Goal: Task Accomplishment & Management: Complete application form

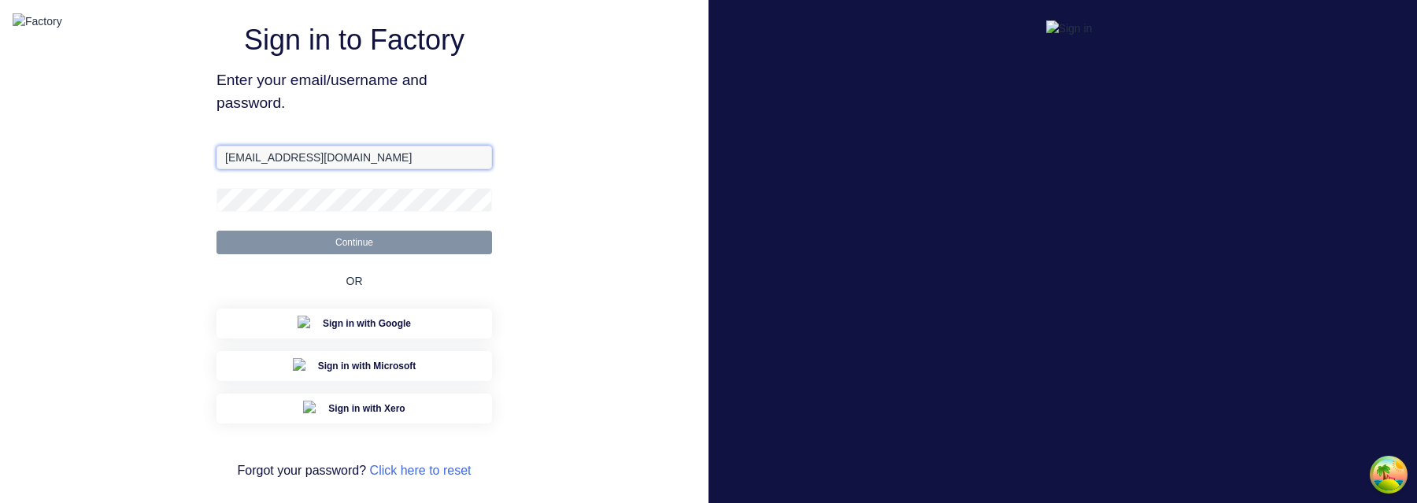
click at [364, 169] on input "[EMAIL_ADDRESS][DOMAIN_NAME]" at bounding box center [355, 158] width 276 height 24
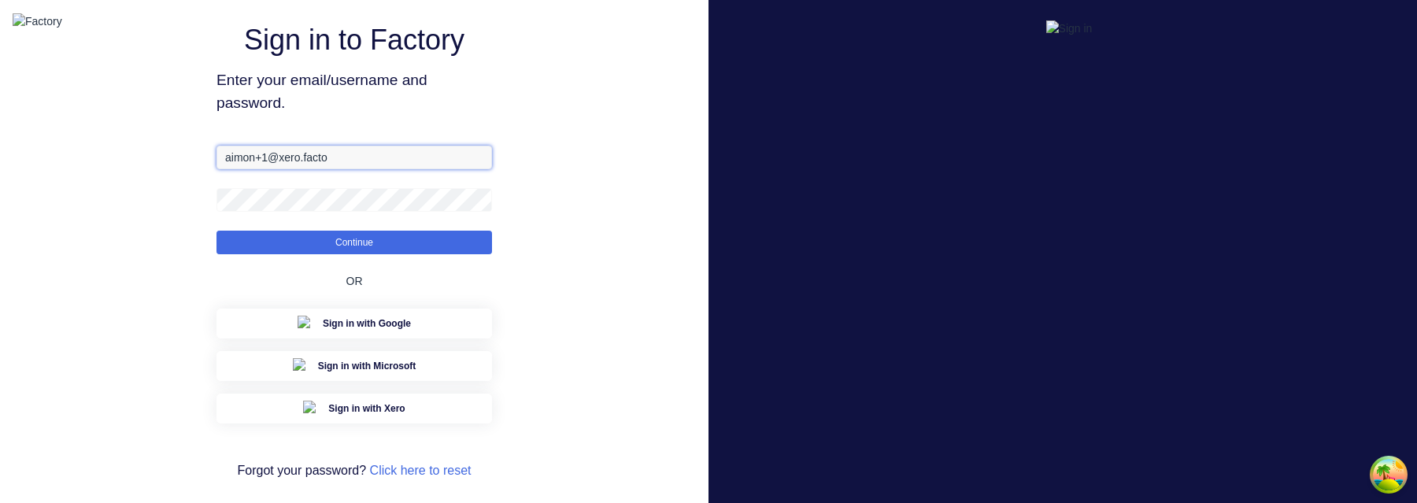
click at [394, 169] on input "aimon+1@xero.facto" at bounding box center [355, 158] width 276 height 24
paste input "3@factory.app"
click at [217, 231] on button "Continue" at bounding box center [355, 243] width 276 height 24
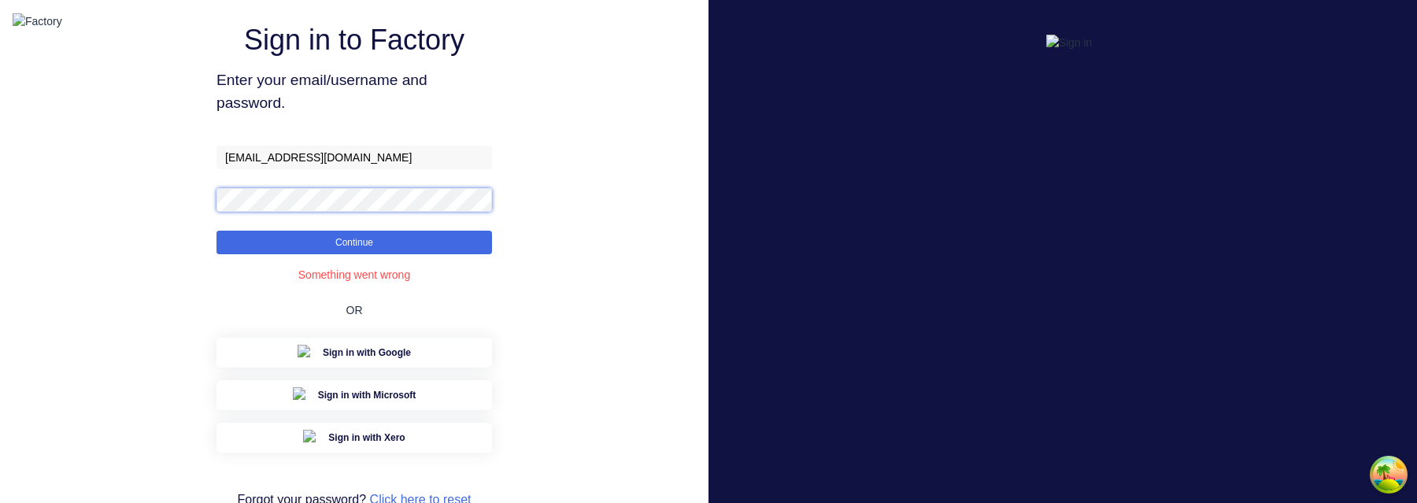
click at [217, 231] on button "Continue" at bounding box center [355, 243] width 276 height 24
click at [657, 386] on div "Sign in to Factory Enter your email/username and password. aimon+3@factory.app …" at bounding box center [354, 277] width 709 height 555
click at [364, 169] on input "[EMAIL_ADDRESS][DOMAIN_NAME]" at bounding box center [355, 158] width 276 height 24
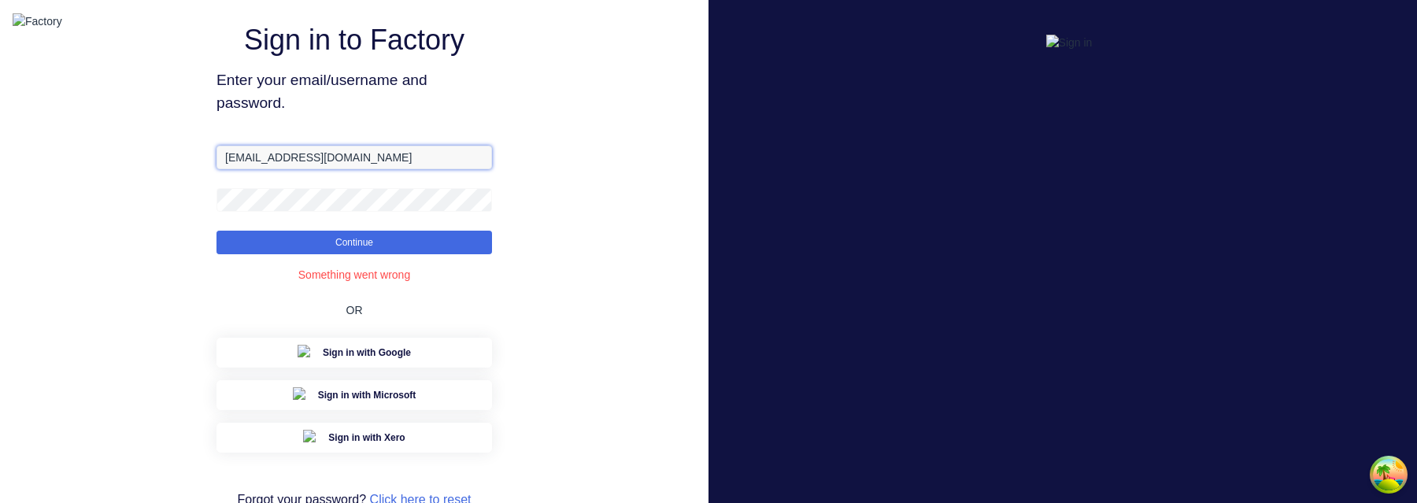
click at [364, 169] on input "[EMAIL_ADDRESS][DOMAIN_NAME]" at bounding box center [355, 158] width 276 height 24
paste input "1@xero."
click at [217, 231] on button "Continue" at bounding box center [355, 243] width 276 height 24
click at [568, 135] on div "Sign in to Factory Enter your email/username and password. aimon+1@xero.factory…" at bounding box center [354, 277] width 709 height 555
click at [362, 169] on input "aimon+1@xero.factory.app" at bounding box center [355, 158] width 276 height 24
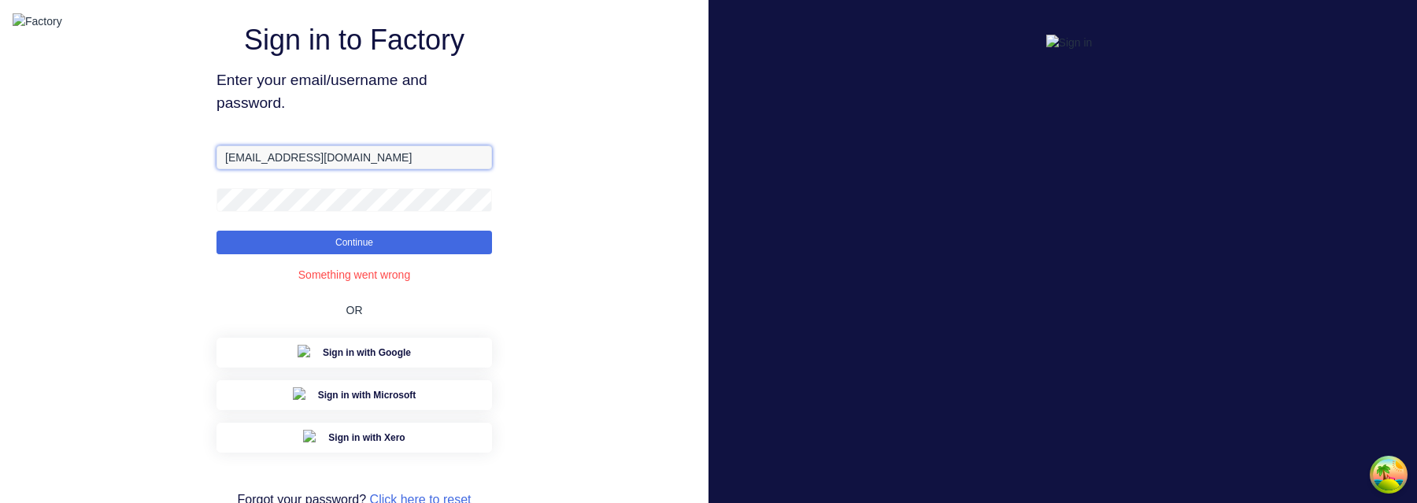
click at [270, 169] on input "aimon+1@xero.factory.app" at bounding box center [355, 158] width 276 height 24
click at [290, 162] on div "Sign in to Factory Enter your email/username and password. aimon+3@xero.factory…" at bounding box center [355, 279] width 276 height 498
click at [292, 169] on input "aimon+3@xero.factory.app" at bounding box center [355, 158] width 276 height 24
type input "aimon+3@factory.app"
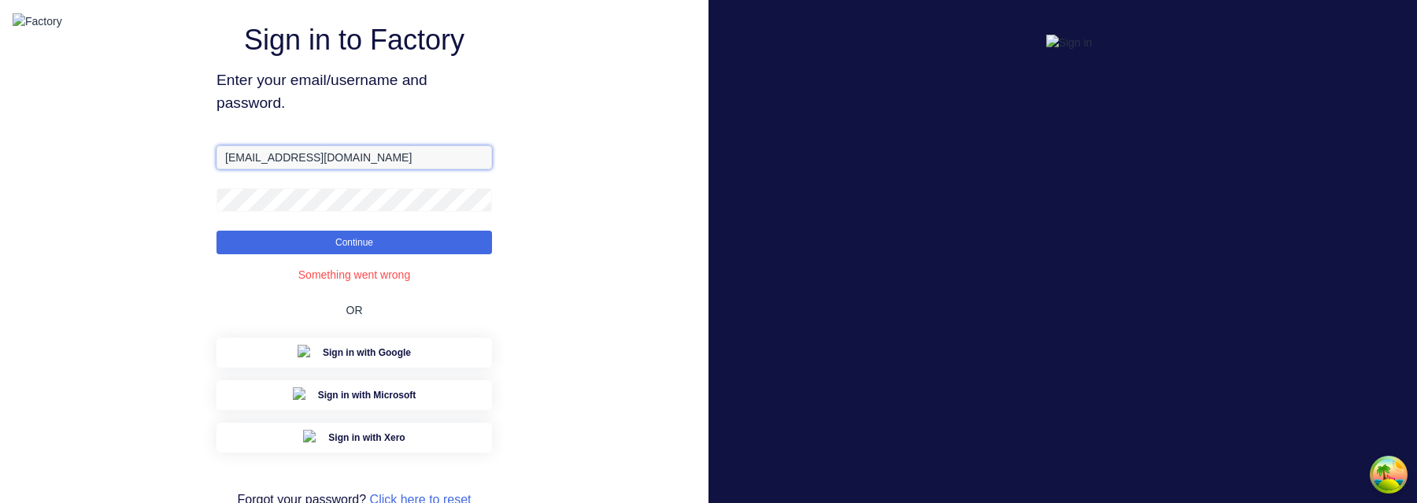
click at [217, 231] on button "Continue" at bounding box center [355, 243] width 276 height 24
click at [414, 254] on button "Continue" at bounding box center [355, 243] width 276 height 24
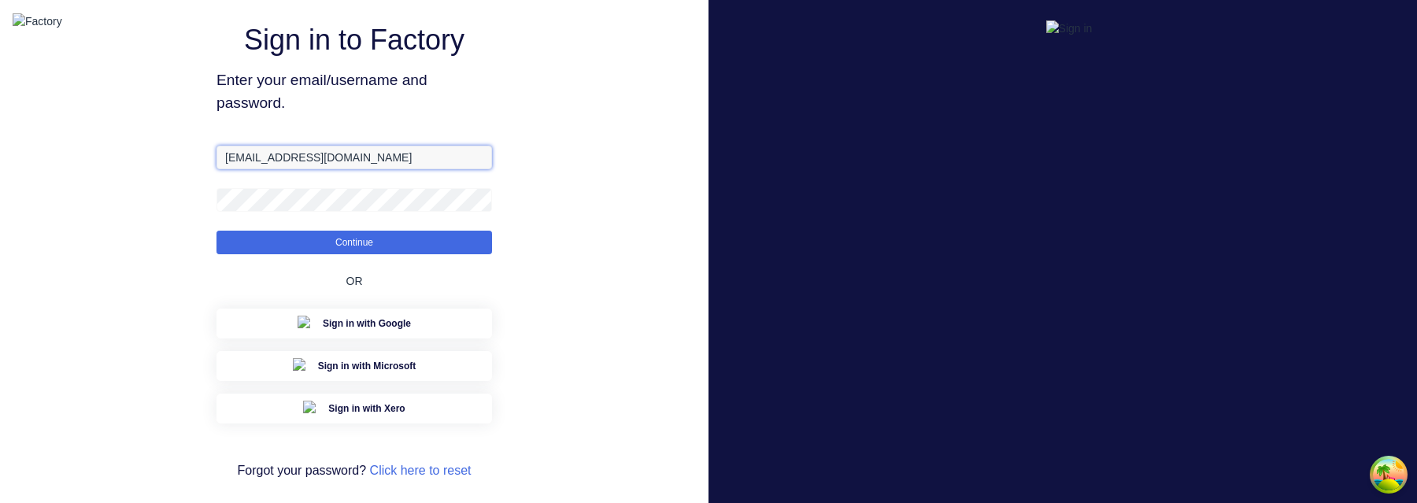
click at [253, 169] on input "[EMAIL_ADDRESS][DOMAIN_NAME]" at bounding box center [355, 158] width 276 height 24
type input "[EMAIL_ADDRESS][DOMAIN_NAME]"
click at [217, 231] on button "Continue" at bounding box center [355, 243] width 276 height 24
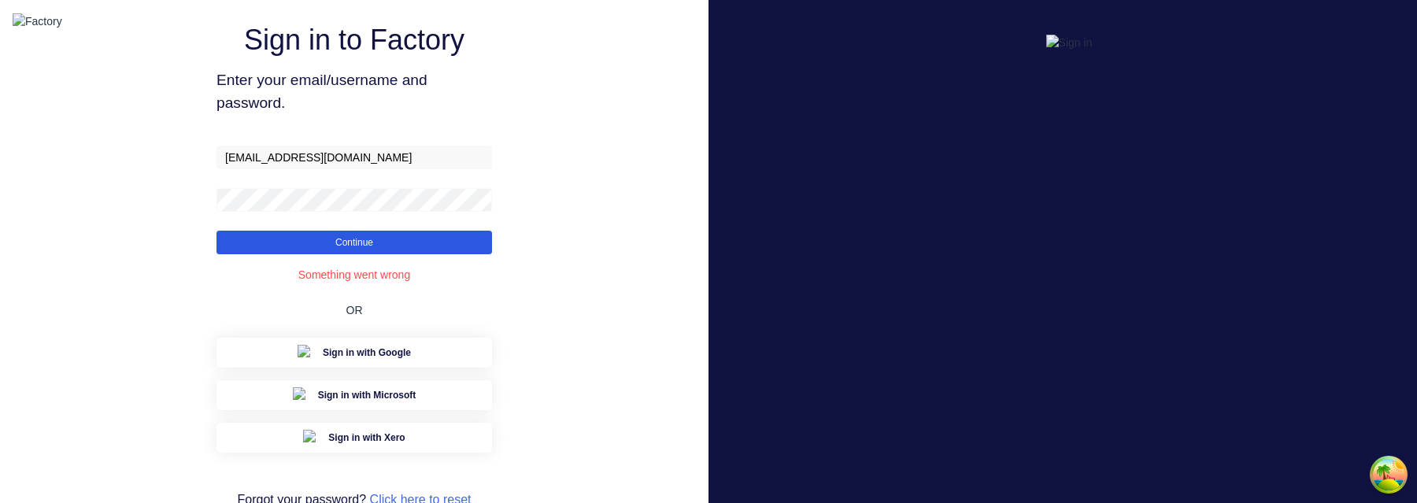
click at [413, 254] on button "Continue" at bounding box center [355, 243] width 276 height 24
click at [429, 254] on button "Continue" at bounding box center [355, 243] width 276 height 24
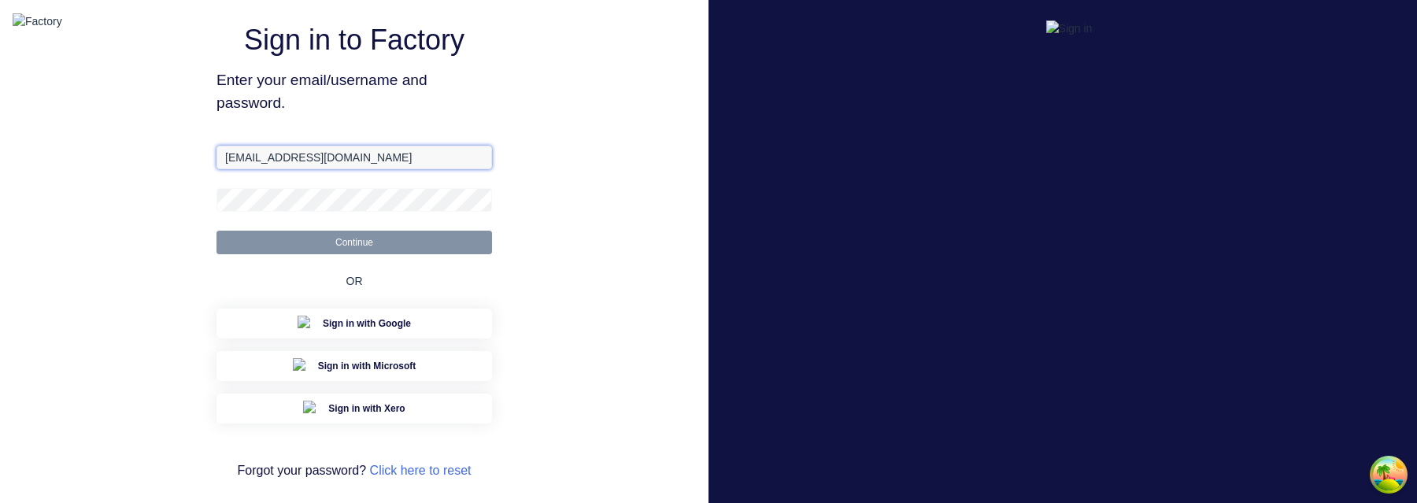
click at [254, 169] on input "aimon@factory.app" at bounding box center [355, 158] width 276 height 24
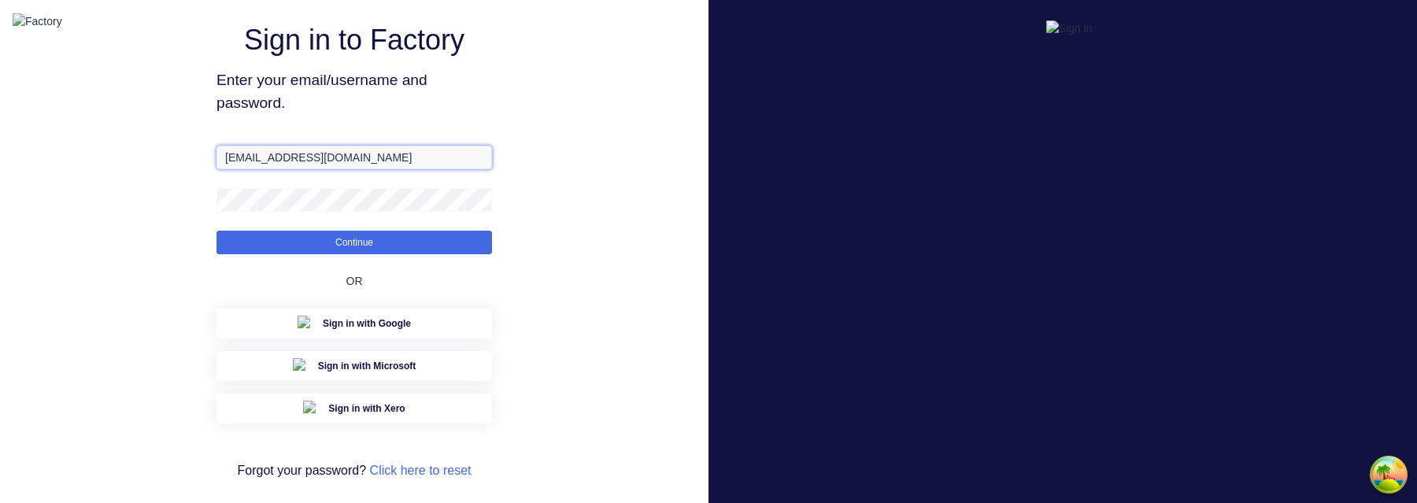
type input "aimon+3@factory.app"
click at [217, 231] on button "Continue" at bounding box center [355, 243] width 276 height 24
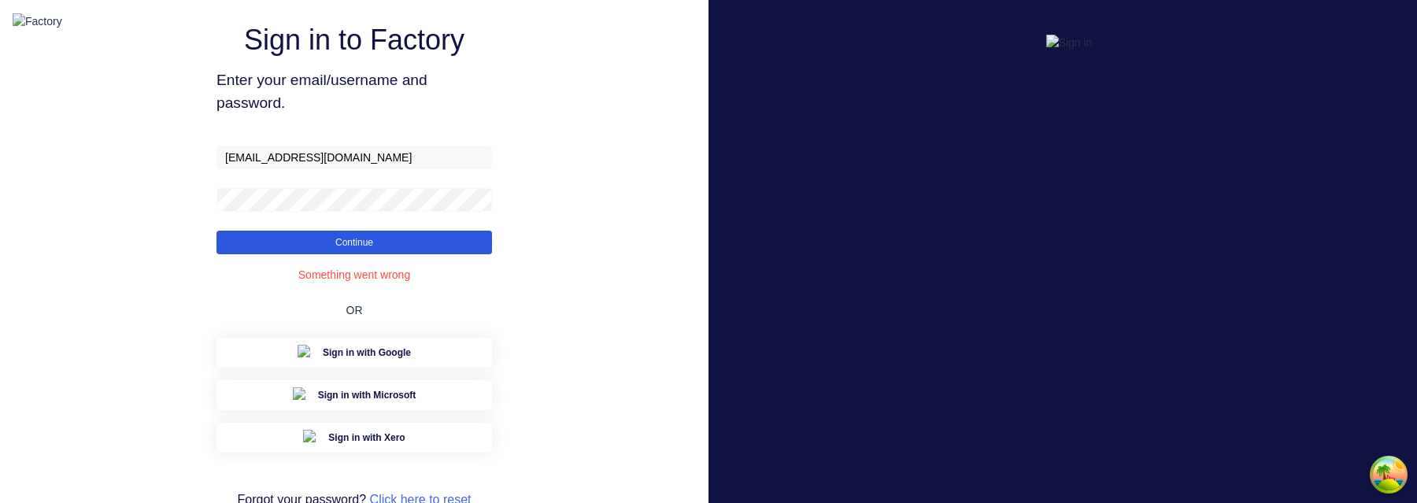
click at [404, 254] on button "Continue" at bounding box center [355, 243] width 276 height 24
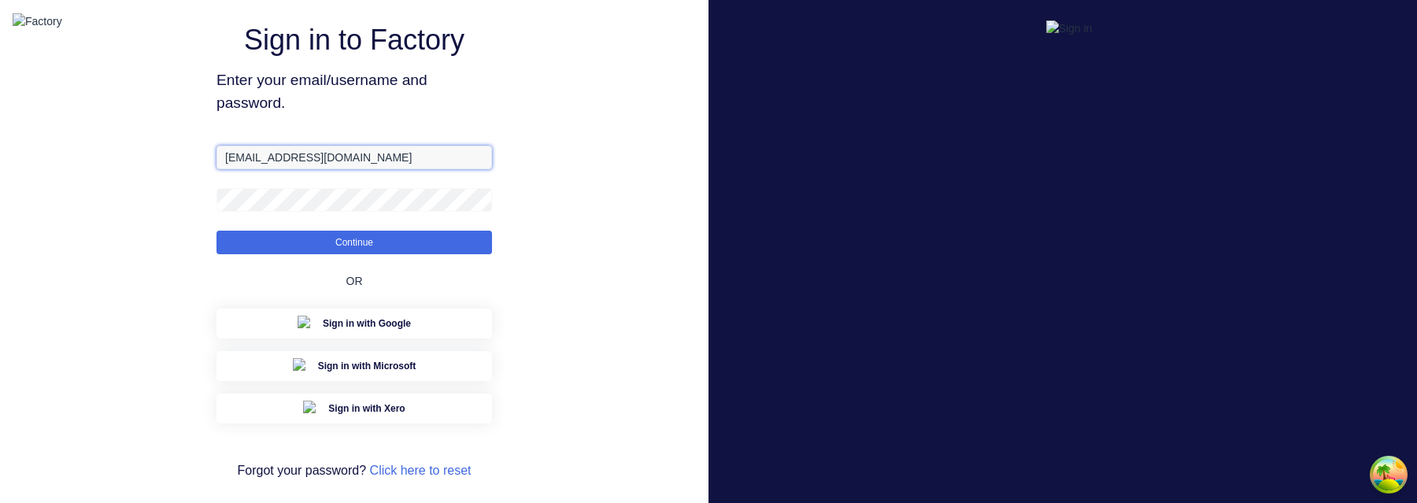
click at [253, 169] on input "[EMAIL_ADDRESS][DOMAIN_NAME]" at bounding box center [355, 158] width 276 height 24
type input "[EMAIL_ADDRESS][DOMAIN_NAME]"
click at [217, 231] on button "Continue" at bounding box center [355, 243] width 276 height 24
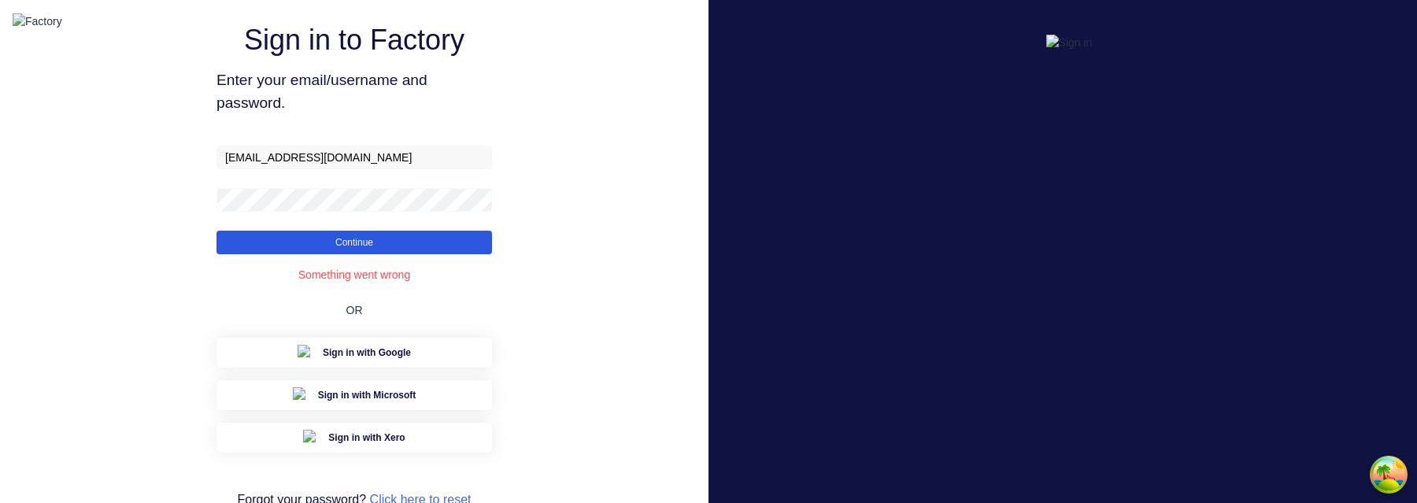
click at [339, 254] on button "Continue" at bounding box center [355, 243] width 276 height 24
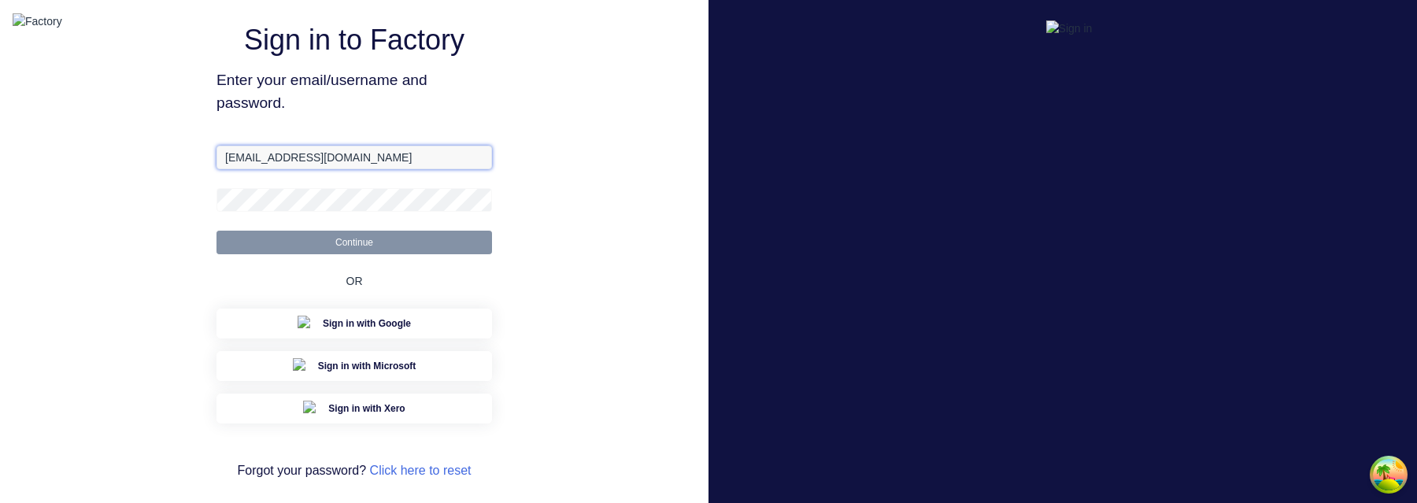
click at [388, 169] on input "[EMAIL_ADDRESS][DOMAIN_NAME]" at bounding box center [355, 158] width 276 height 24
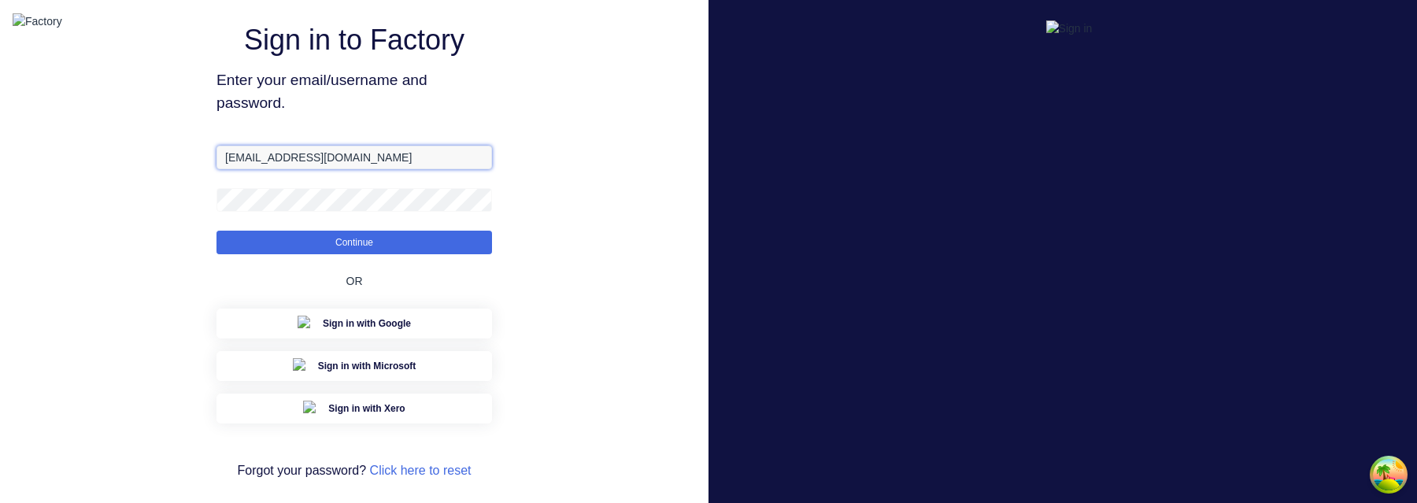
click at [388, 169] on input "[EMAIL_ADDRESS][DOMAIN_NAME]" at bounding box center [355, 158] width 276 height 24
paste input "+1"
type input "[EMAIL_ADDRESS][DOMAIN_NAME]"
click at [217, 231] on button "Continue" at bounding box center [355, 243] width 276 height 24
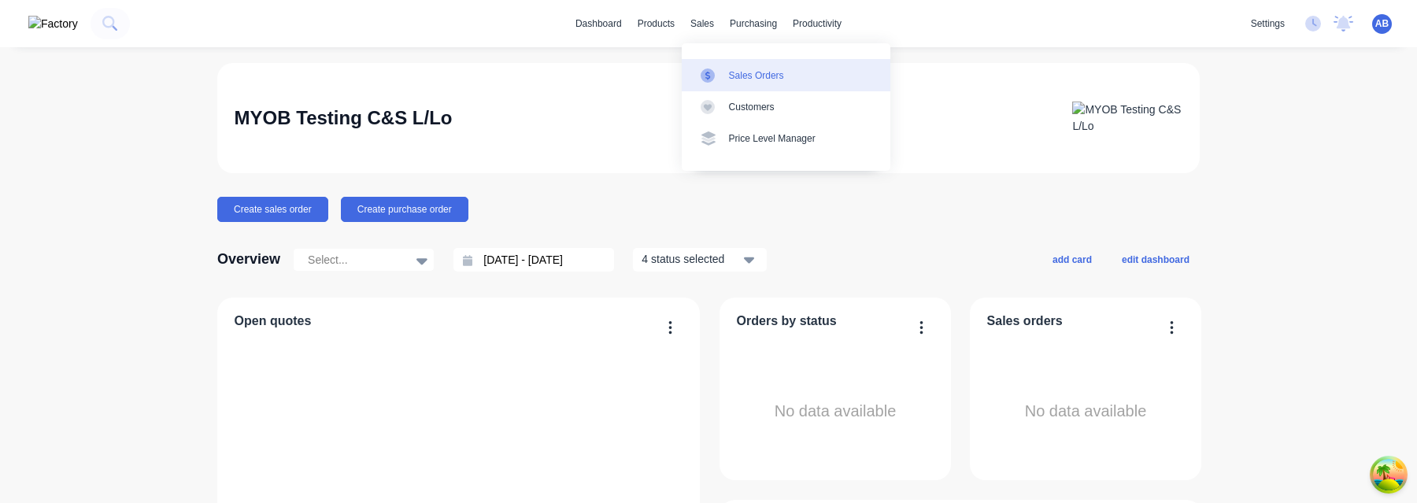
click at [736, 80] on div "Sales Orders" at bounding box center [756, 76] width 55 height 14
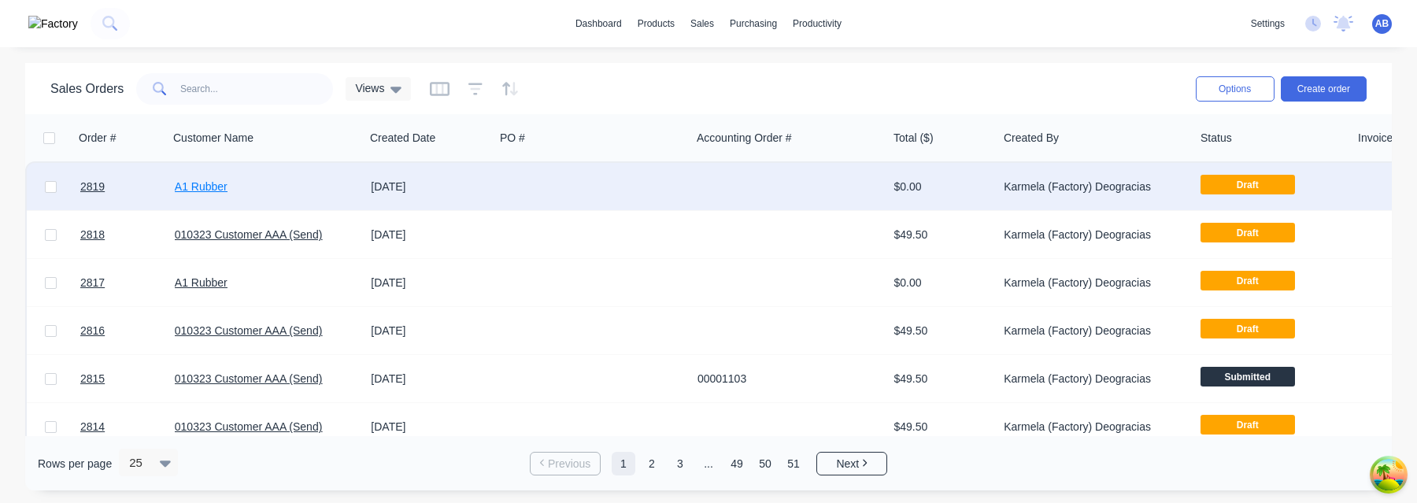
click at [222, 189] on link "A1 Rubber" at bounding box center [201, 186] width 53 height 13
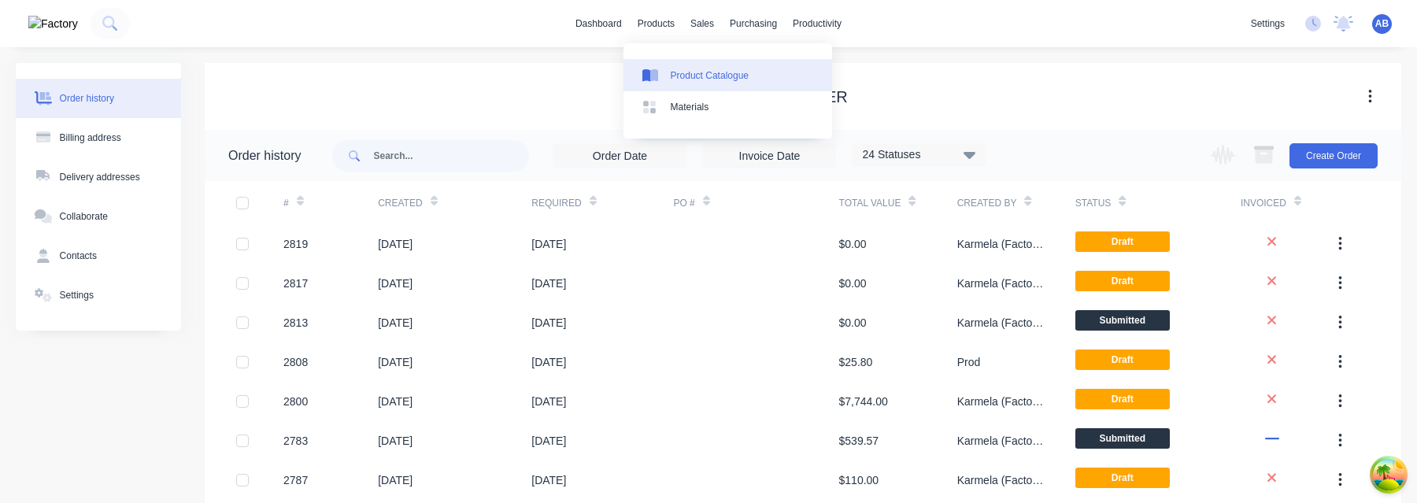
click at [687, 76] on div "Product Catalogue" at bounding box center [710, 76] width 78 height 14
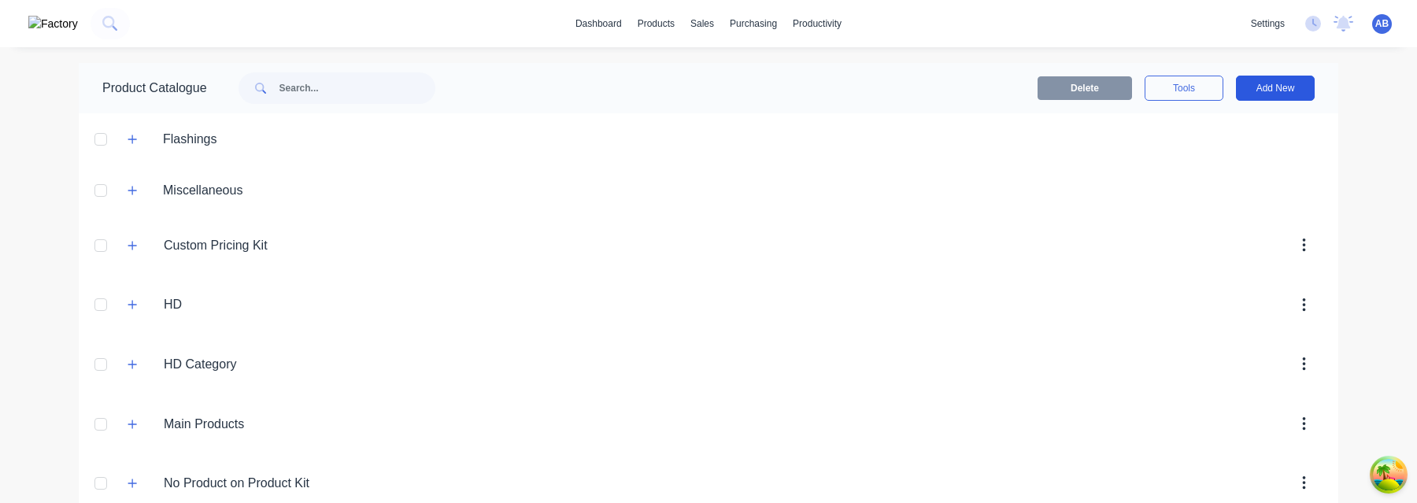
click at [1278, 83] on button "Add New" at bounding box center [1275, 88] width 79 height 25
click at [132, 240] on icon "button" at bounding box center [132, 245] width 9 height 11
click at [1291, 91] on button "Add New" at bounding box center [1275, 88] width 79 height 25
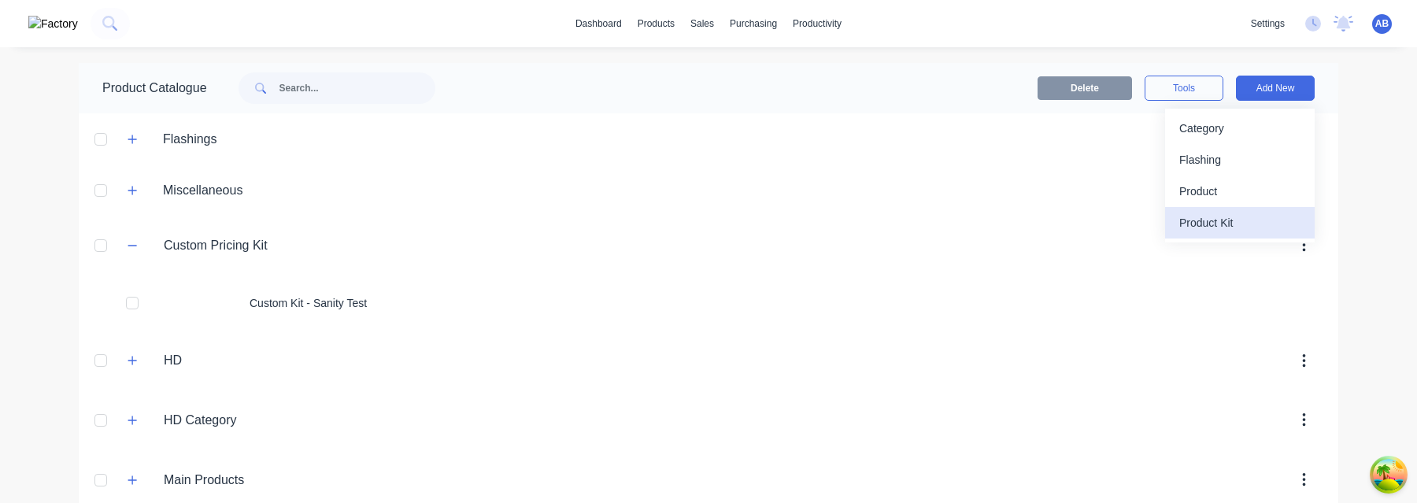
click at [1217, 224] on div "Product Kit" at bounding box center [1240, 223] width 121 height 23
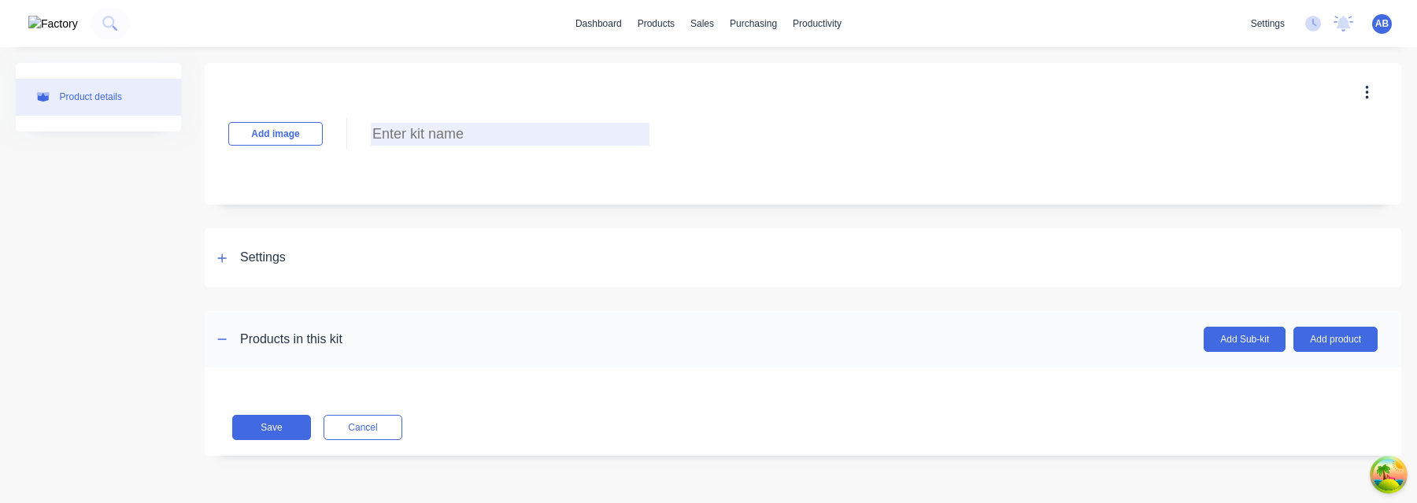
click at [455, 135] on input at bounding box center [510, 134] width 279 height 23
paste input "Custom Kit with Cost"
type input "Custom Kit with Cost"
click at [1354, 344] on button "Add product" at bounding box center [1336, 339] width 84 height 25
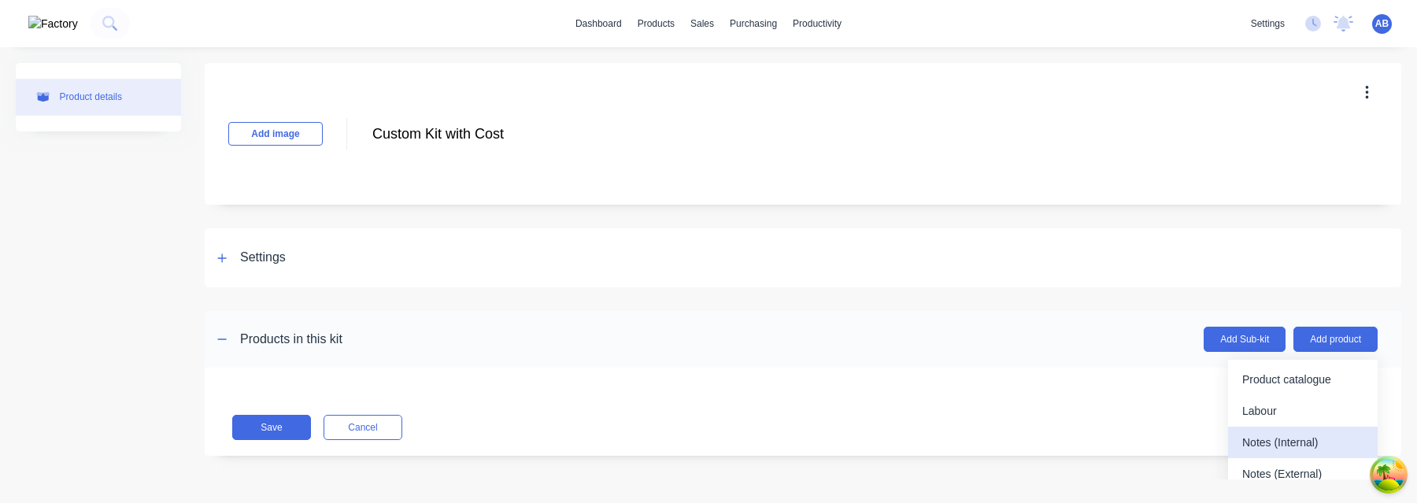
scroll to position [14, 0]
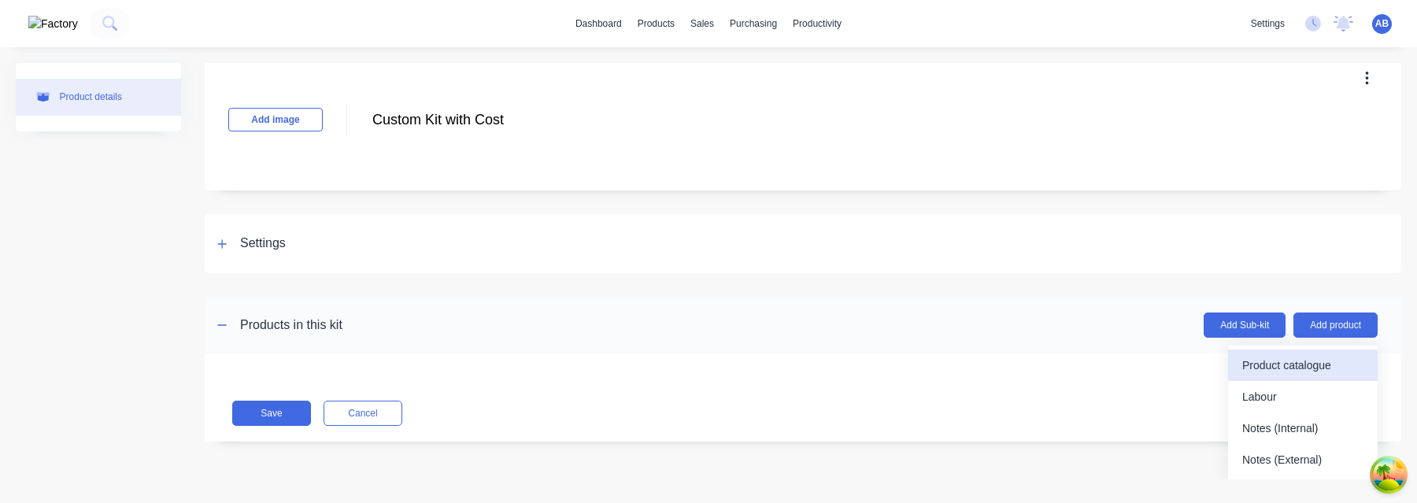
click at [1309, 365] on div "Product catalogue" at bounding box center [1303, 365] width 121 height 23
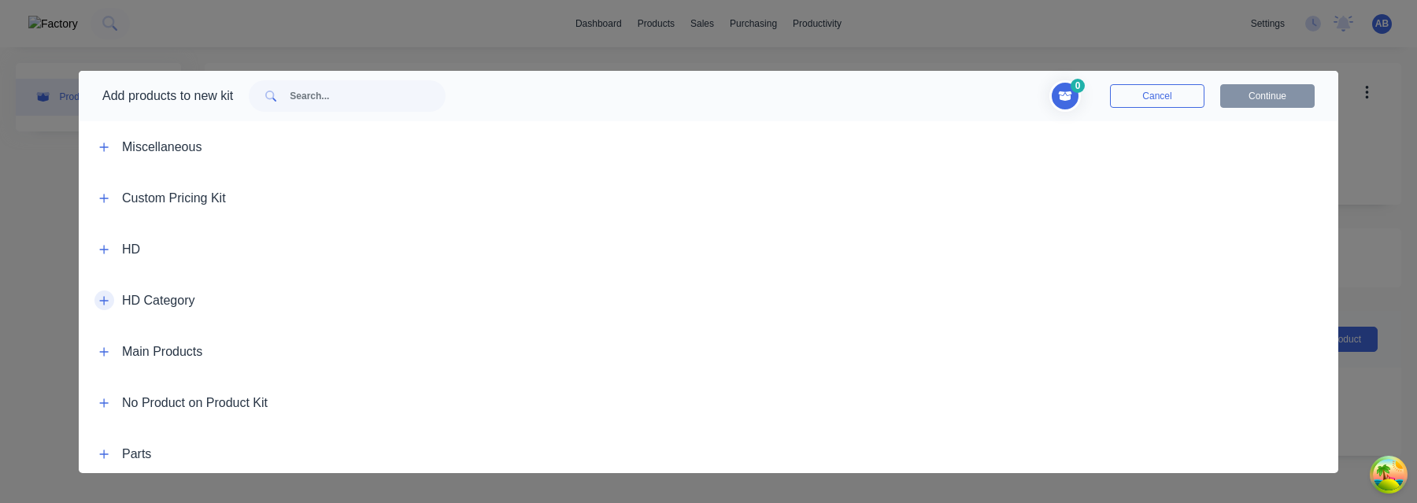
click at [102, 300] on icon "button" at bounding box center [104, 300] width 9 height 9
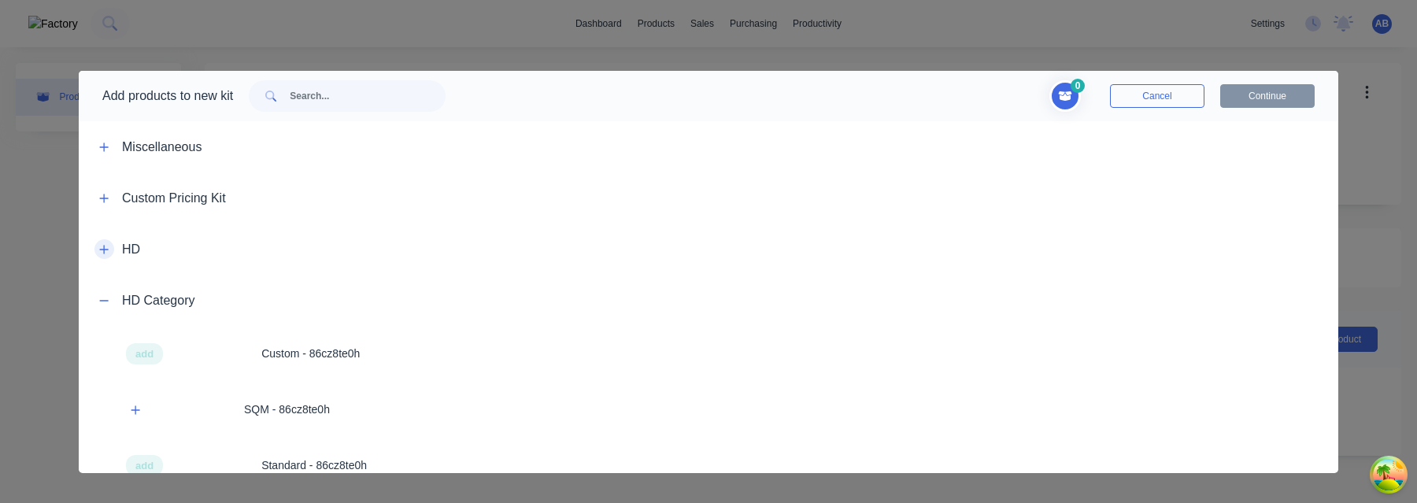
click at [103, 247] on icon "button" at bounding box center [103, 249] width 9 height 11
click at [307, 311] on div "Basic Product" at bounding box center [709, 303] width 1260 height 56
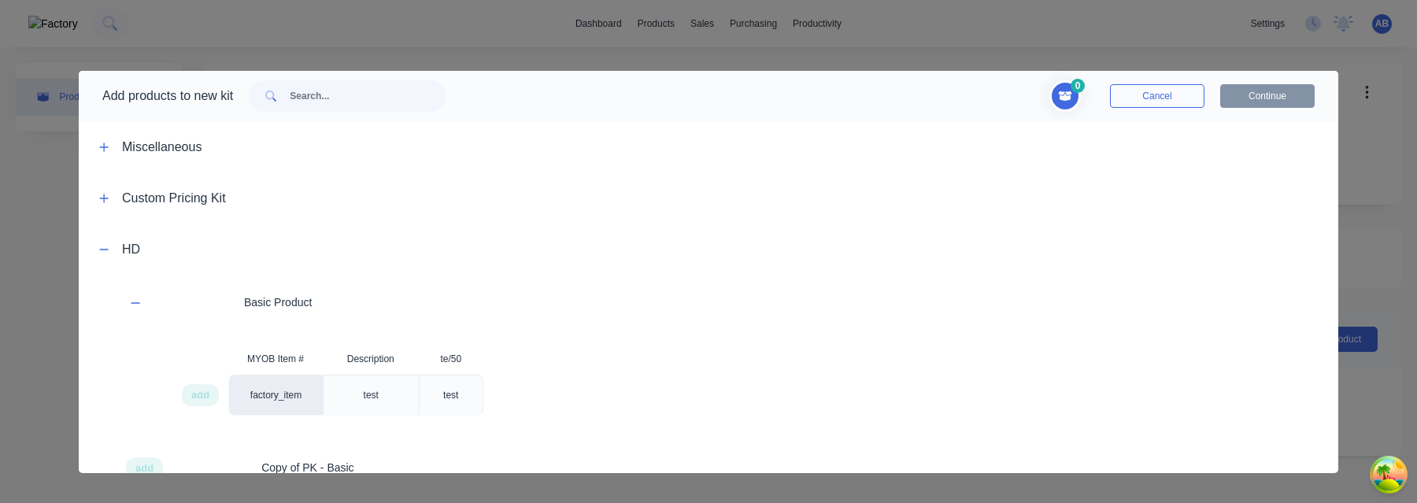
click at [464, 403] on div "test" at bounding box center [451, 395] width 40 height 39
click at [209, 397] on span "add" at bounding box center [200, 395] width 18 height 16
click at [1283, 102] on button "Continue" at bounding box center [1268, 96] width 94 height 24
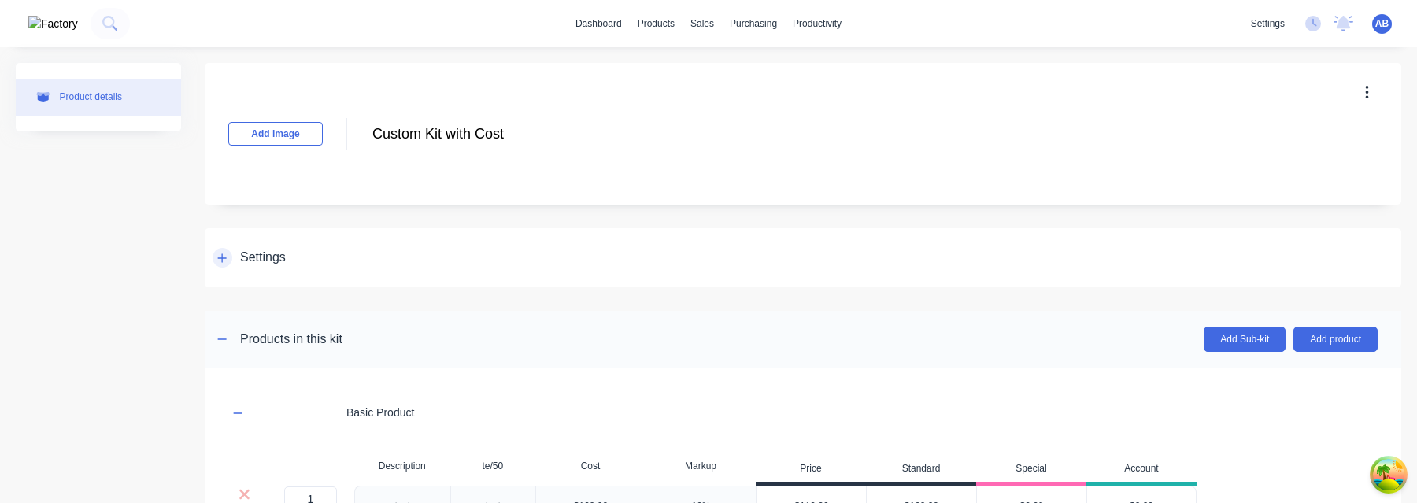
click at [224, 258] on icon at bounding box center [221, 258] width 9 height 11
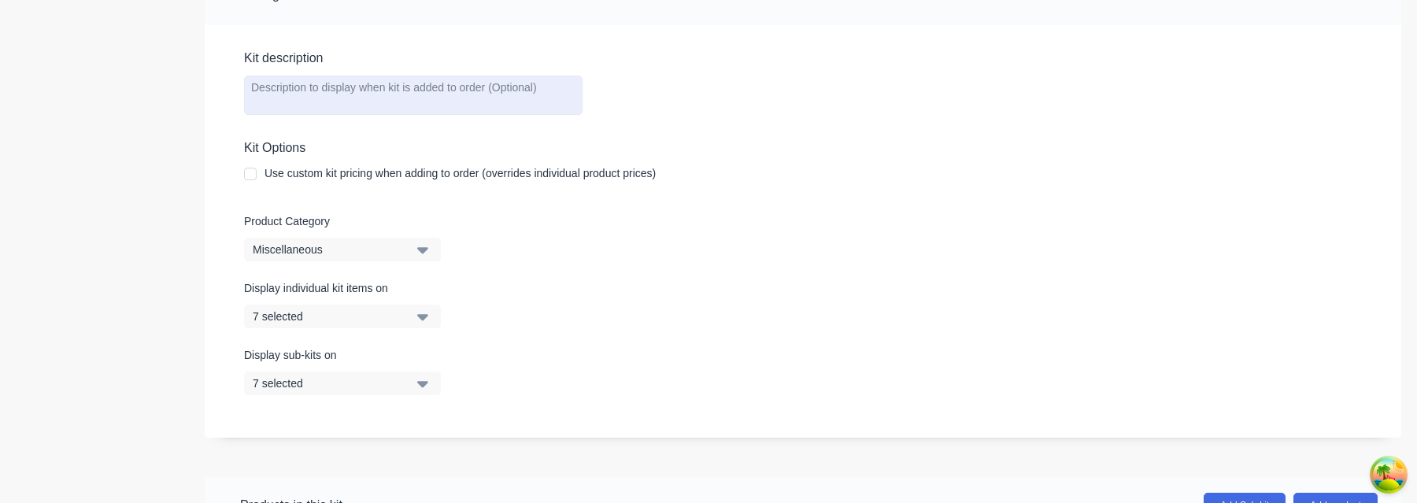
scroll to position [279, 0]
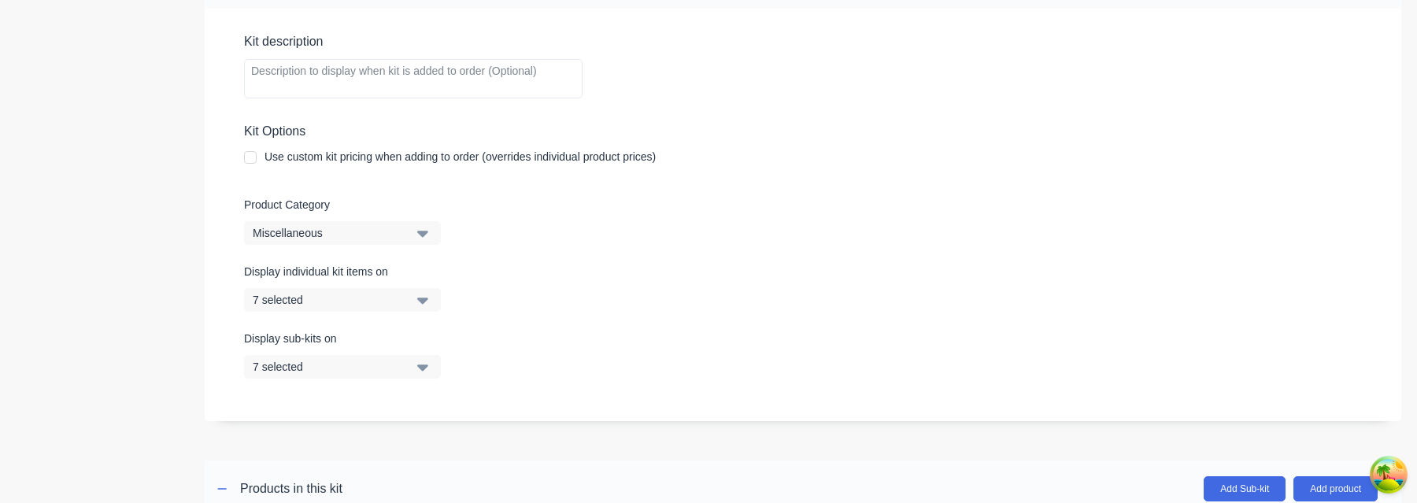
click at [255, 158] on div at bounding box center [250, 157] width 31 height 31
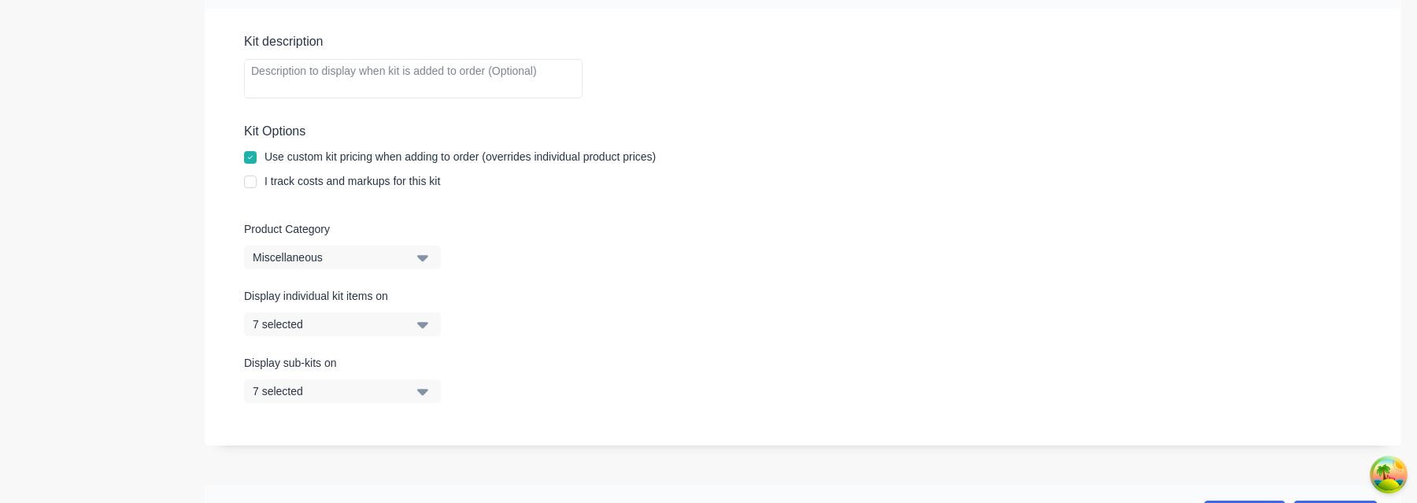
click at [250, 180] on div at bounding box center [250, 181] width 31 height 31
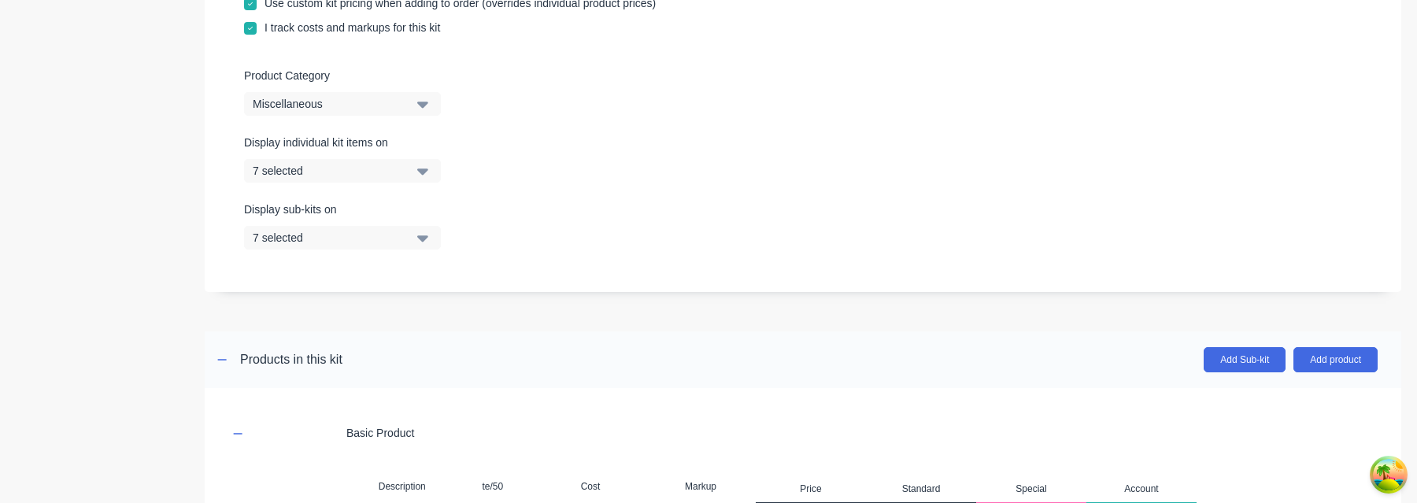
scroll to position [843, 0]
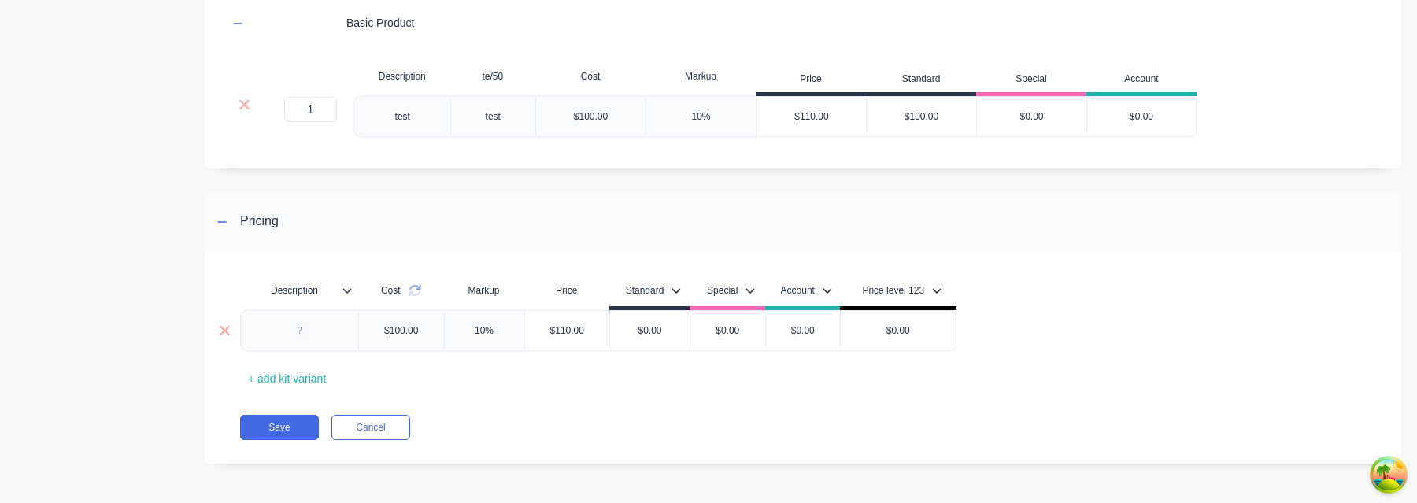
click at [302, 334] on div at bounding box center [300, 330] width 79 height 20
click at [313, 382] on div "+ add kit variant" at bounding box center [287, 379] width 94 height 24
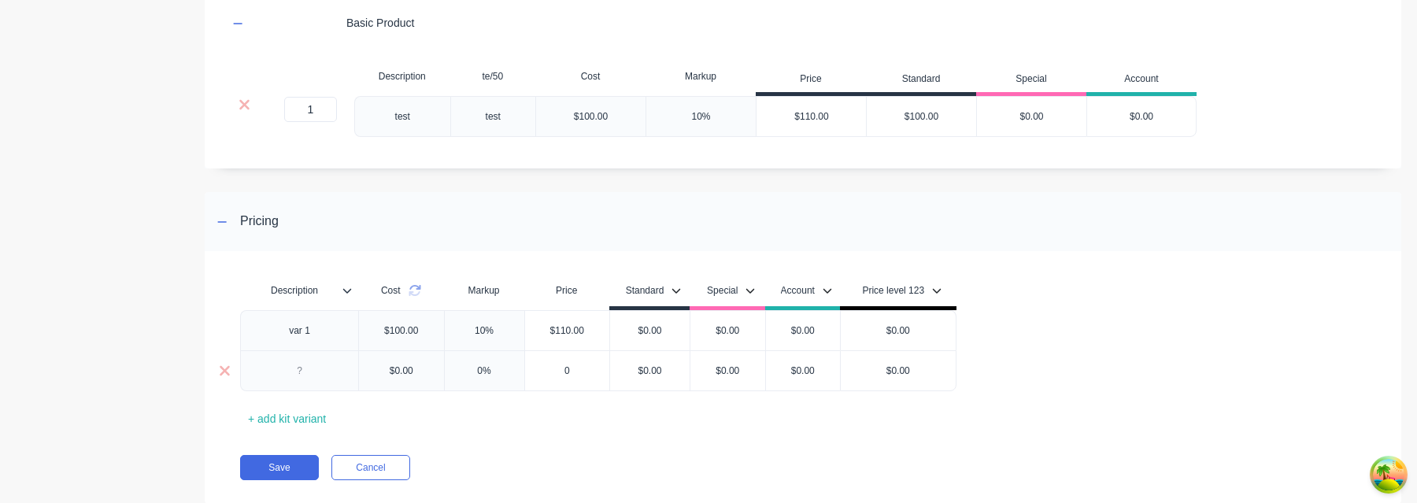
click at [316, 371] on div at bounding box center [300, 371] width 79 height 20
click at [312, 419] on div "+ add kit variant" at bounding box center [287, 419] width 94 height 24
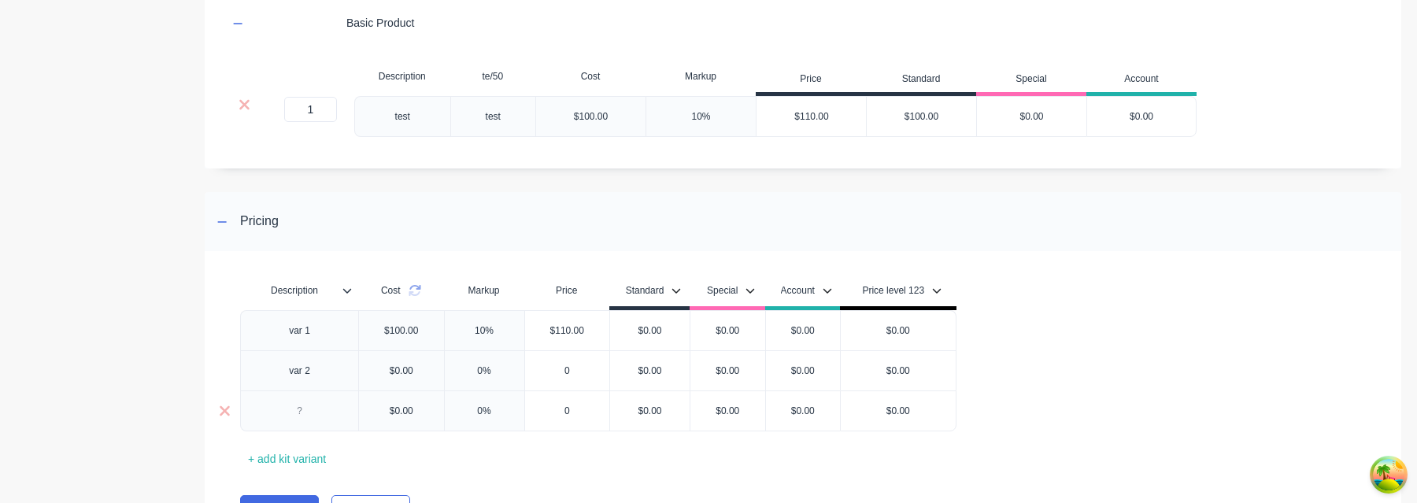
click at [311, 417] on div at bounding box center [300, 411] width 79 height 20
click at [444, 448] on div "Description Cost Markup Price Standard Special Account Price level 123 var 1 $1…" at bounding box center [797, 373] width 1114 height 197
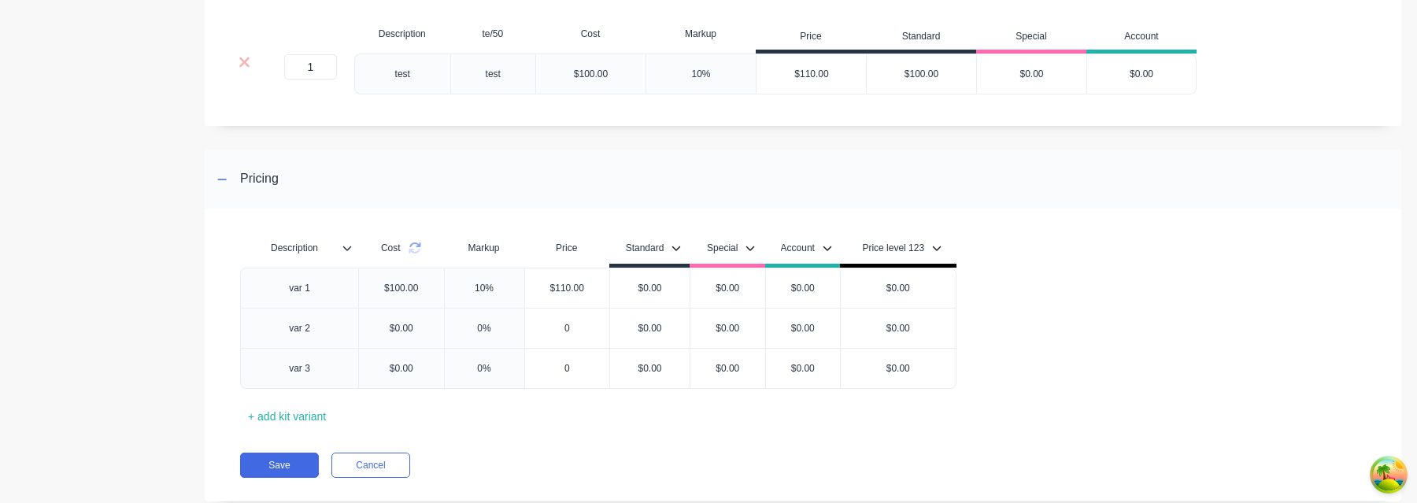
scroll to position [904, 0]
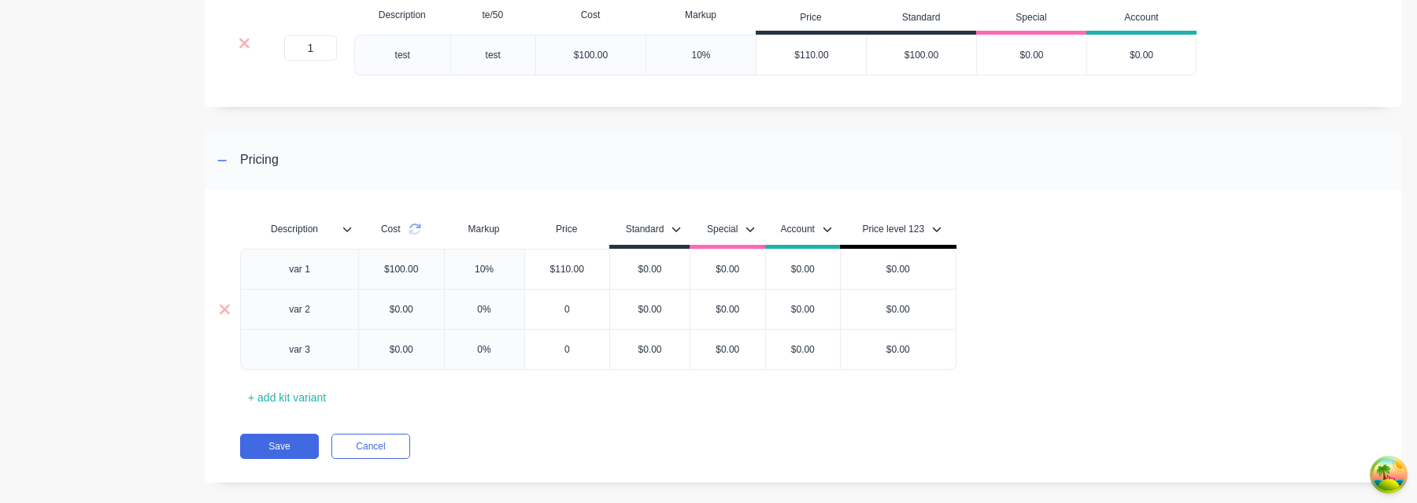
click at [401, 309] on div "$0.00" at bounding box center [401, 309] width 49 height 39
click at [900, 276] on div "$0.00" at bounding box center [898, 269] width 115 height 39
type input "$0.00"
click at [283, 449] on button "Save" at bounding box center [279, 446] width 79 height 25
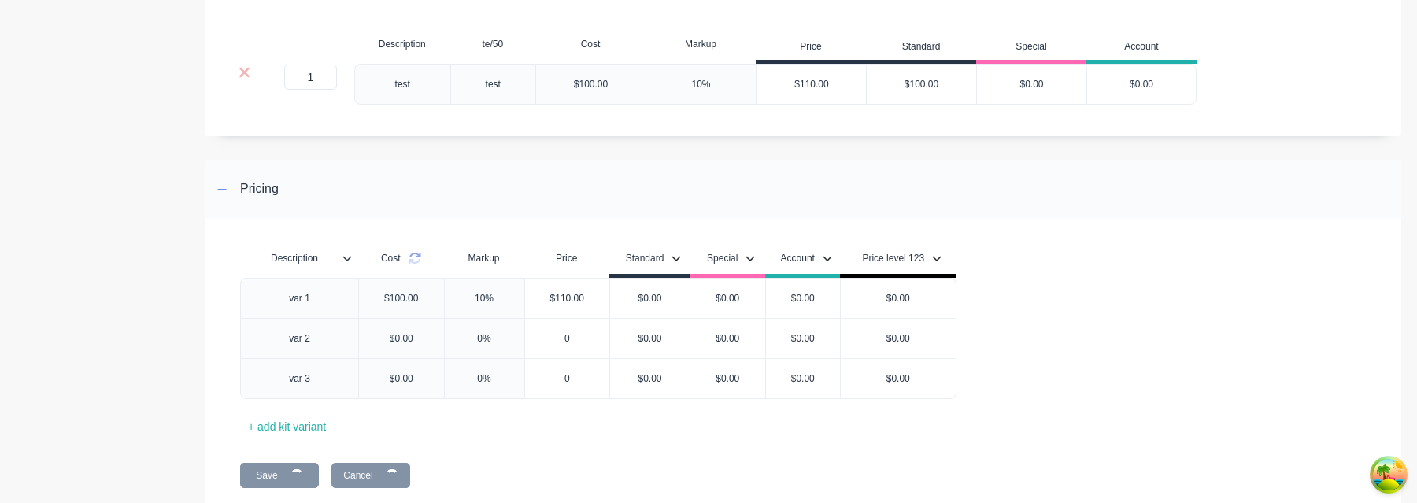
scroll to position [829, 0]
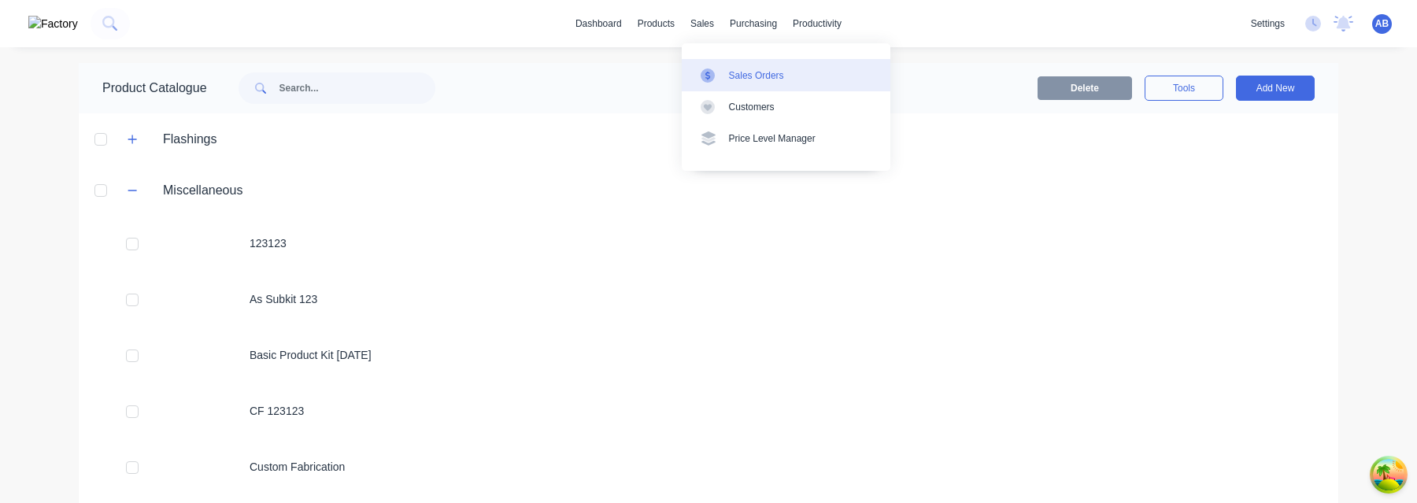
click at [739, 81] on div "Sales Orders" at bounding box center [756, 76] width 55 height 14
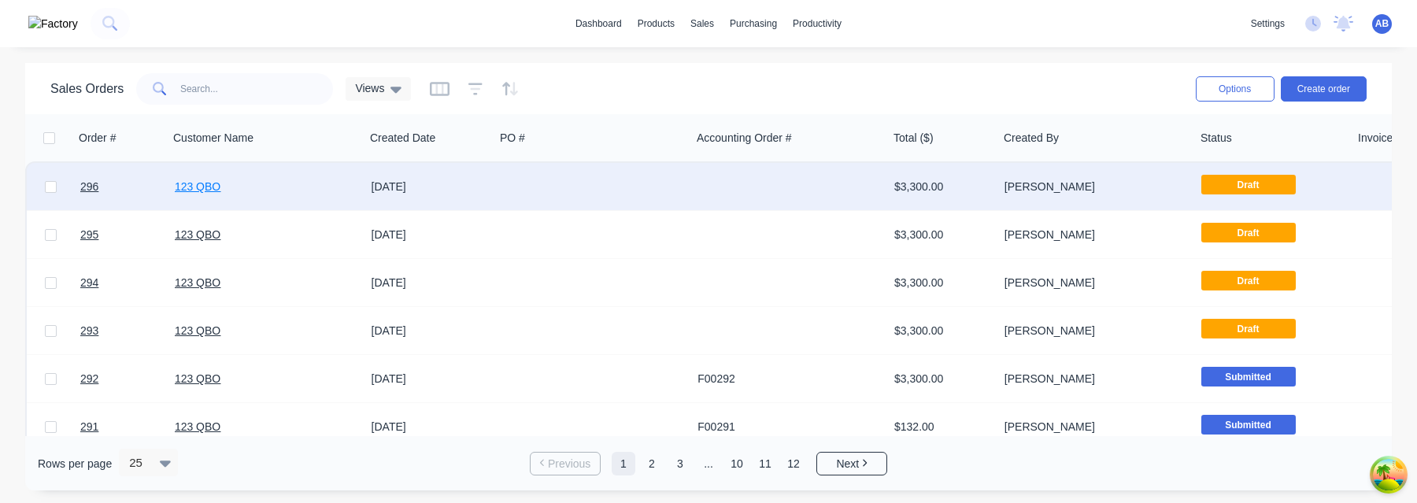
click at [209, 189] on link "123 QBO" at bounding box center [198, 186] width 46 height 13
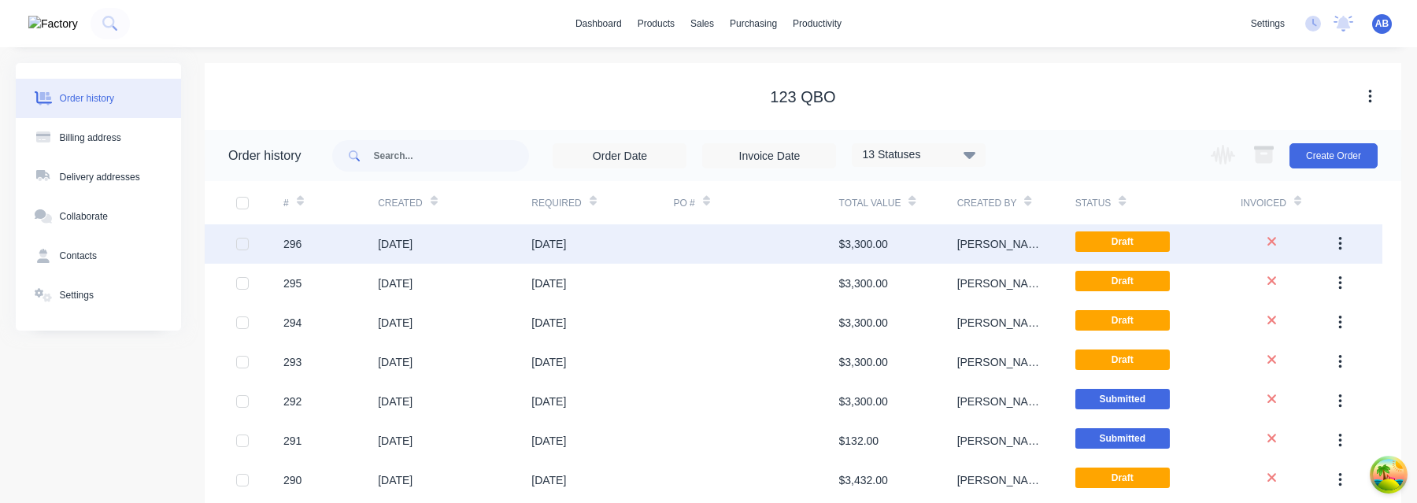
click at [812, 239] on div at bounding box center [755, 243] width 165 height 39
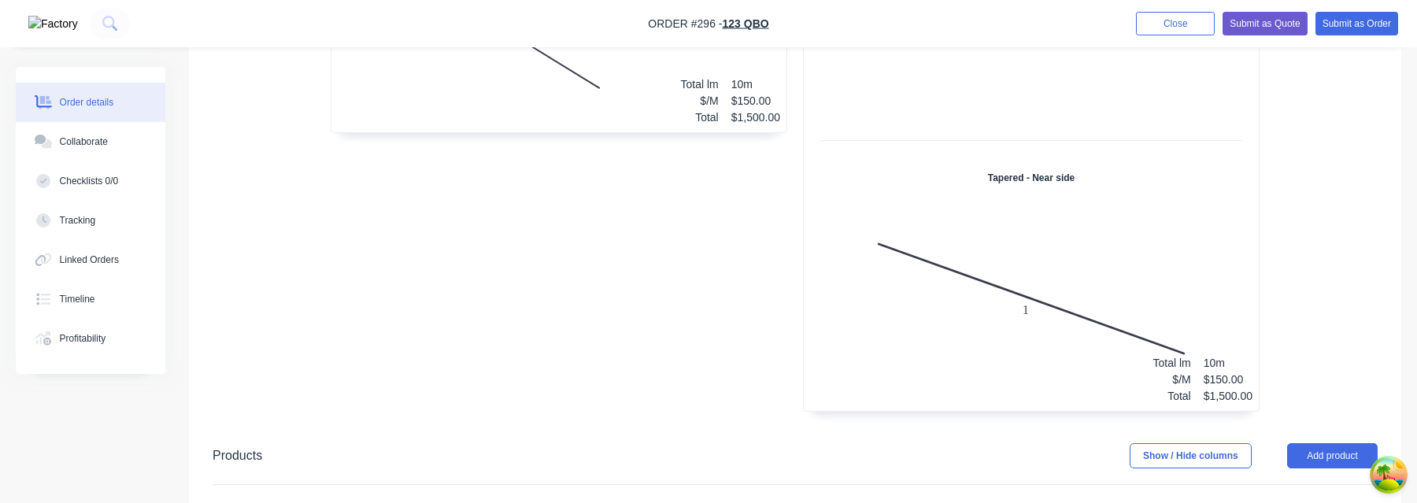
scroll to position [810, 0]
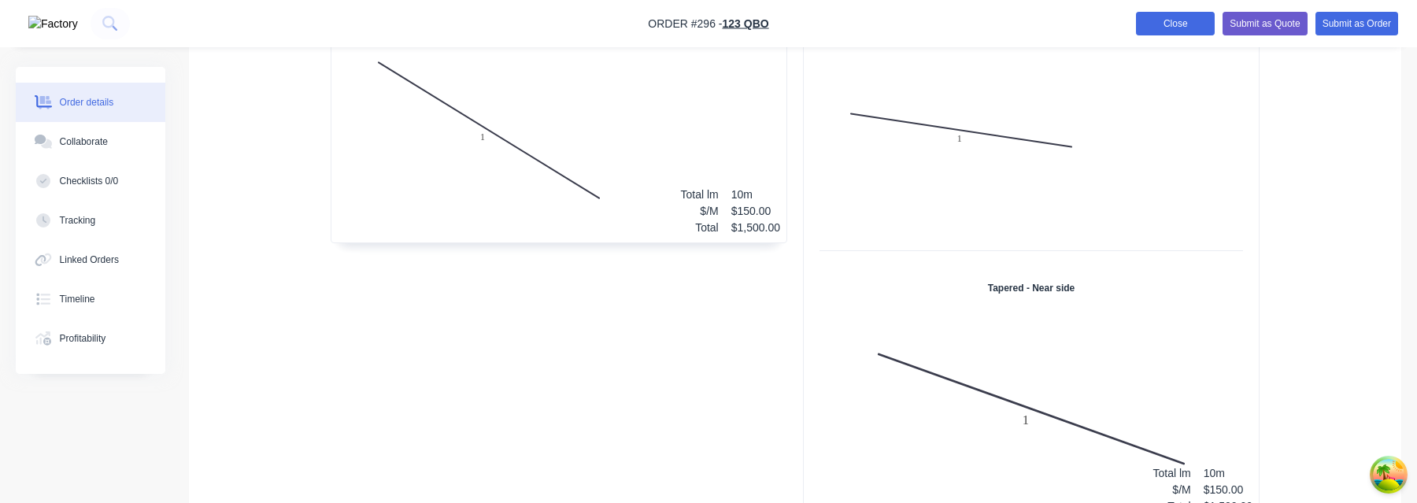
click at [1174, 27] on button "Close" at bounding box center [1175, 24] width 79 height 24
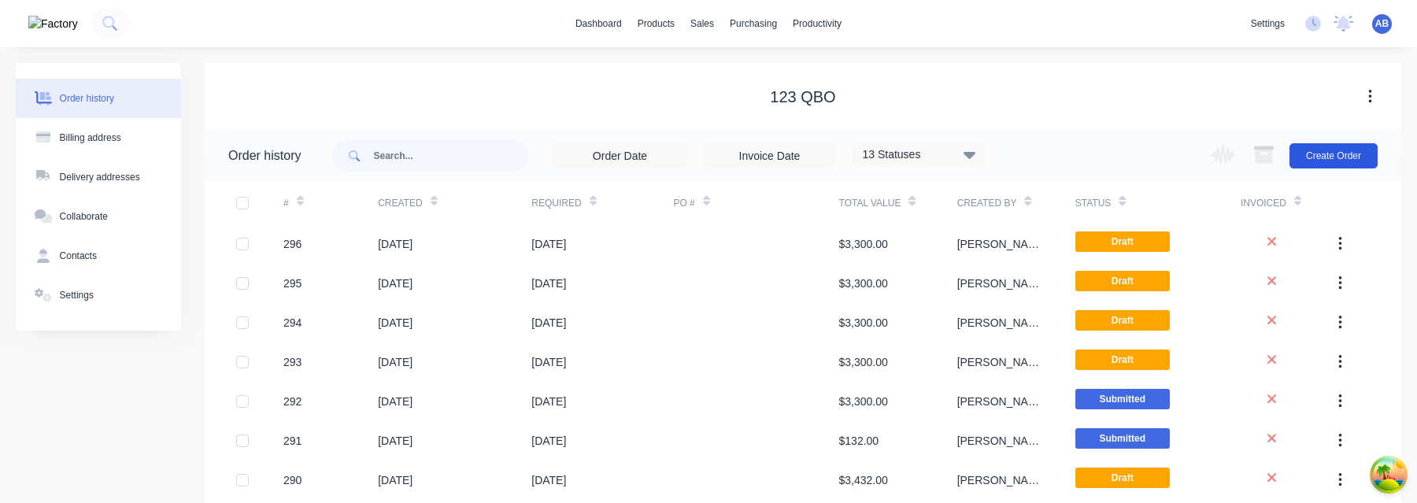
click at [1333, 160] on button "Create Order" at bounding box center [1334, 155] width 88 height 25
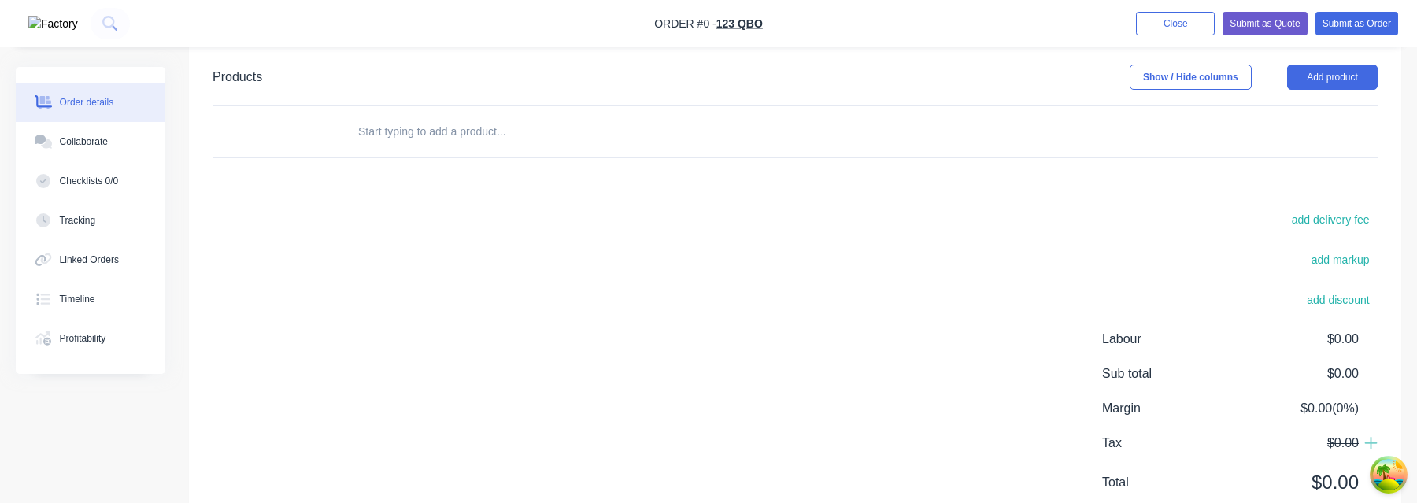
scroll to position [718, 0]
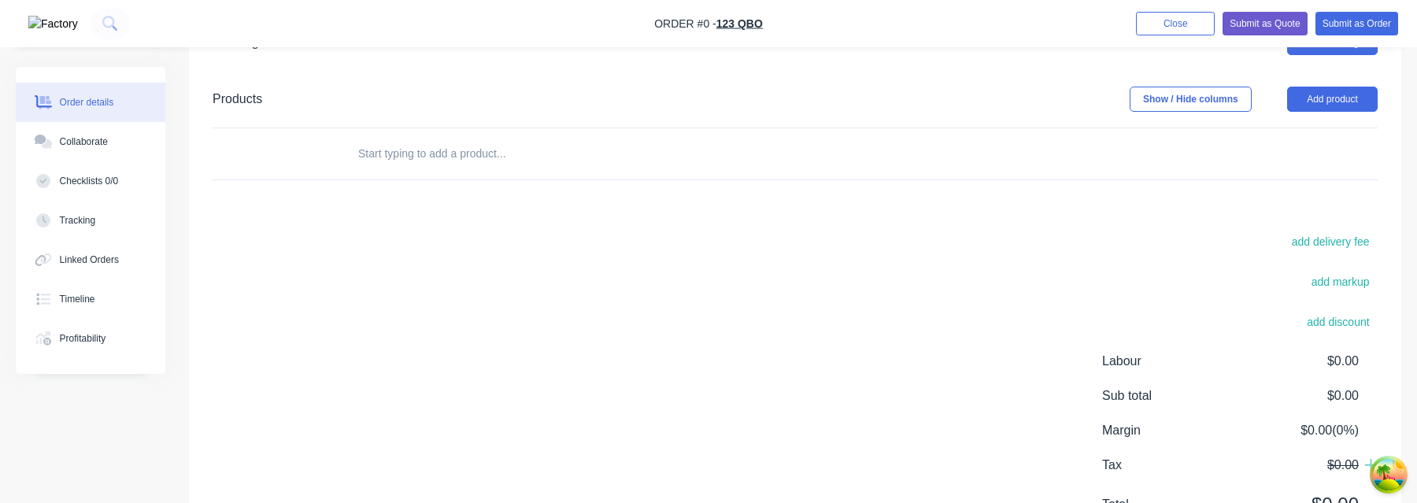
click at [475, 151] on input "text" at bounding box center [514, 153] width 315 height 31
type input "var 1"
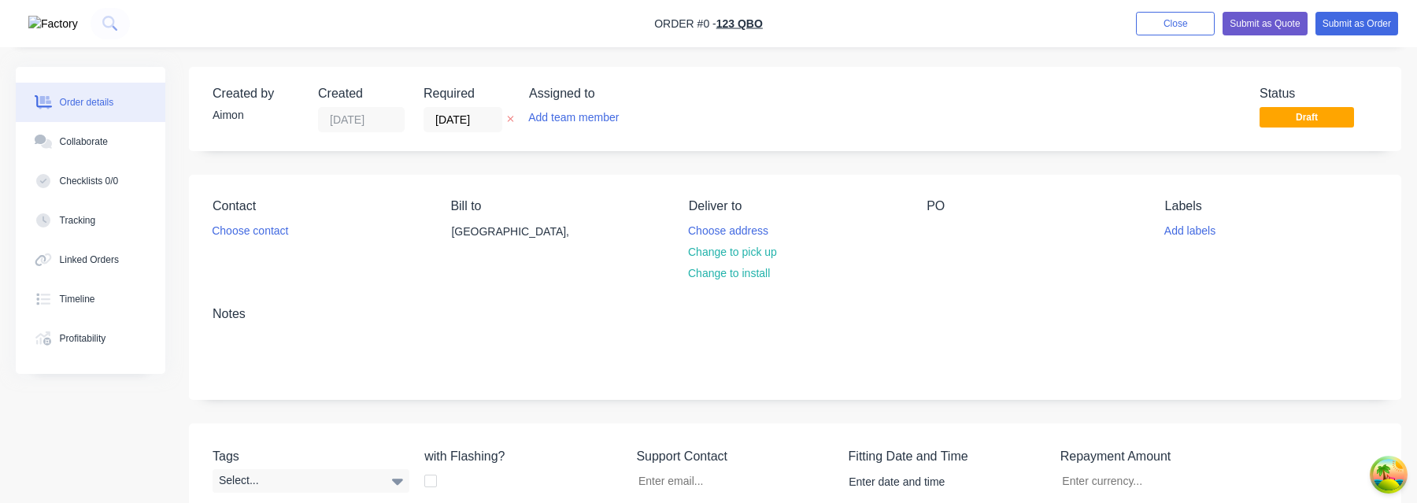
click at [54, 26] on button "button" at bounding box center [53, 23] width 59 height 19
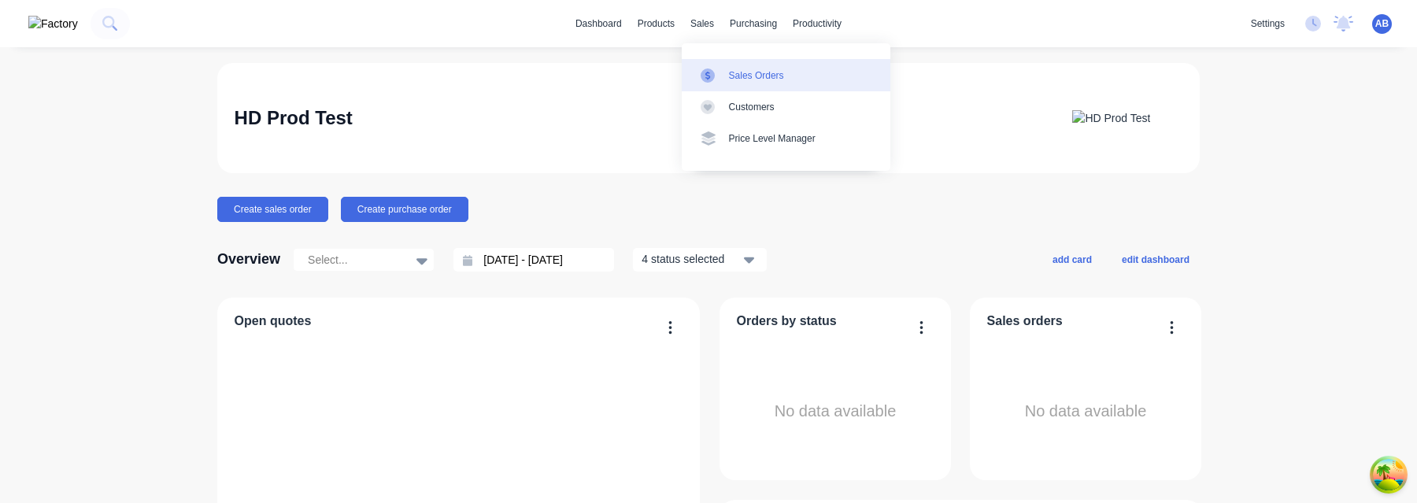
click at [737, 69] on div "Sales Orders" at bounding box center [756, 76] width 55 height 14
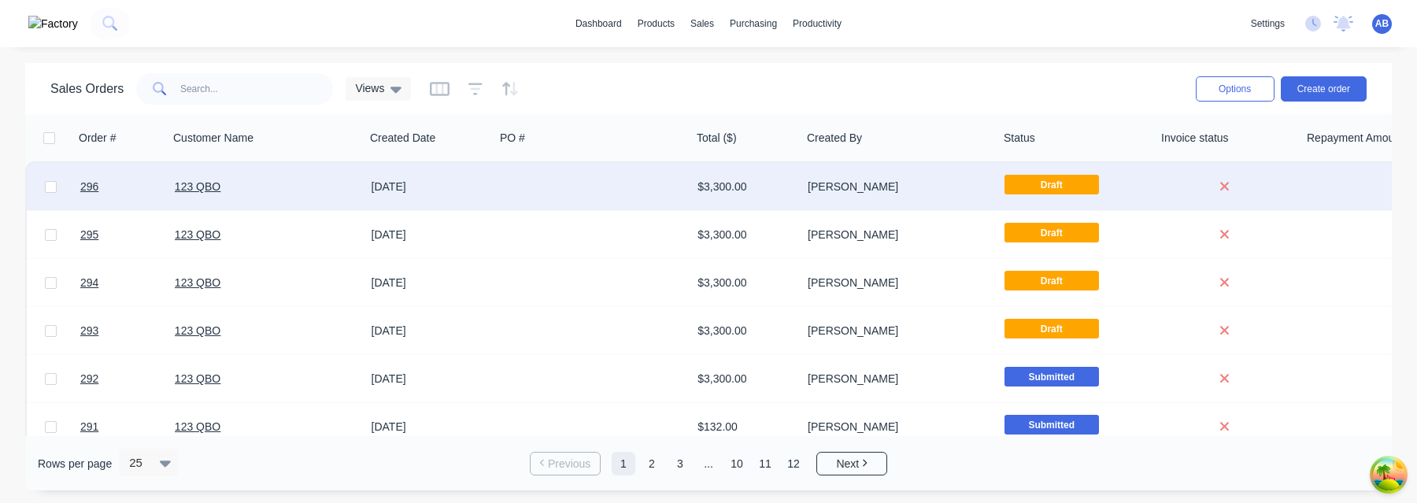
click at [176, 202] on div "123 QBO" at bounding box center [267, 186] width 197 height 47
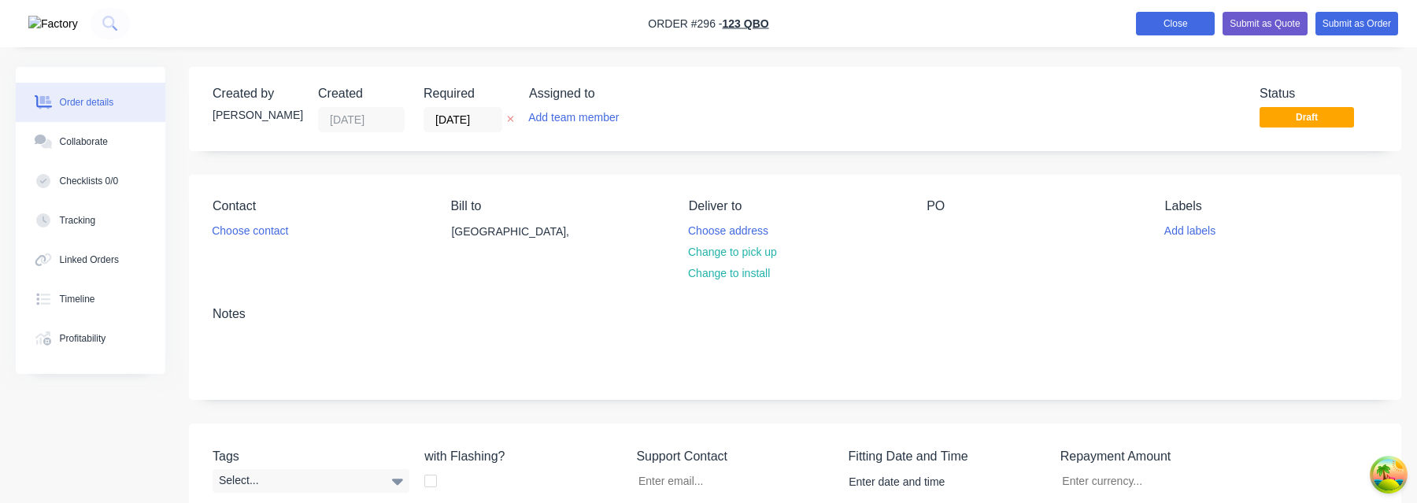
click at [1165, 21] on button "Close" at bounding box center [1175, 24] width 79 height 24
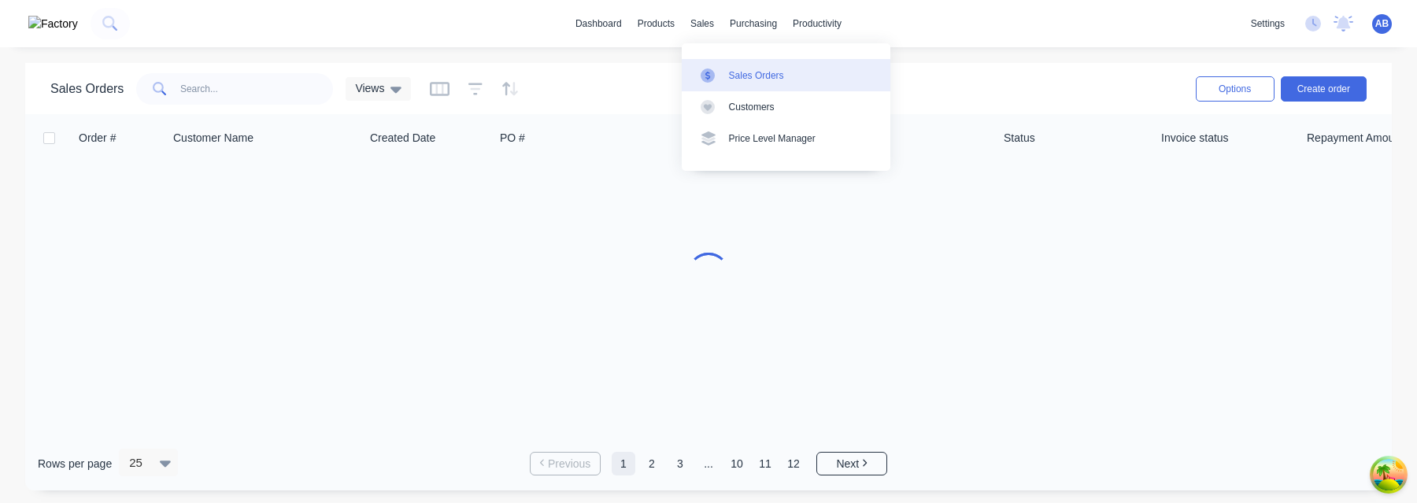
click at [752, 73] on div "Sales Orders" at bounding box center [756, 76] width 55 height 14
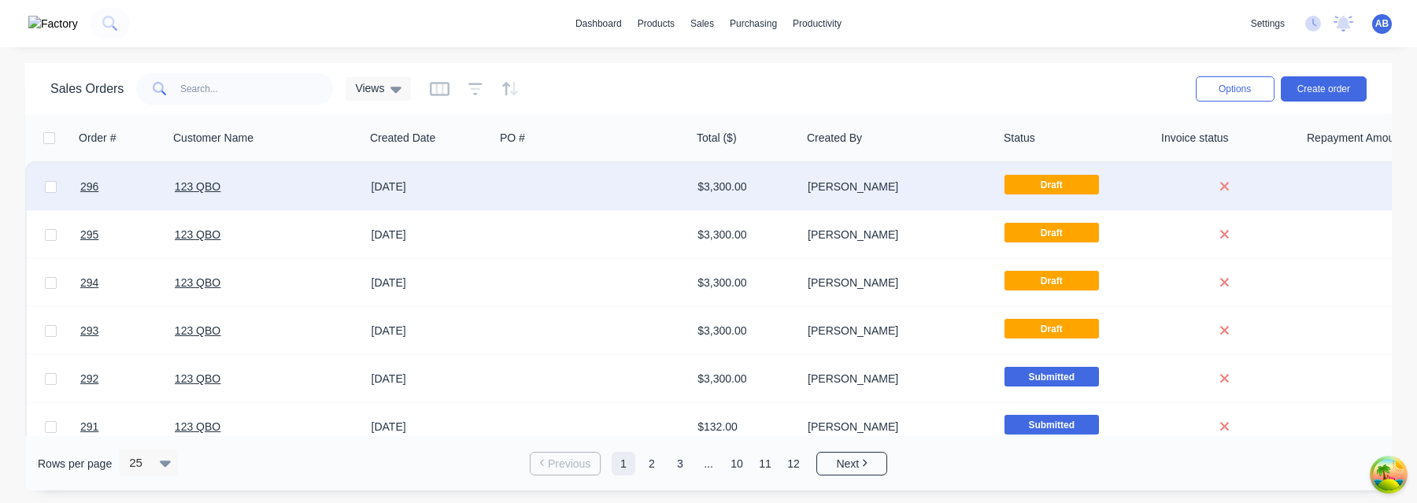
click at [273, 201] on div "123 QBO" at bounding box center [267, 186] width 197 height 47
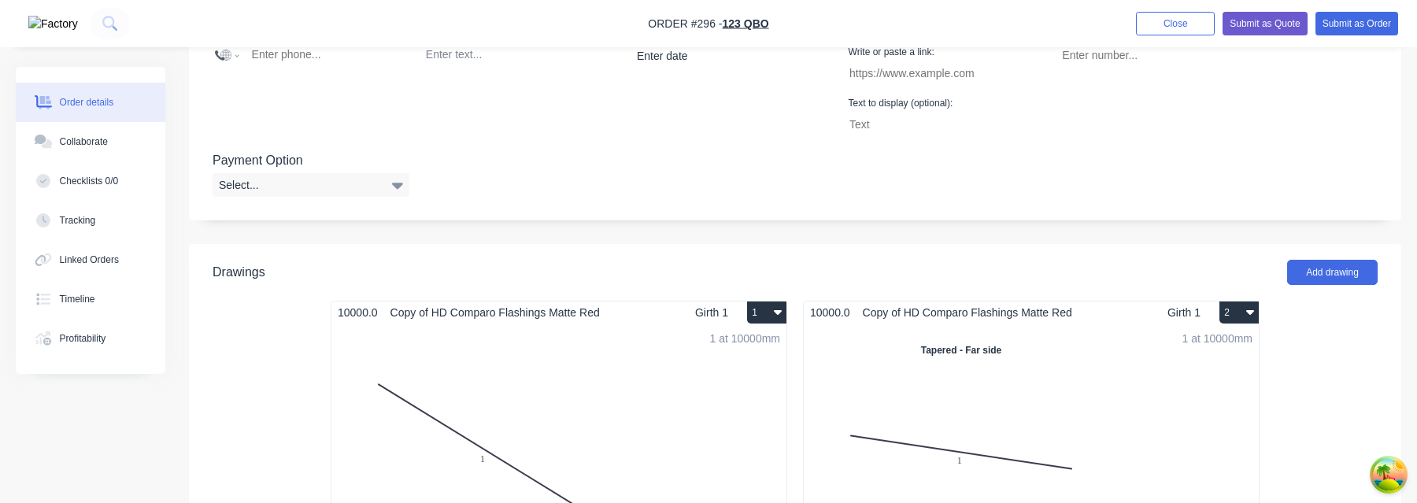
scroll to position [591, 0]
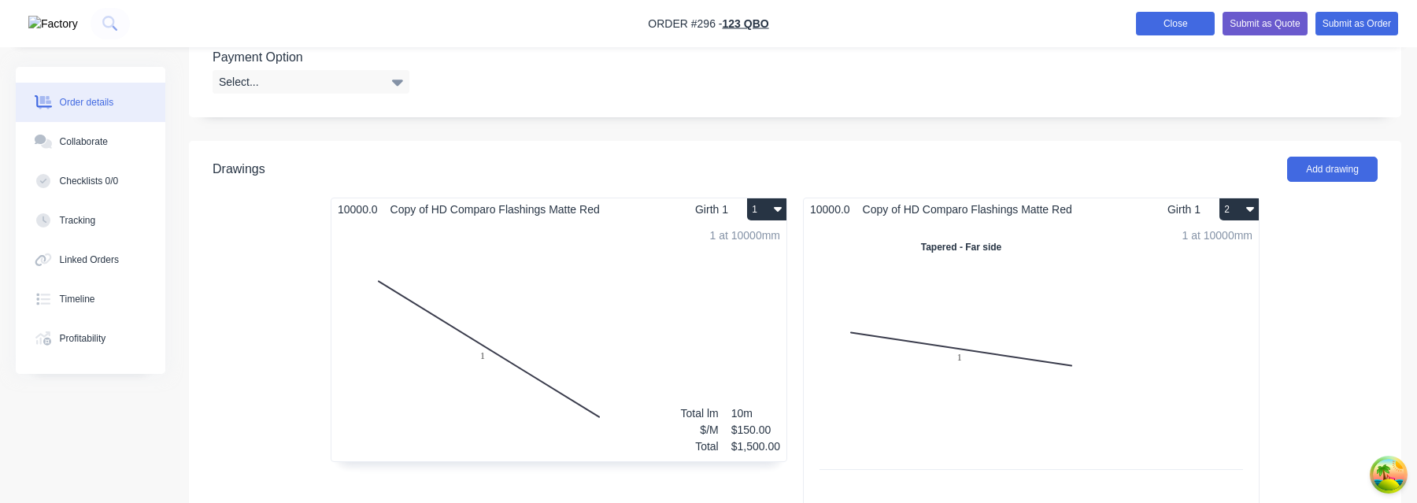
click at [1187, 24] on button "Close" at bounding box center [1175, 24] width 79 height 24
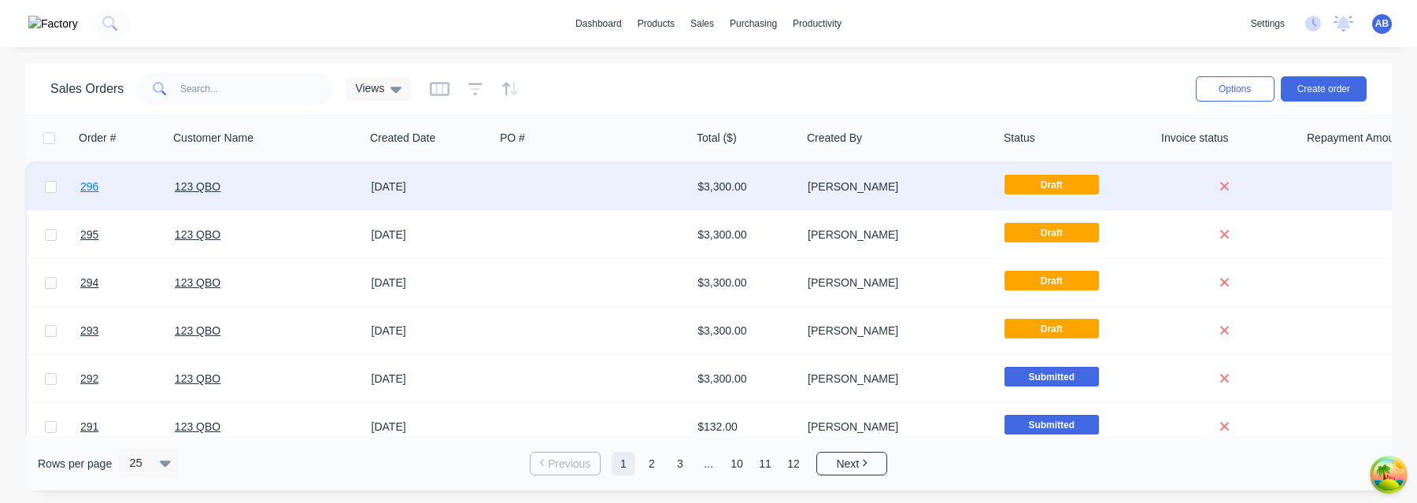
click at [87, 182] on span "296" at bounding box center [89, 187] width 18 height 16
click at [209, 189] on link "123 QBO" at bounding box center [198, 186] width 46 height 13
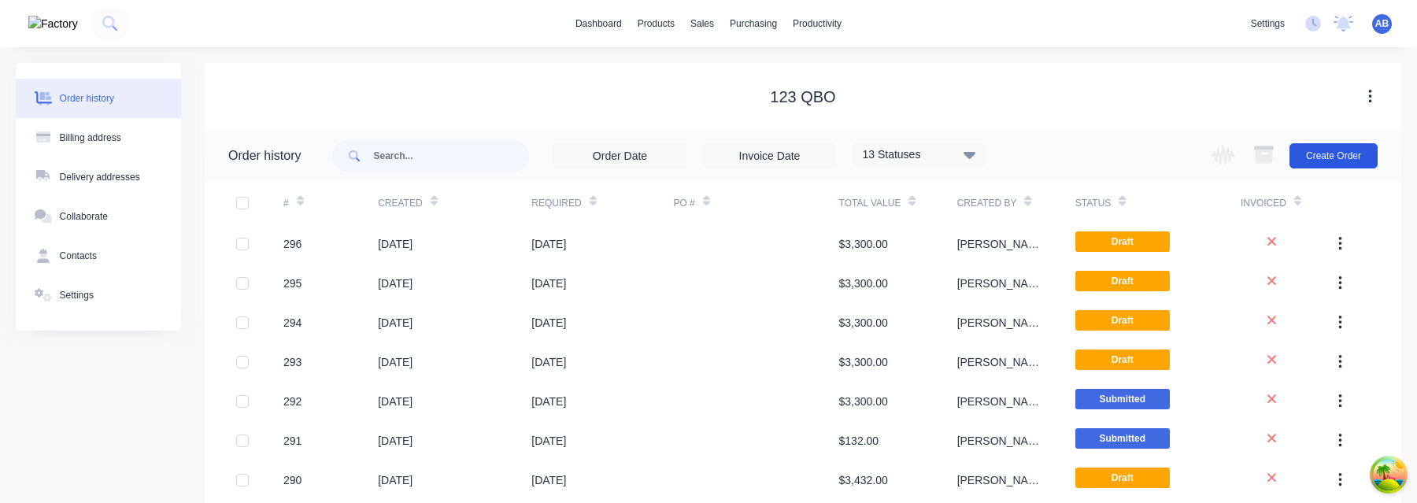
click at [1359, 162] on button "Create Order" at bounding box center [1334, 155] width 88 height 25
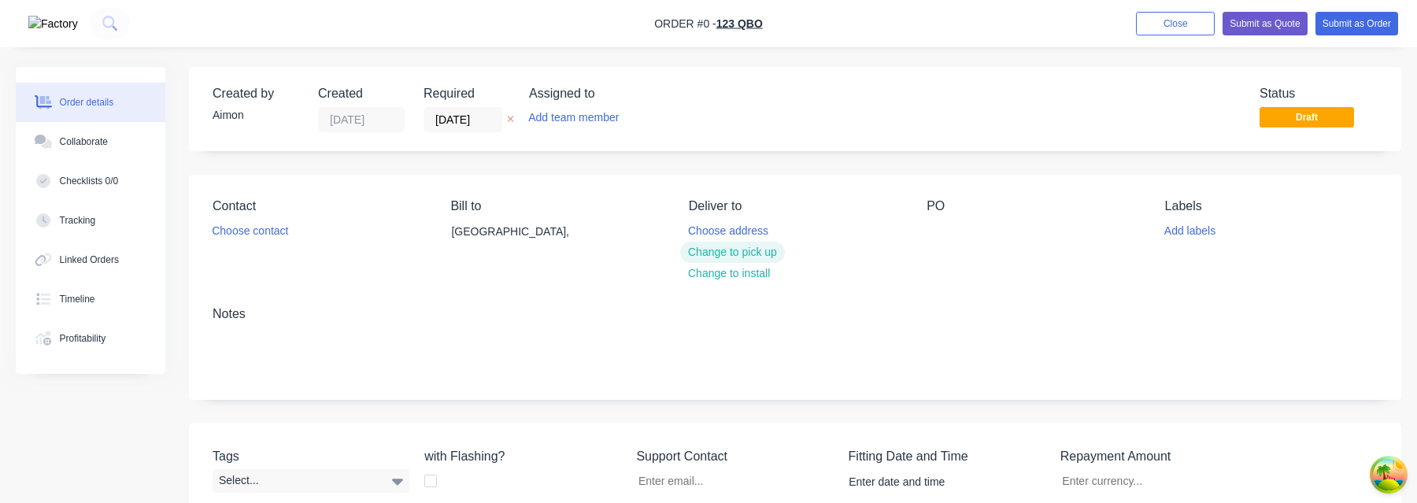
scroll to position [798, 0]
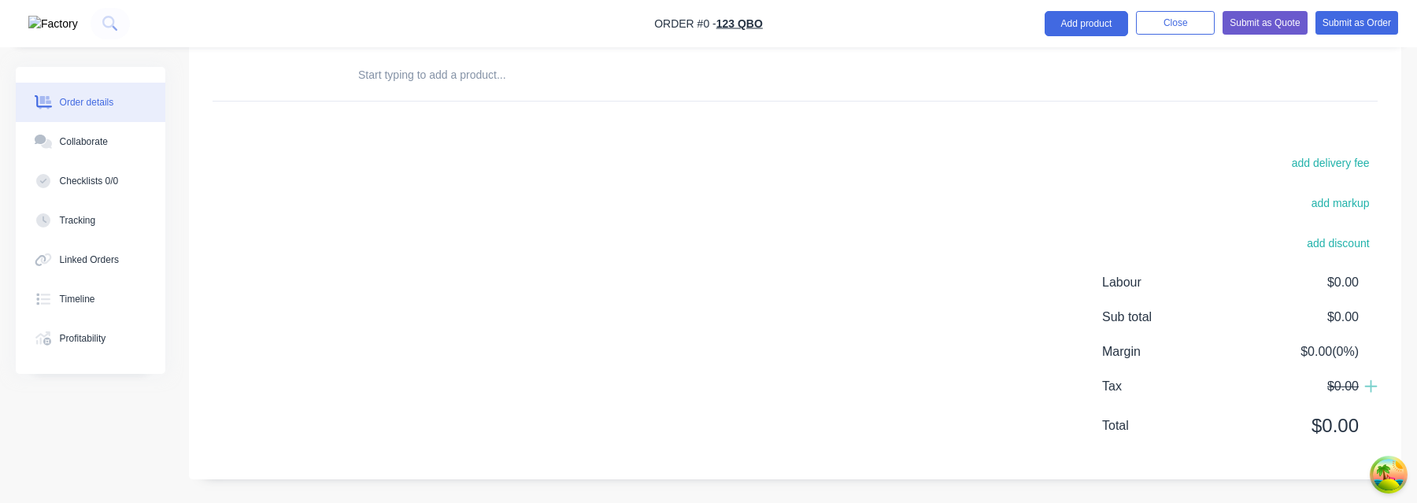
click at [429, 83] on input "text" at bounding box center [514, 74] width 315 height 31
click at [517, 76] on input "var 1" at bounding box center [514, 74] width 315 height 31
type input "var 1"
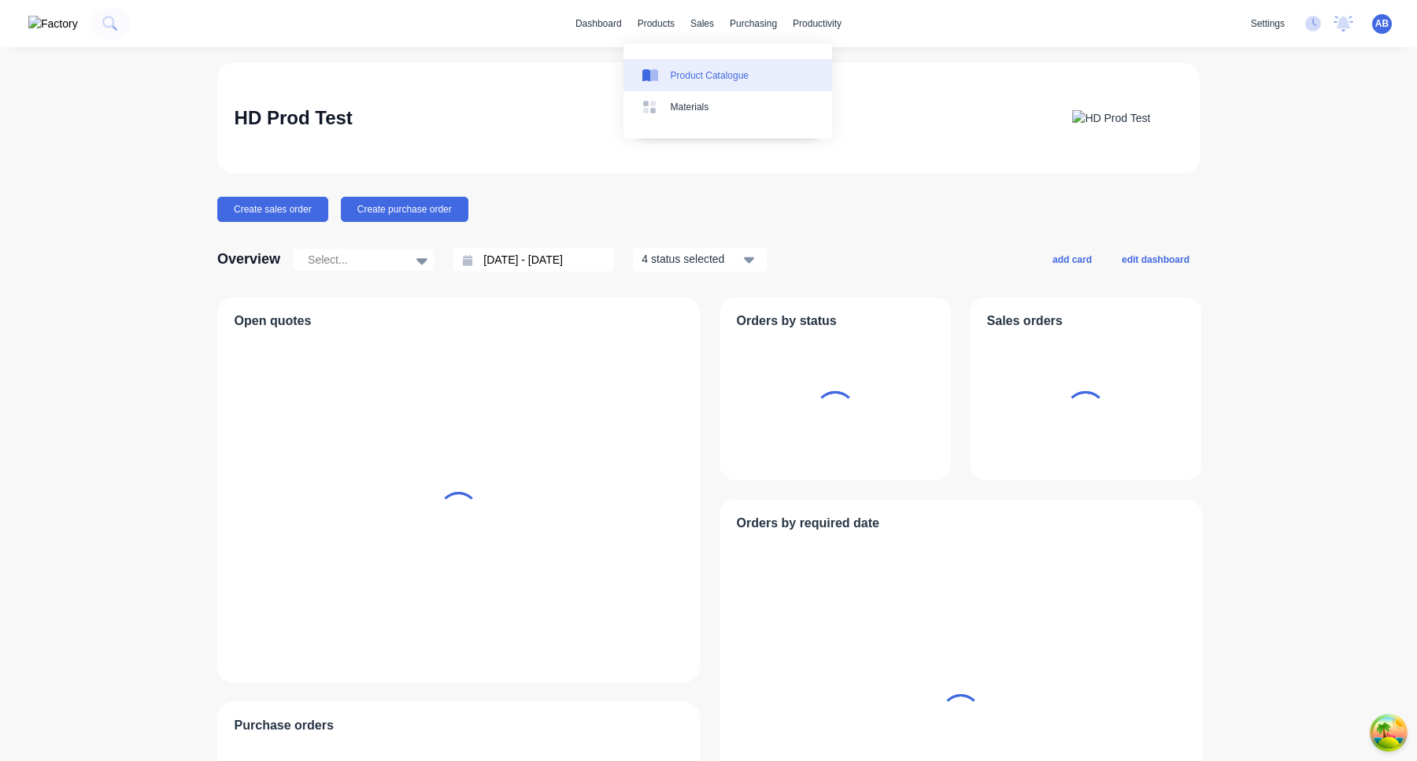
click at [694, 72] on div "Product Catalogue" at bounding box center [710, 76] width 78 height 14
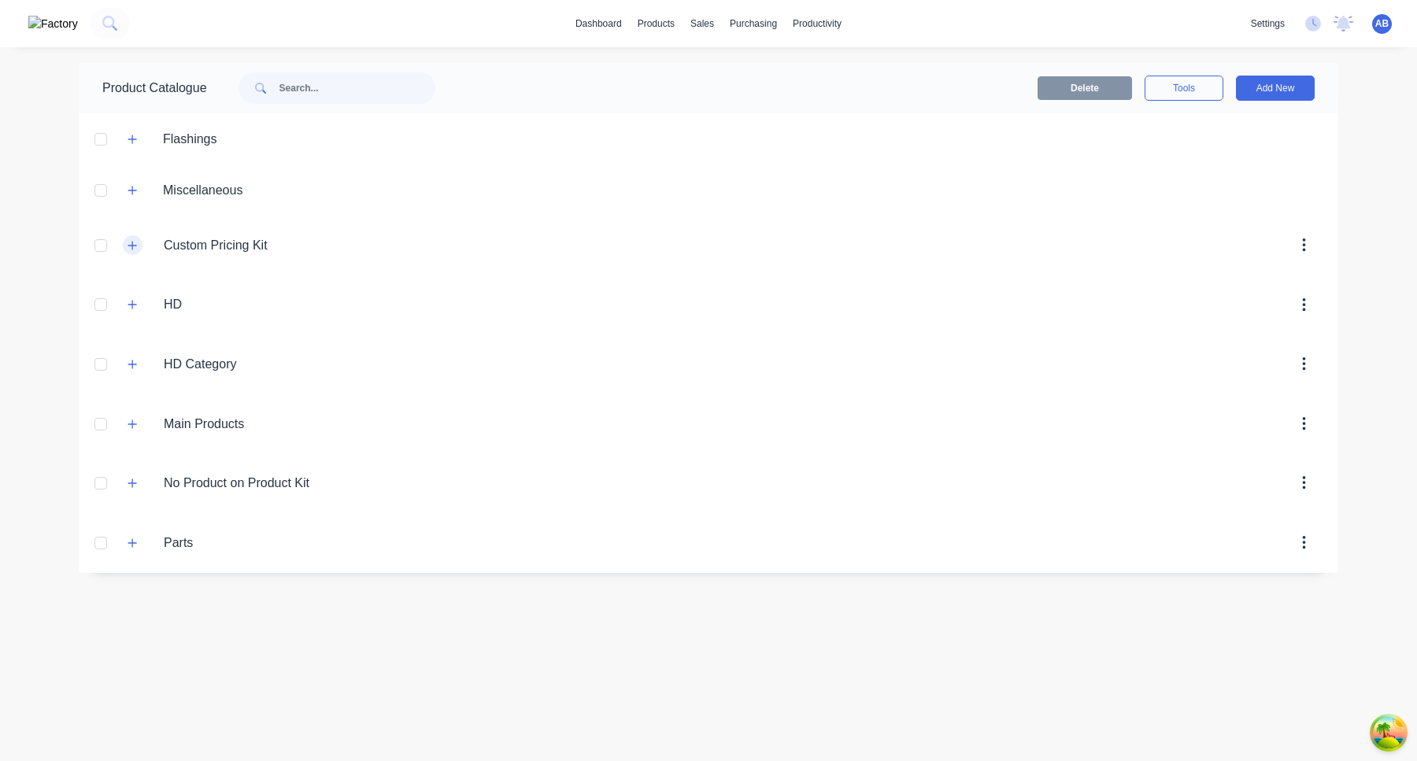
click at [129, 243] on icon "button" at bounding box center [132, 245] width 9 height 11
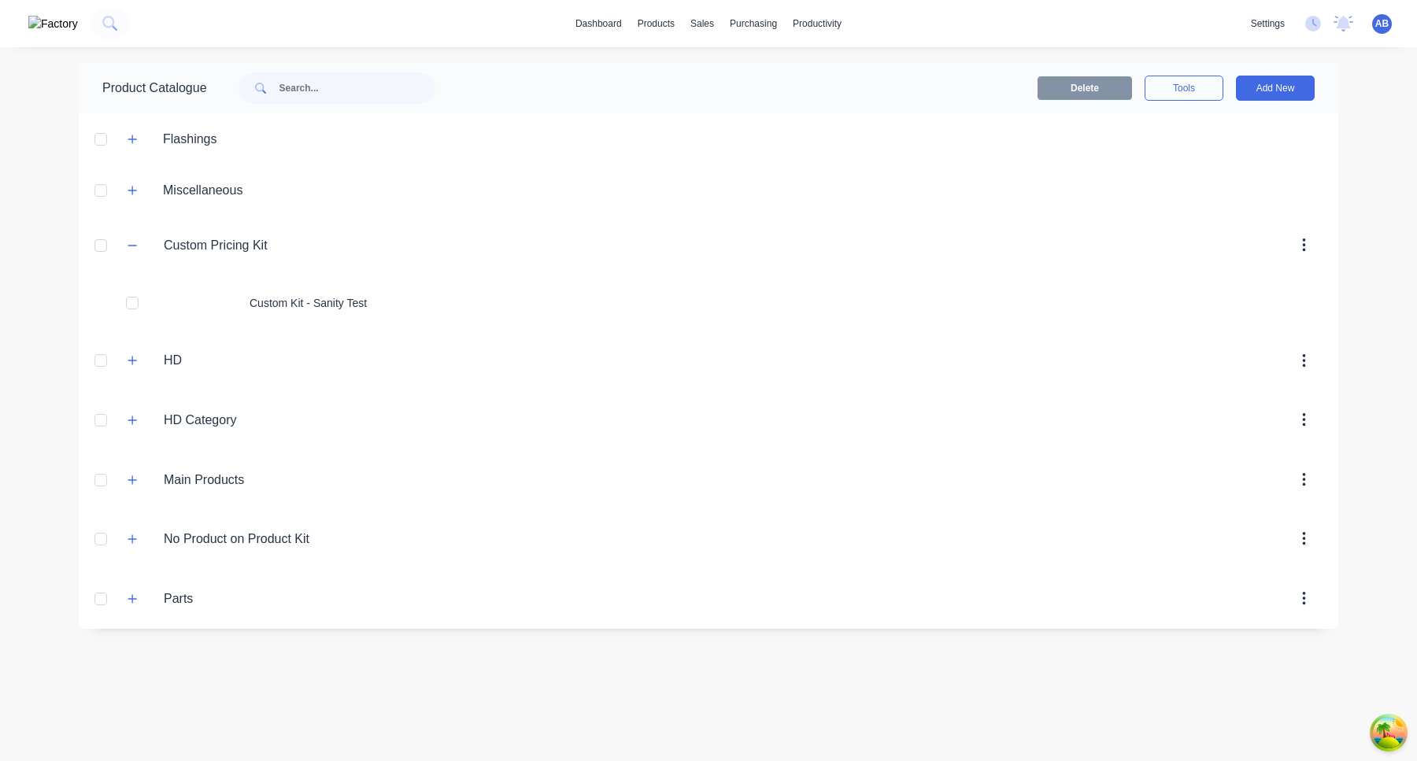
click at [379, 69] on div "Product Catalogue" at bounding box center [277, 88] width 396 height 50
click at [376, 79] on input "text" at bounding box center [358, 87] width 156 height 31
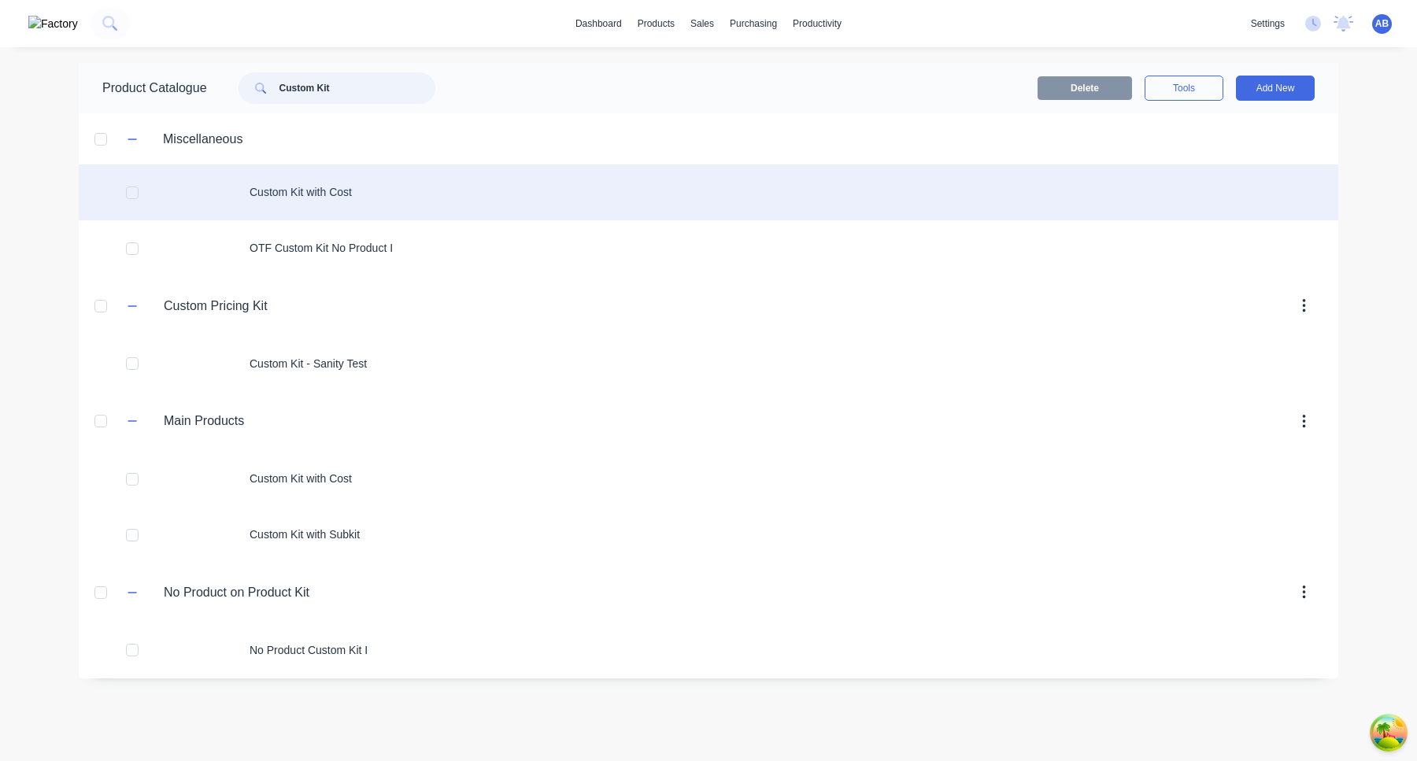
type input "Custom Kit"
click at [374, 206] on div "Custom Kit with Cost" at bounding box center [709, 193] width 1260 height 56
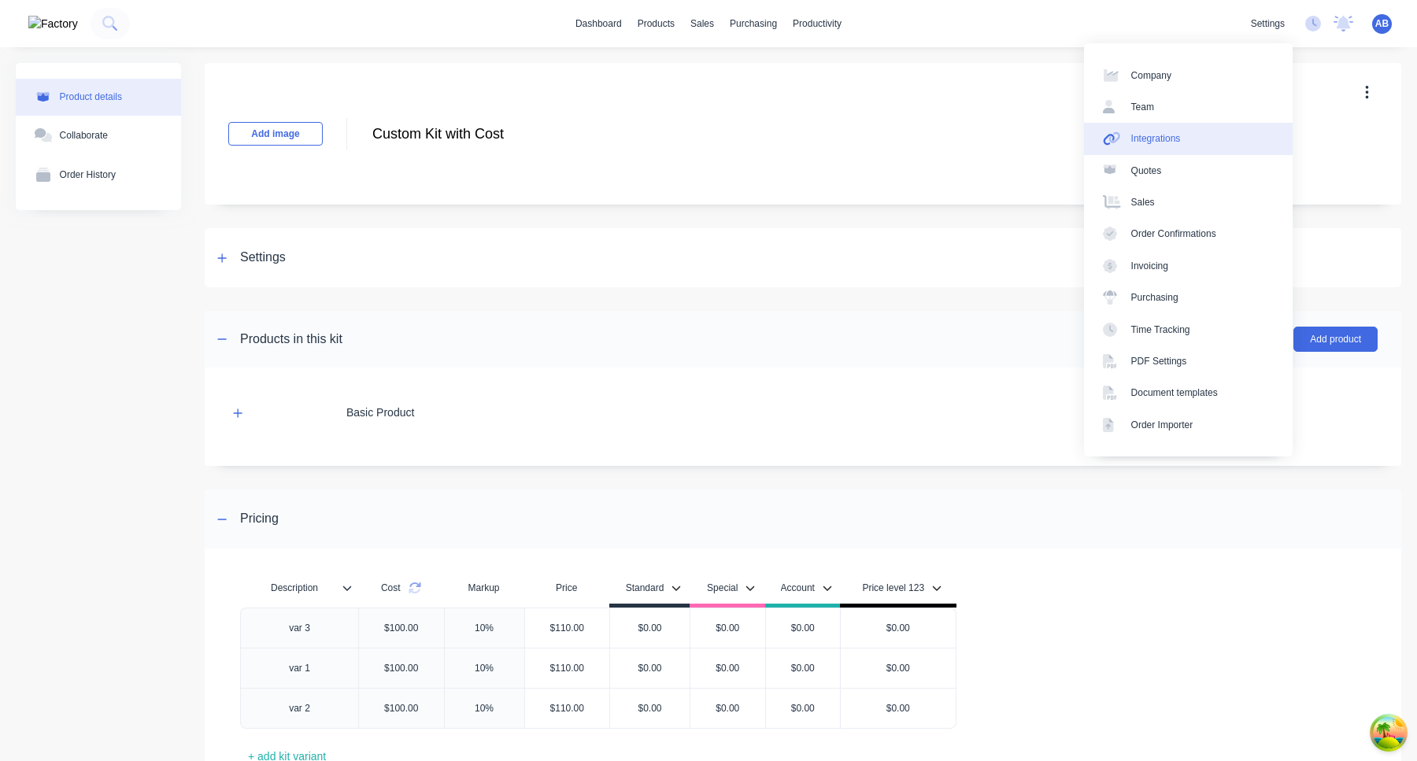
click at [1200, 140] on link "Integrations" at bounding box center [1188, 138] width 209 height 31
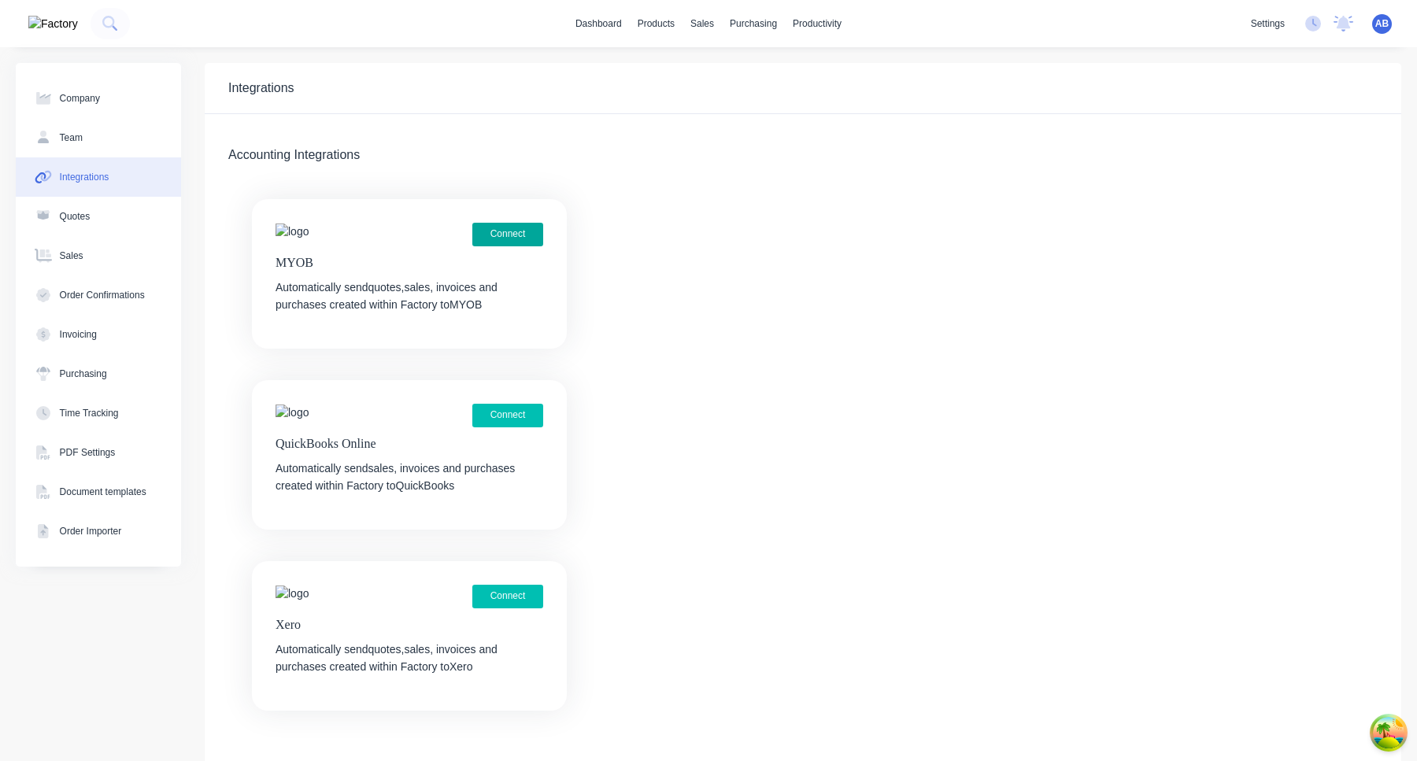
click at [510, 242] on button "Connect" at bounding box center [507, 235] width 71 height 24
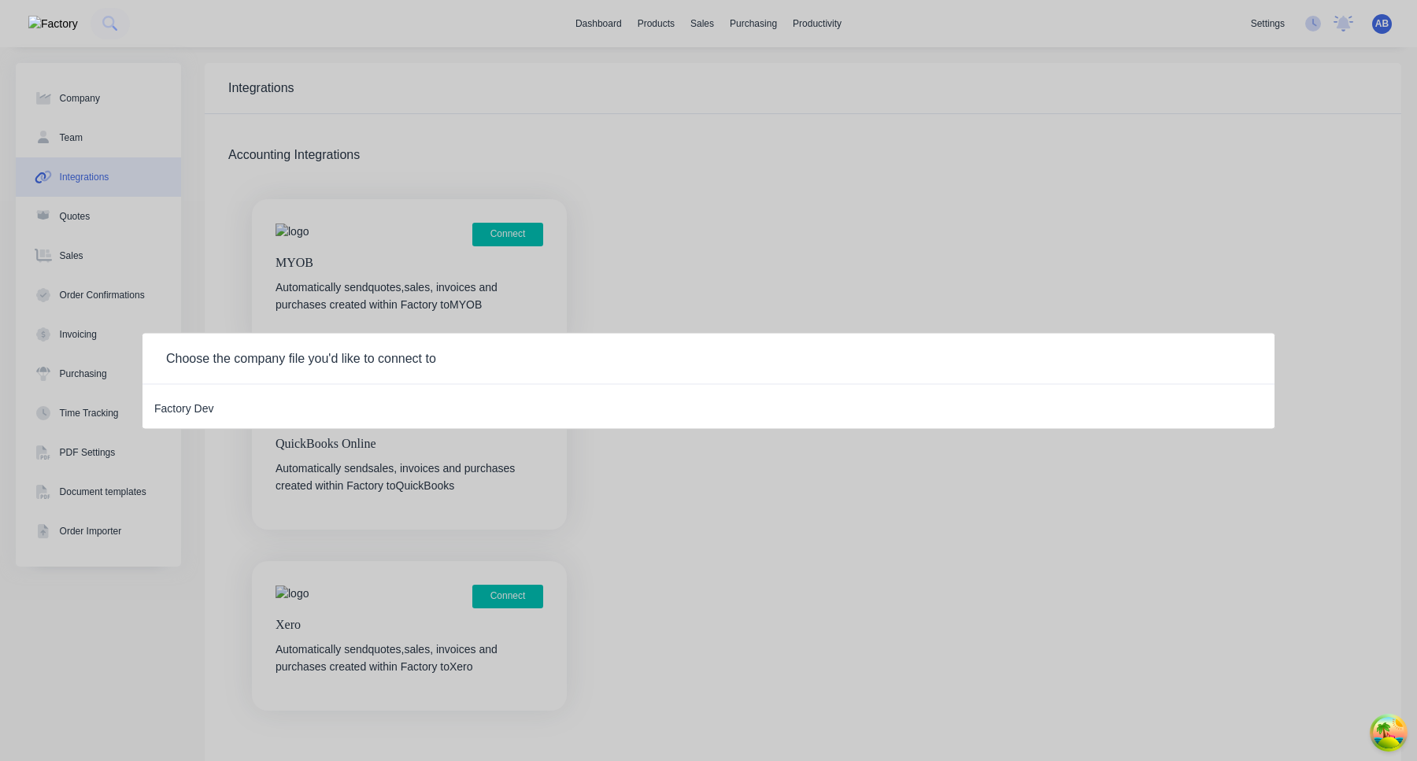
click at [202, 404] on div "Factory Dev" at bounding box center [183, 406] width 59 height 20
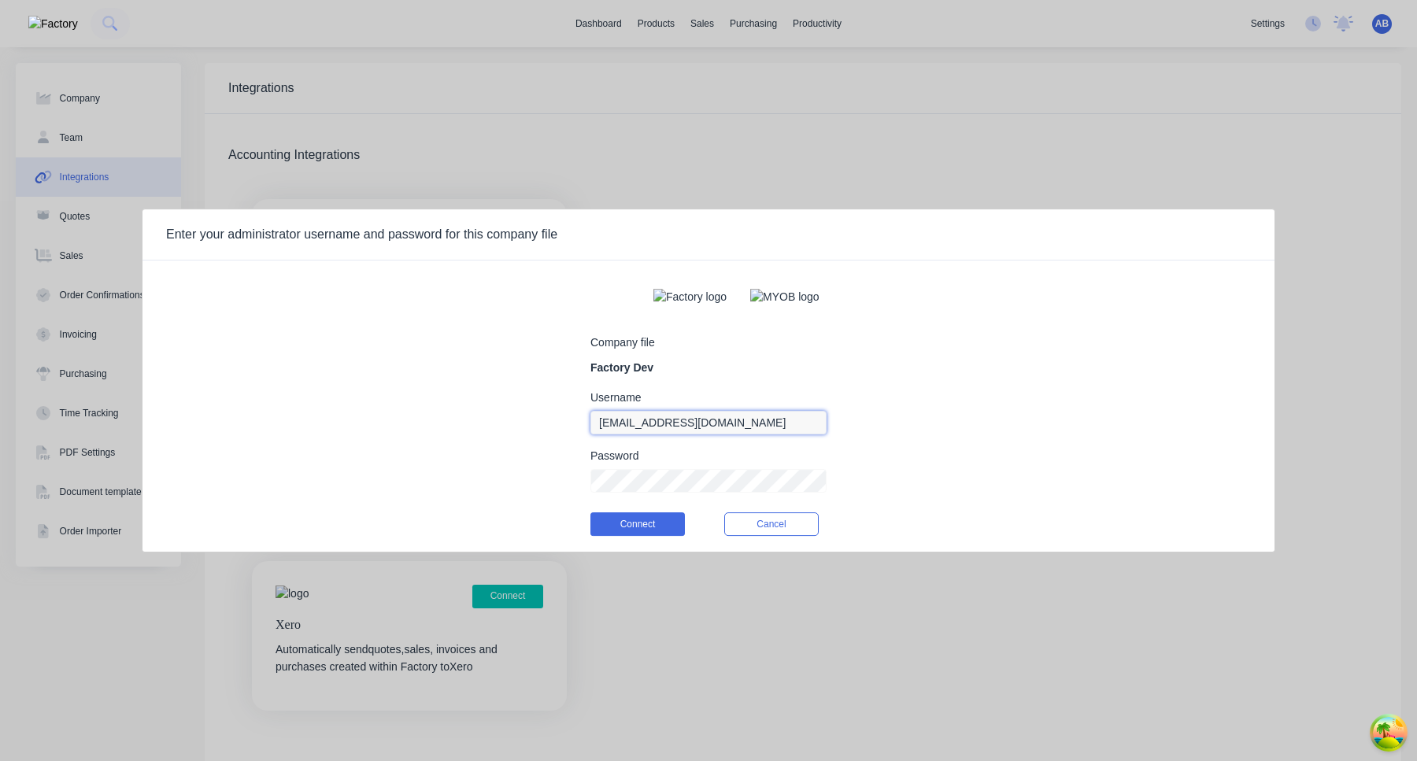
click at [660, 433] on input "[EMAIL_ADDRESS][DOMAIN_NAME]" at bounding box center [709, 423] width 236 height 24
type input "myob_admin"
click at [647, 525] on button "Connect" at bounding box center [638, 525] width 94 height 24
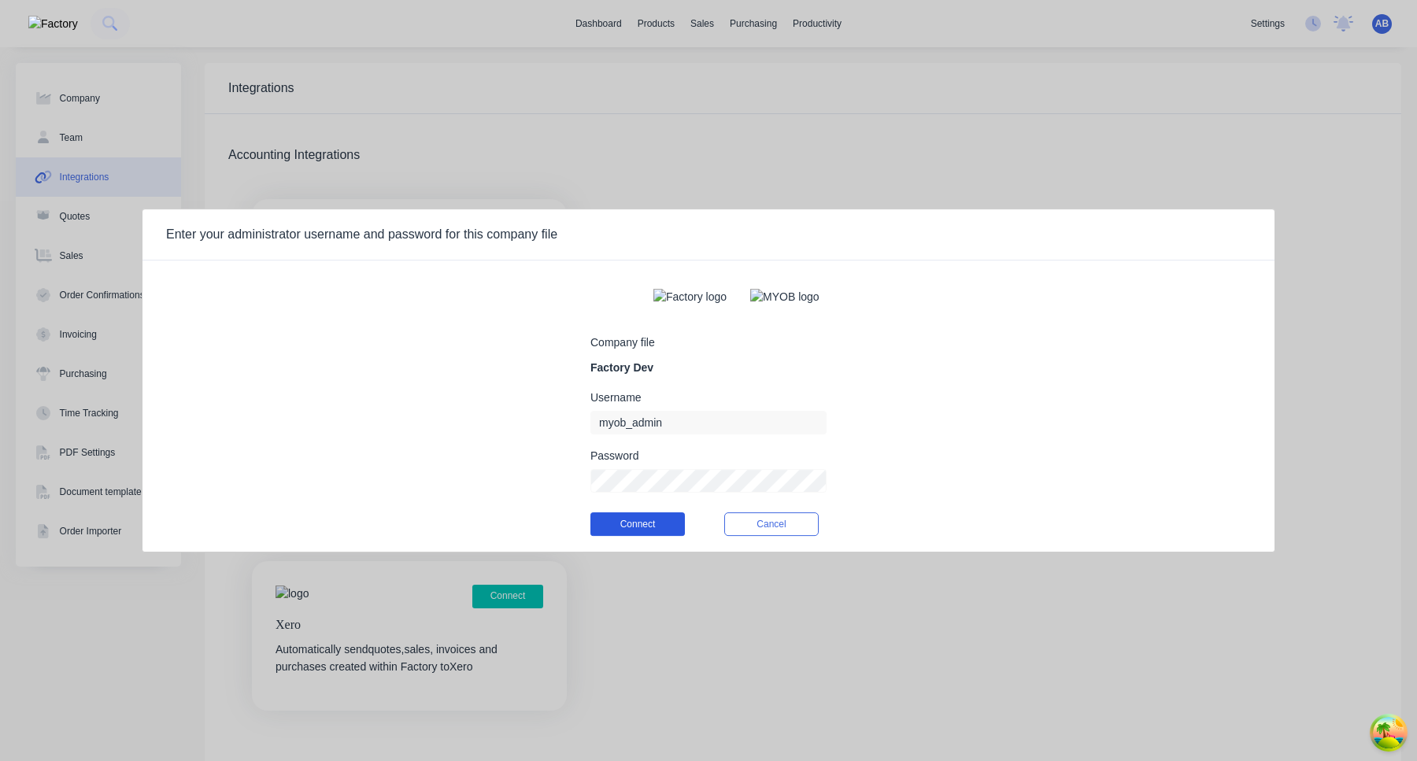
click at [643, 532] on button "Connect" at bounding box center [638, 525] width 94 height 24
click at [635, 536] on button "Connect" at bounding box center [638, 525] width 94 height 24
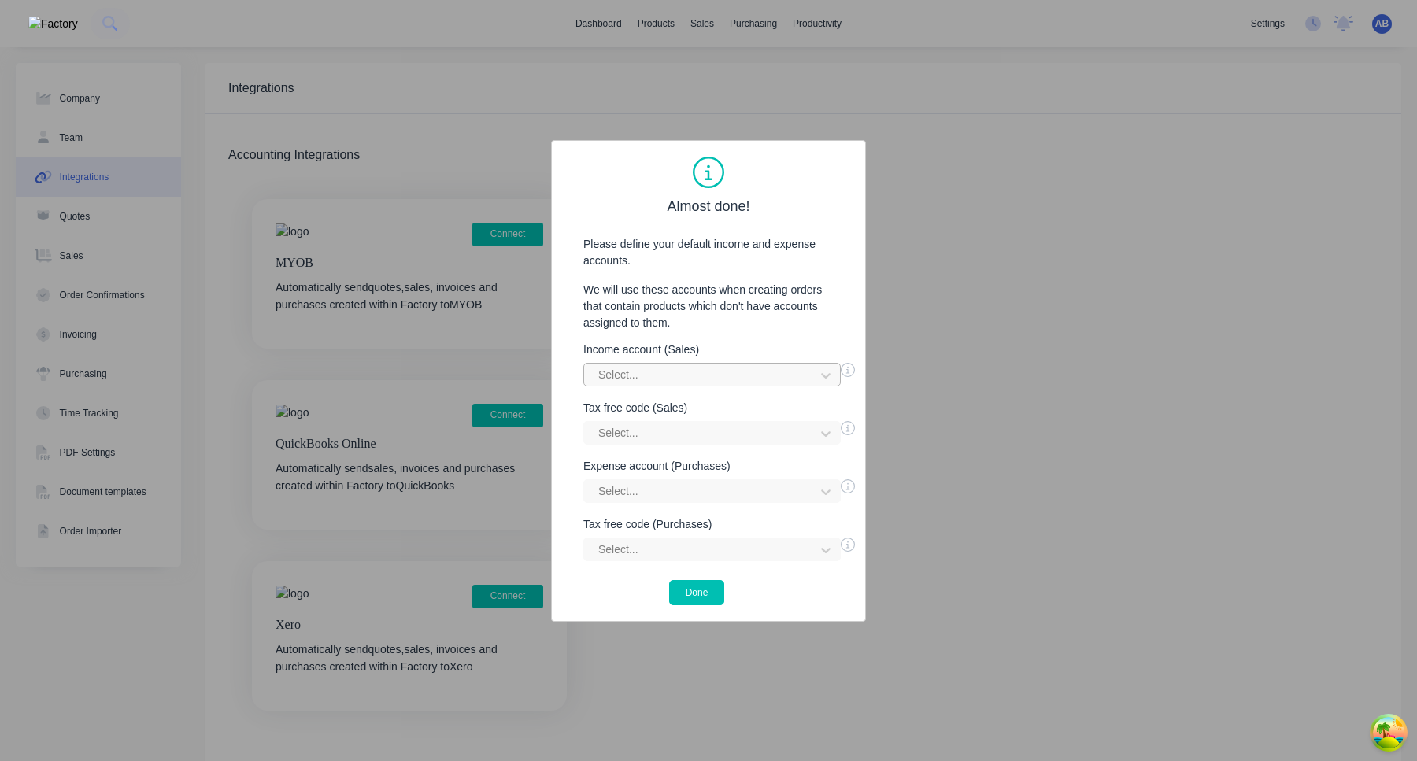
click at [697, 379] on div at bounding box center [702, 375] width 210 height 20
click at [661, 506] on div "Services Income" at bounding box center [711, 497] width 257 height 29
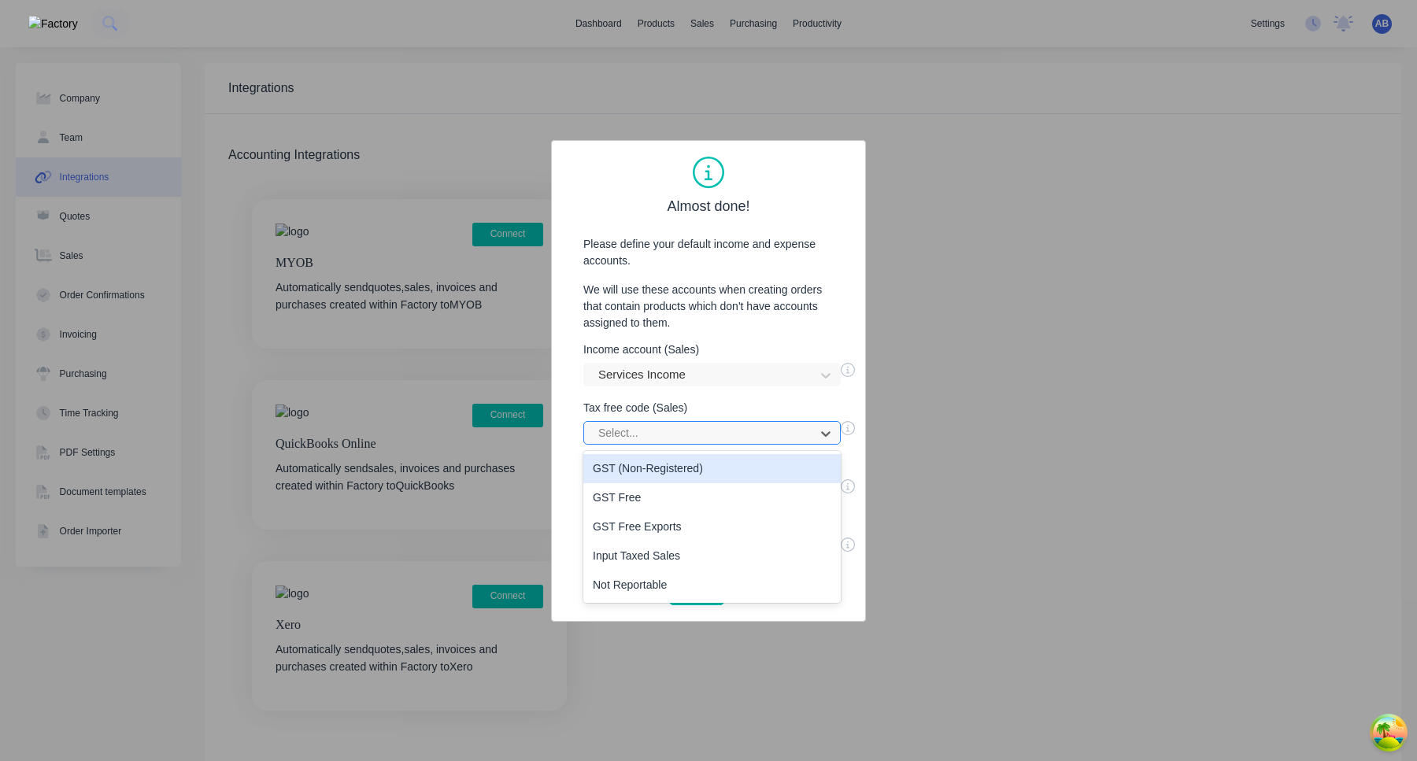
click at [674, 439] on div at bounding box center [702, 434] width 210 height 20
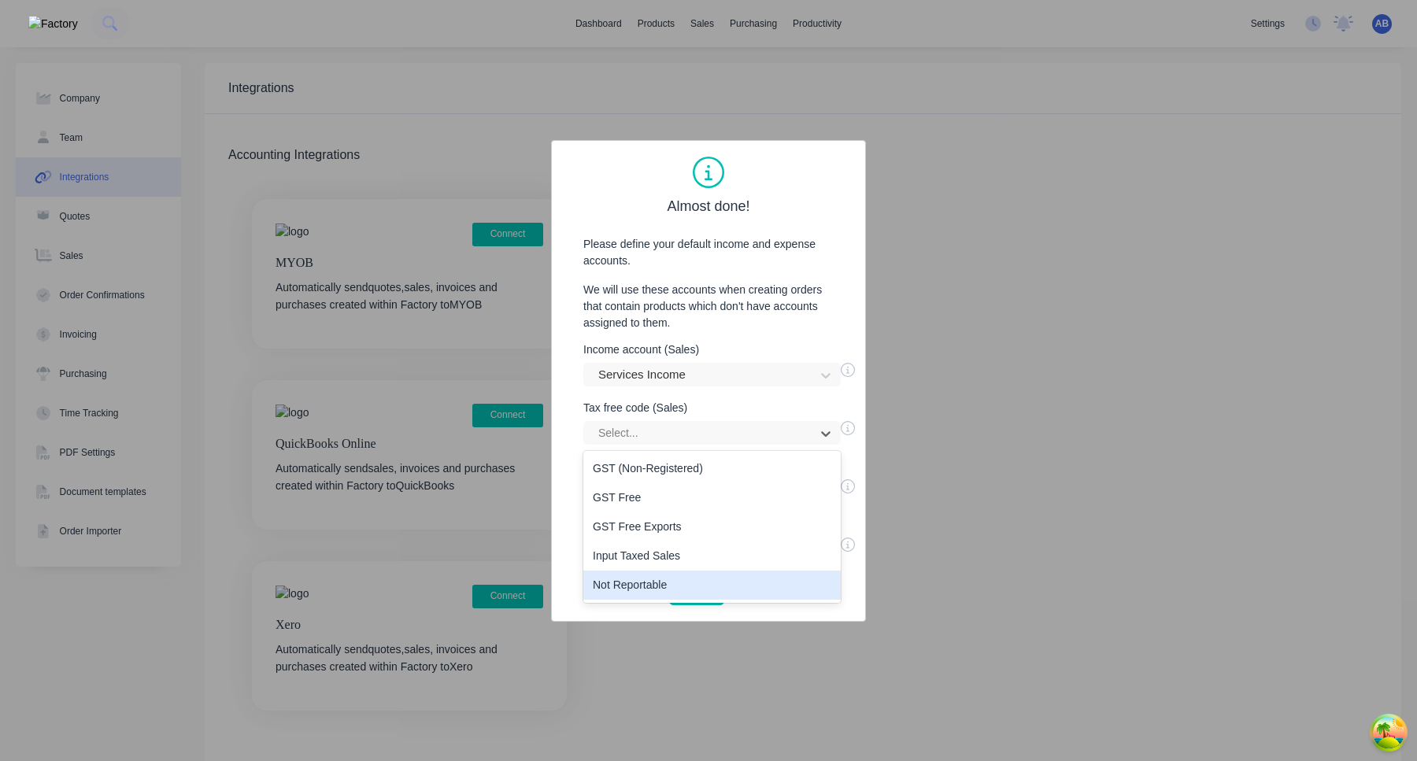
click at [660, 583] on div "Not Reportable" at bounding box center [711, 585] width 257 height 29
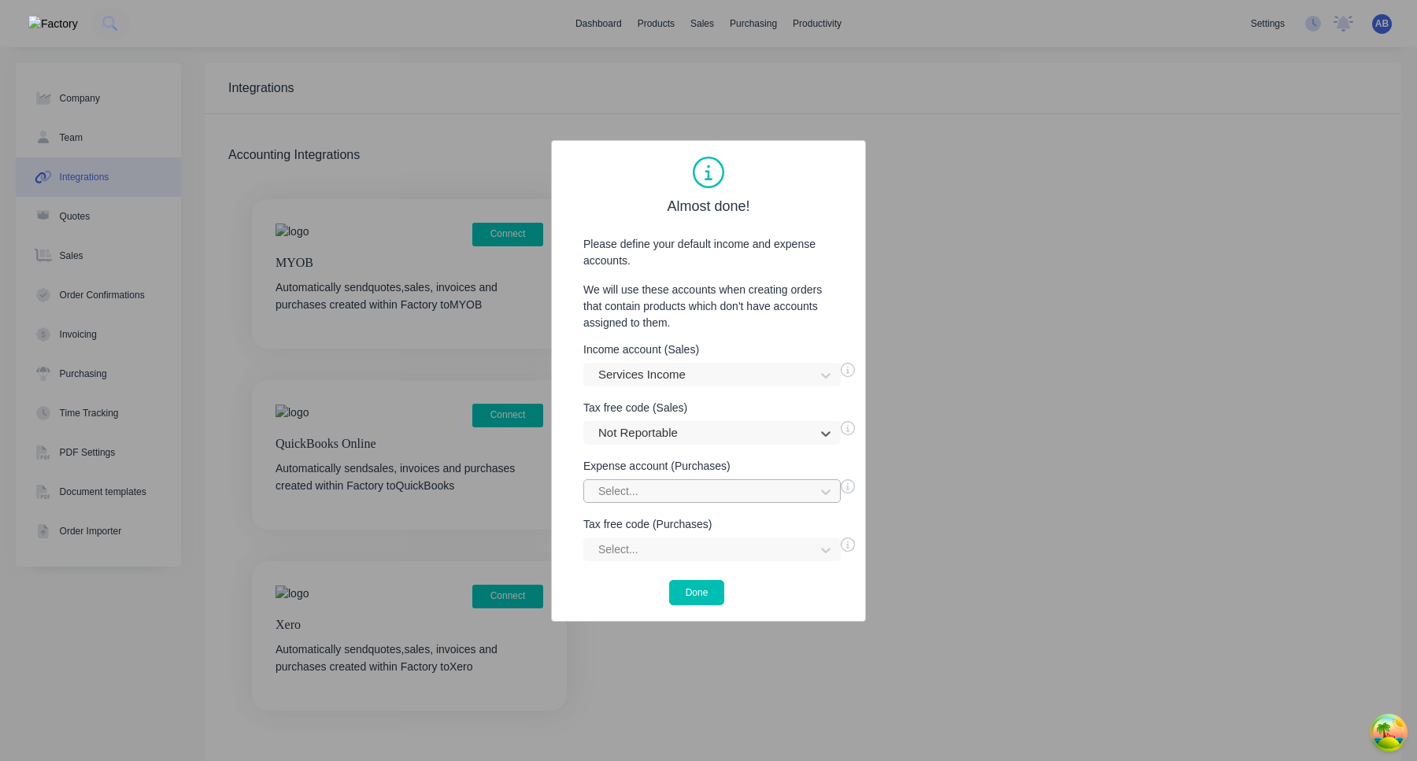
click at [693, 499] on div "Select..." at bounding box center [711, 492] width 257 height 24
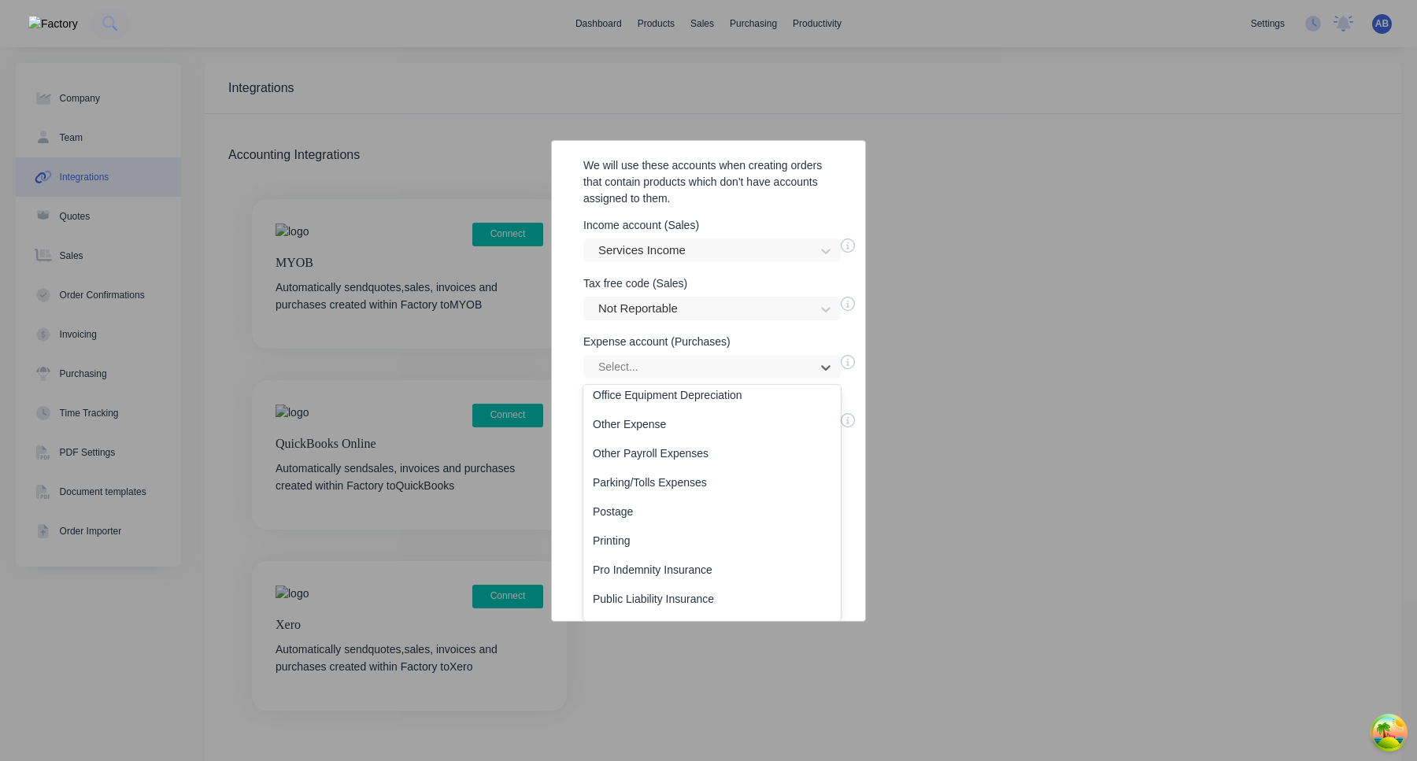
scroll to position [1227, 0]
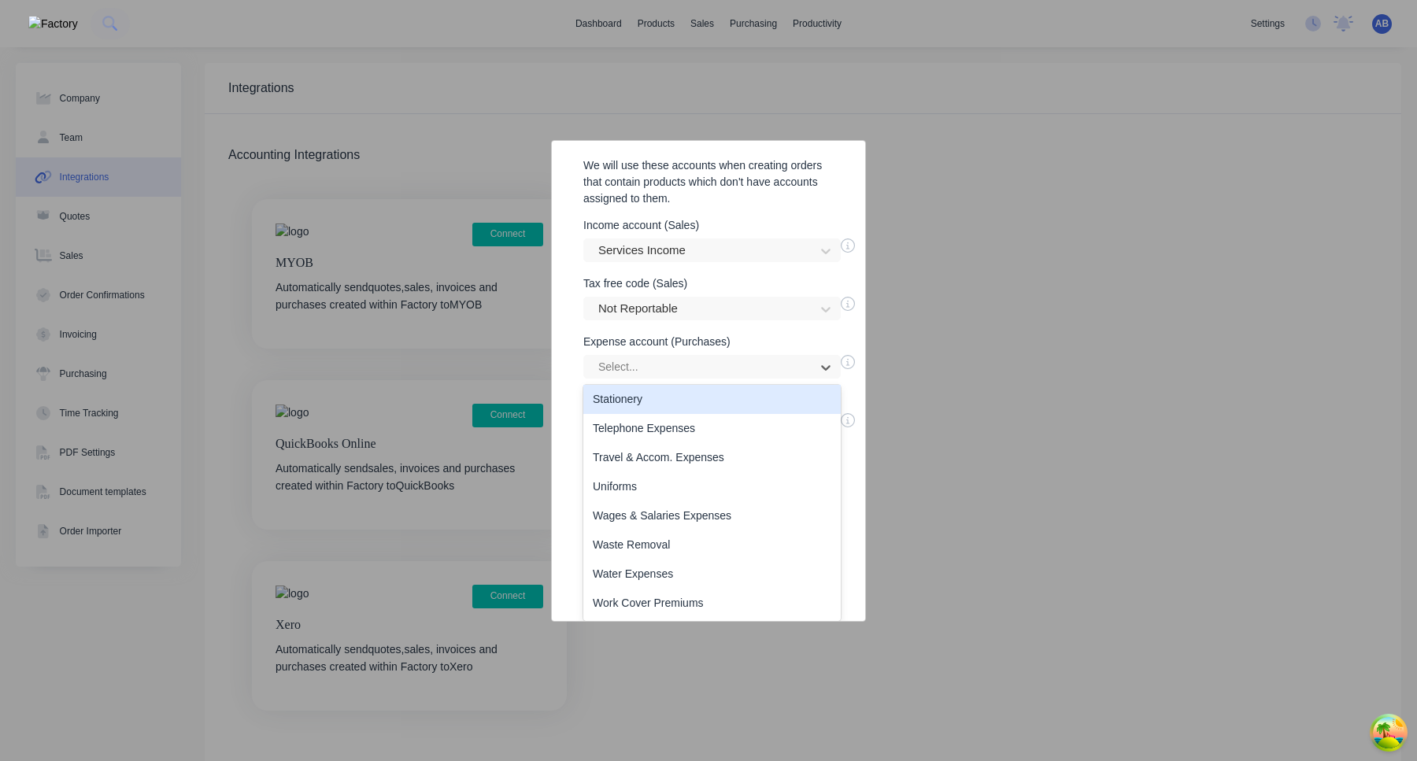
click at [669, 409] on div "Stationery" at bounding box center [711, 399] width 257 height 29
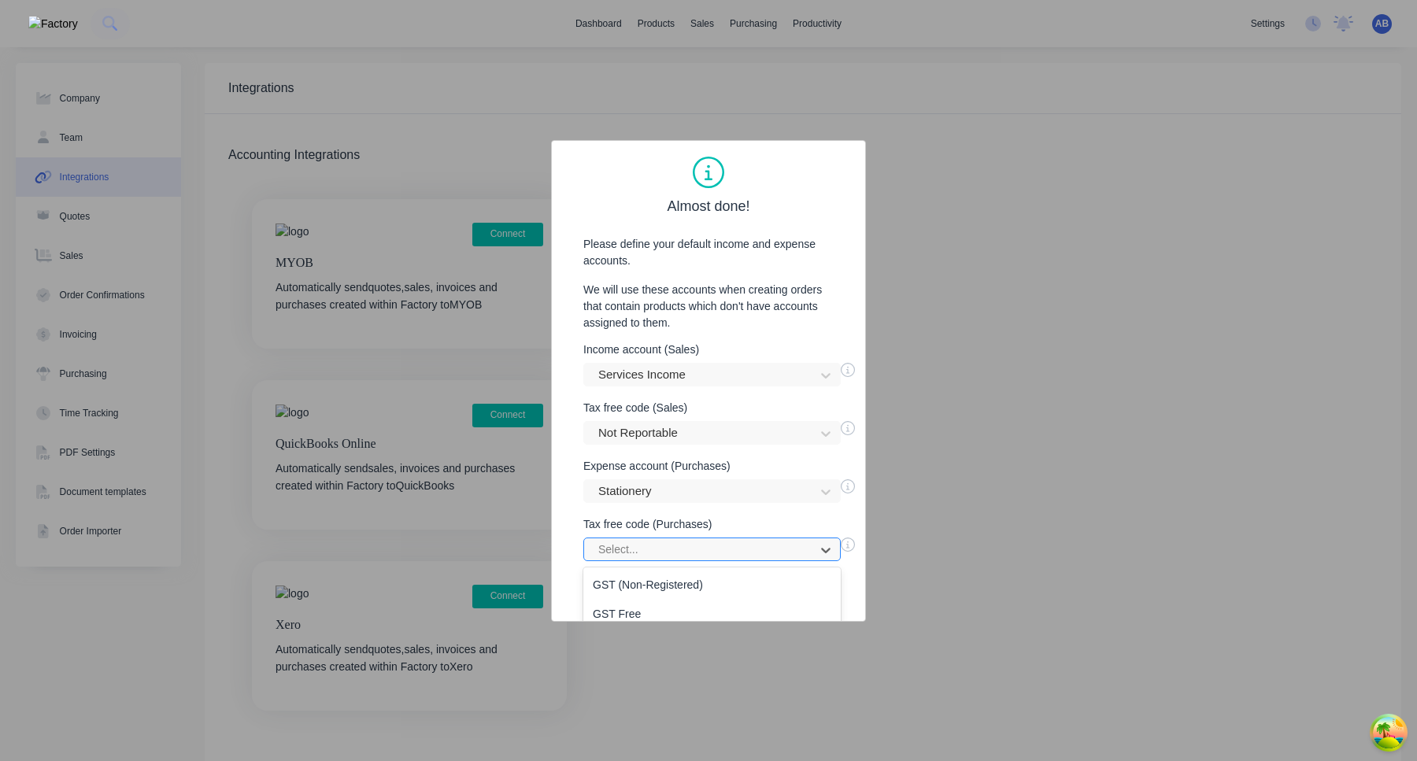
scroll to position [98, 0]
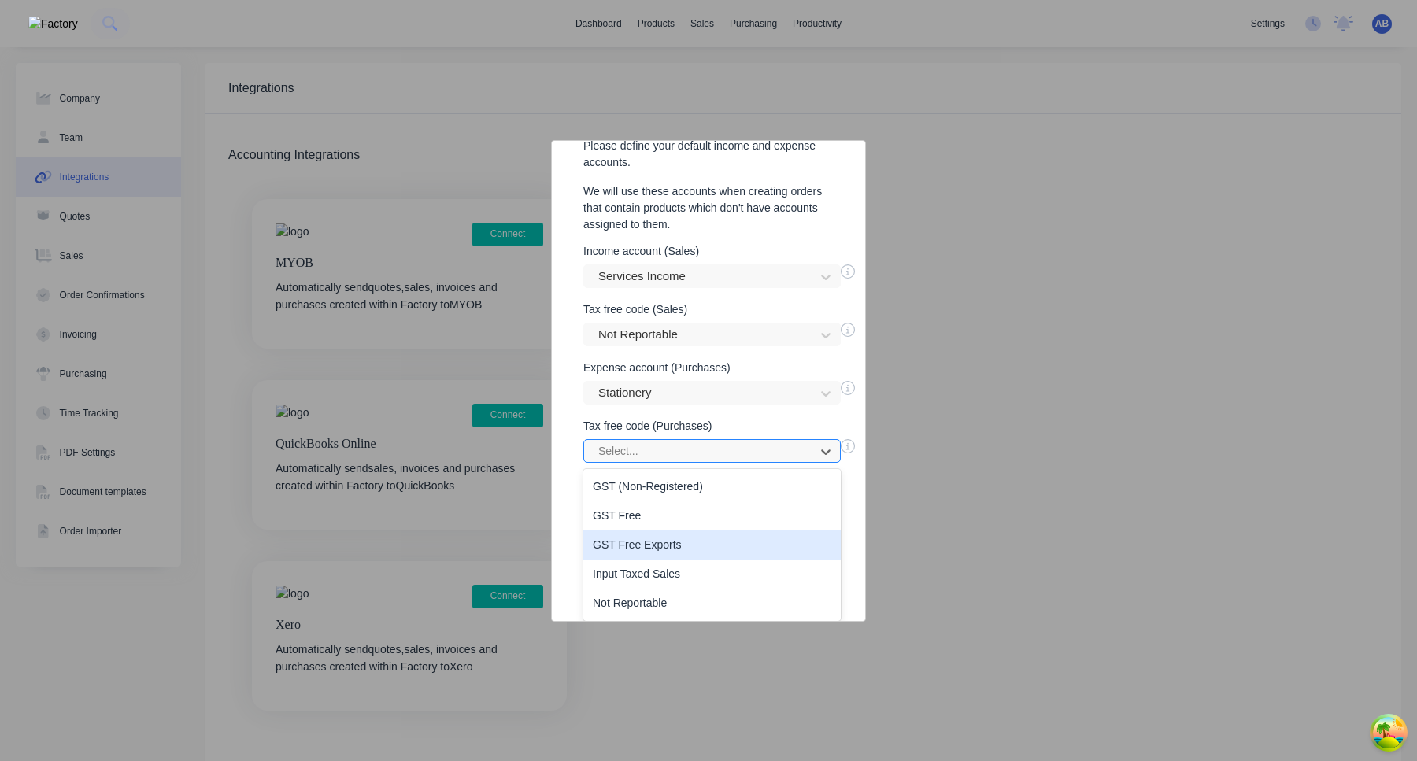
click at [661, 463] on div "GST Free Exports, 3 of 5. 5 results available. Use Up and Down to choose option…" at bounding box center [711, 451] width 257 height 24
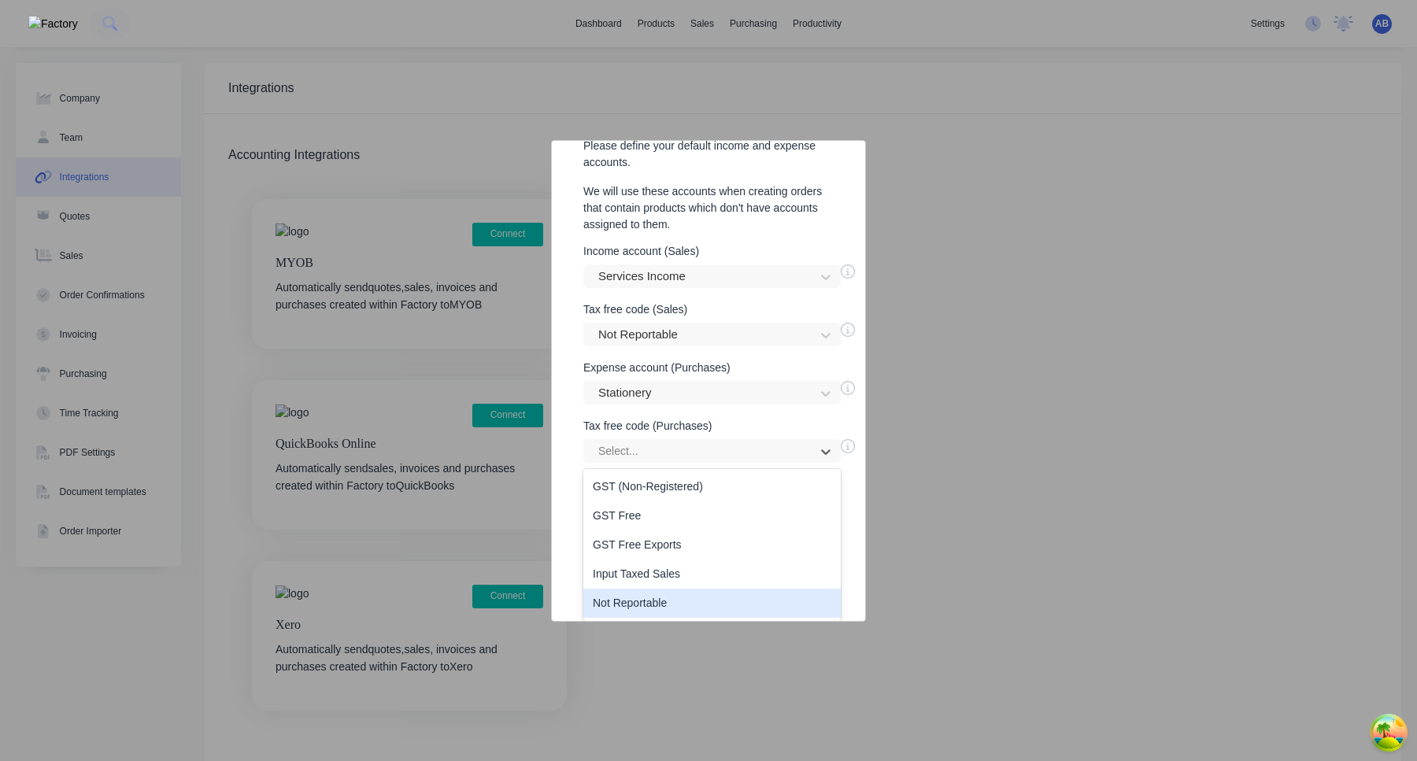
click at [656, 609] on div "Not Reportable" at bounding box center [711, 603] width 257 height 29
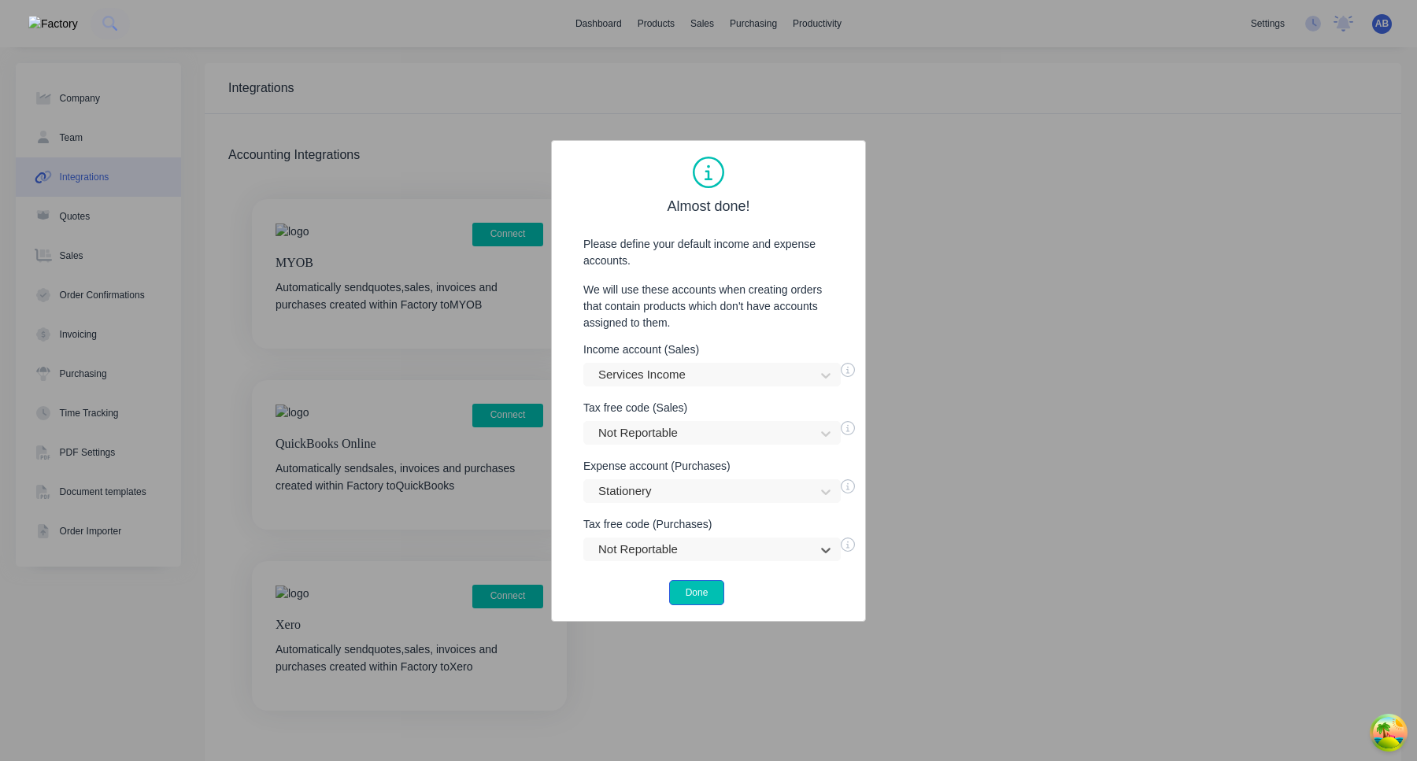
click at [707, 600] on button "Done" at bounding box center [697, 592] width 56 height 25
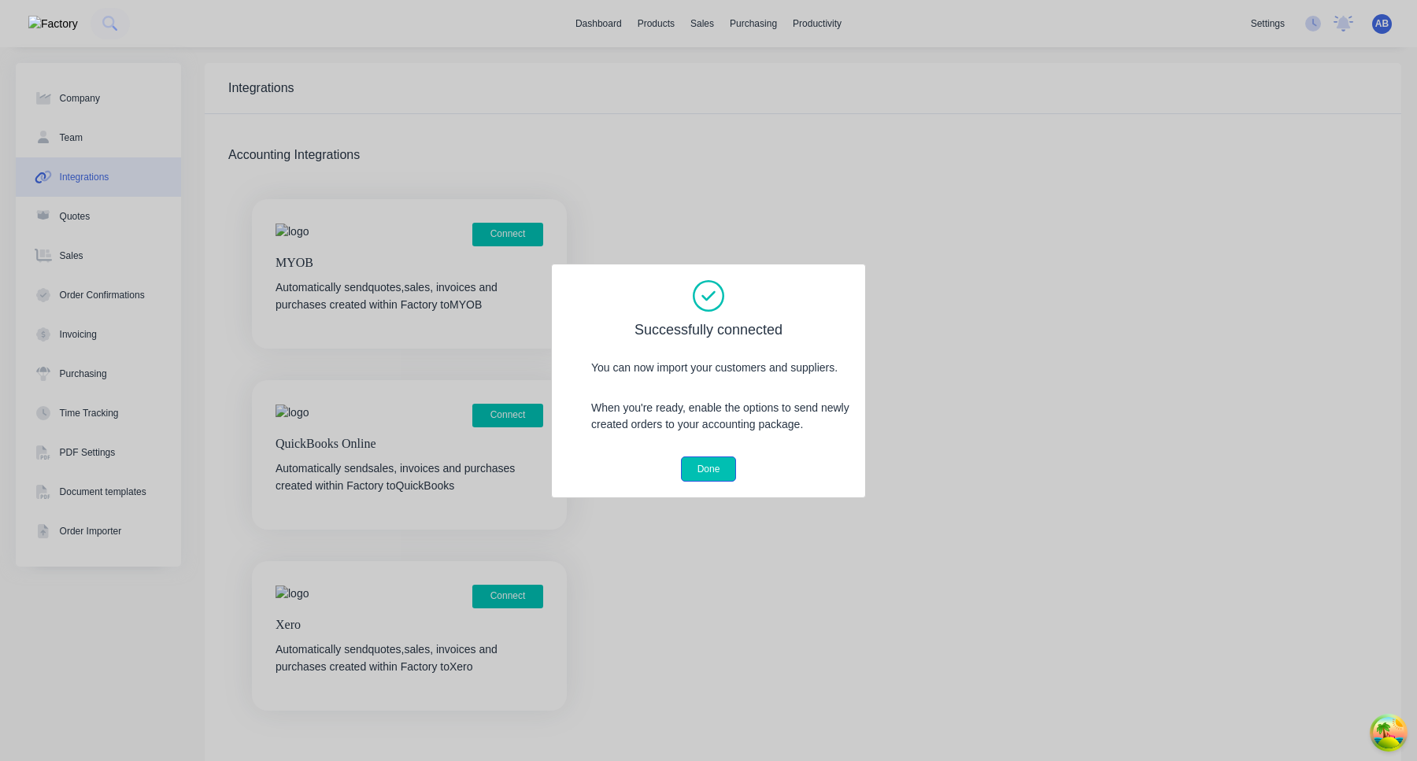
click at [713, 476] on button "Done" at bounding box center [709, 469] width 56 height 25
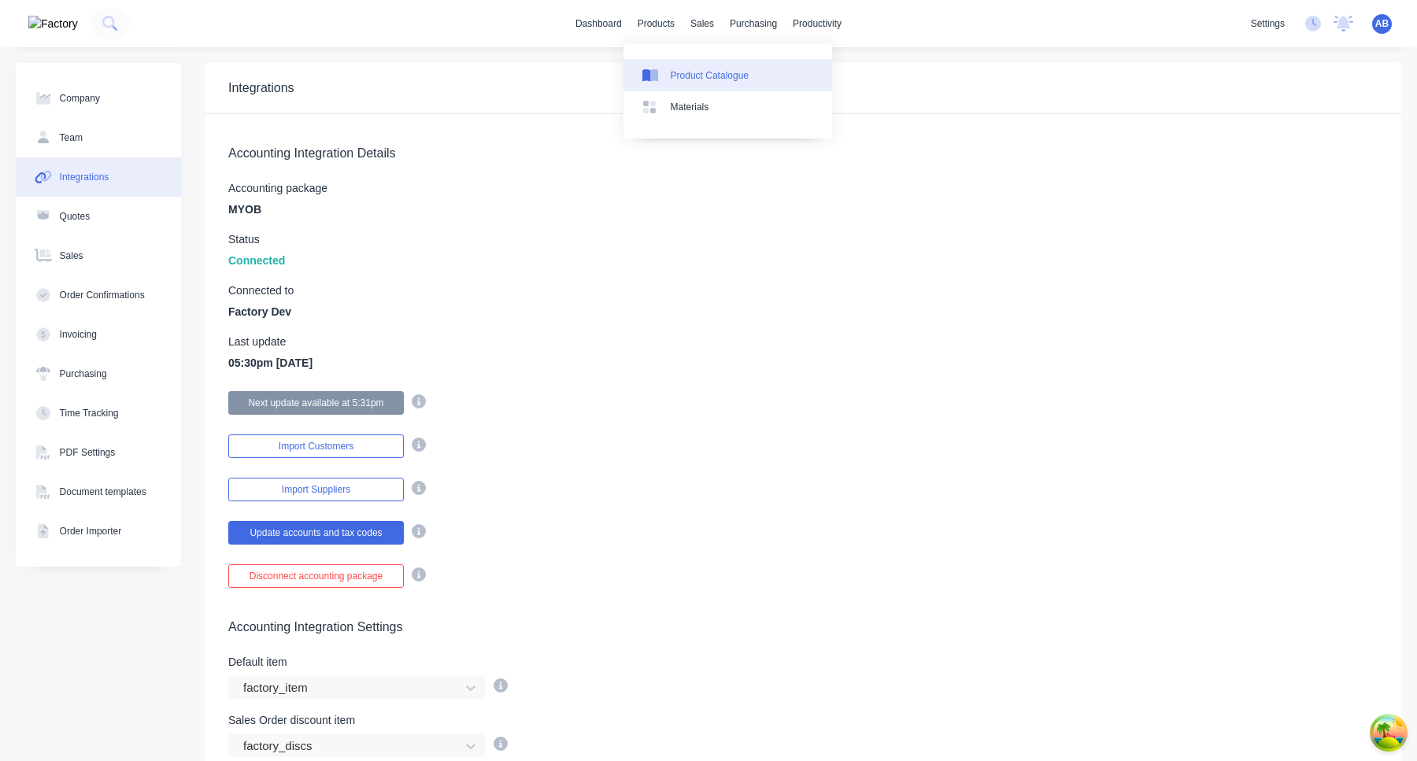
click at [681, 65] on link "Product Catalogue" at bounding box center [728, 74] width 209 height 31
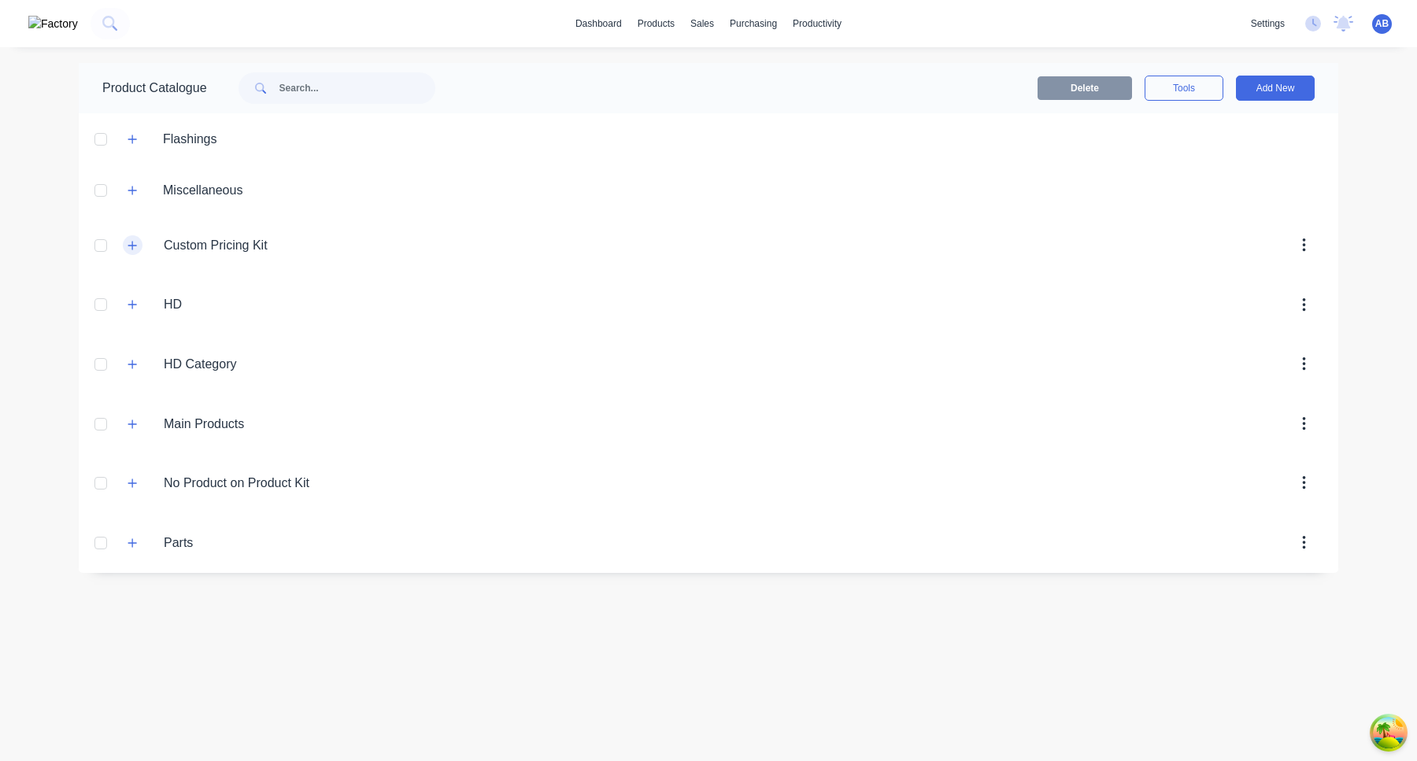
click at [134, 240] on icon "button" at bounding box center [132, 245] width 9 height 11
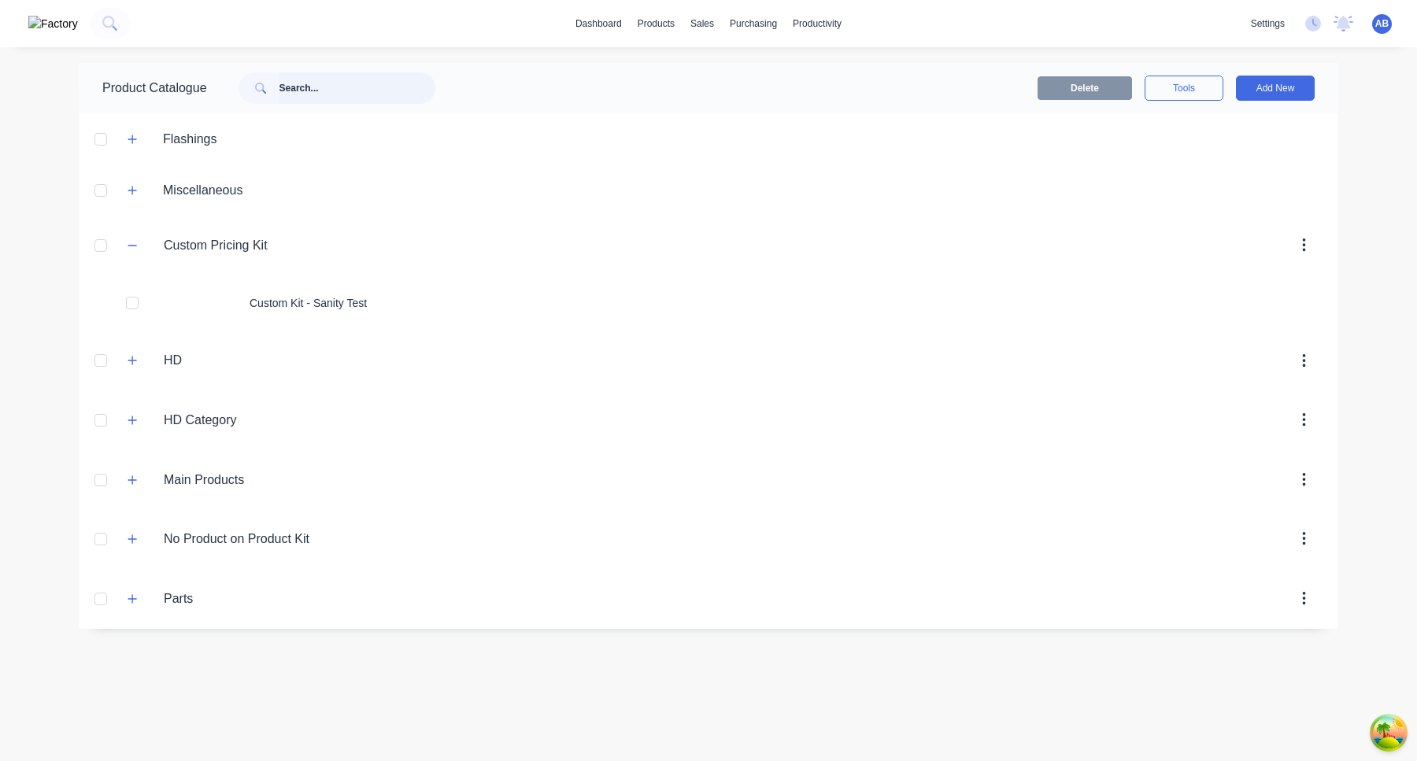
click at [323, 91] on input "text" at bounding box center [358, 87] width 156 height 31
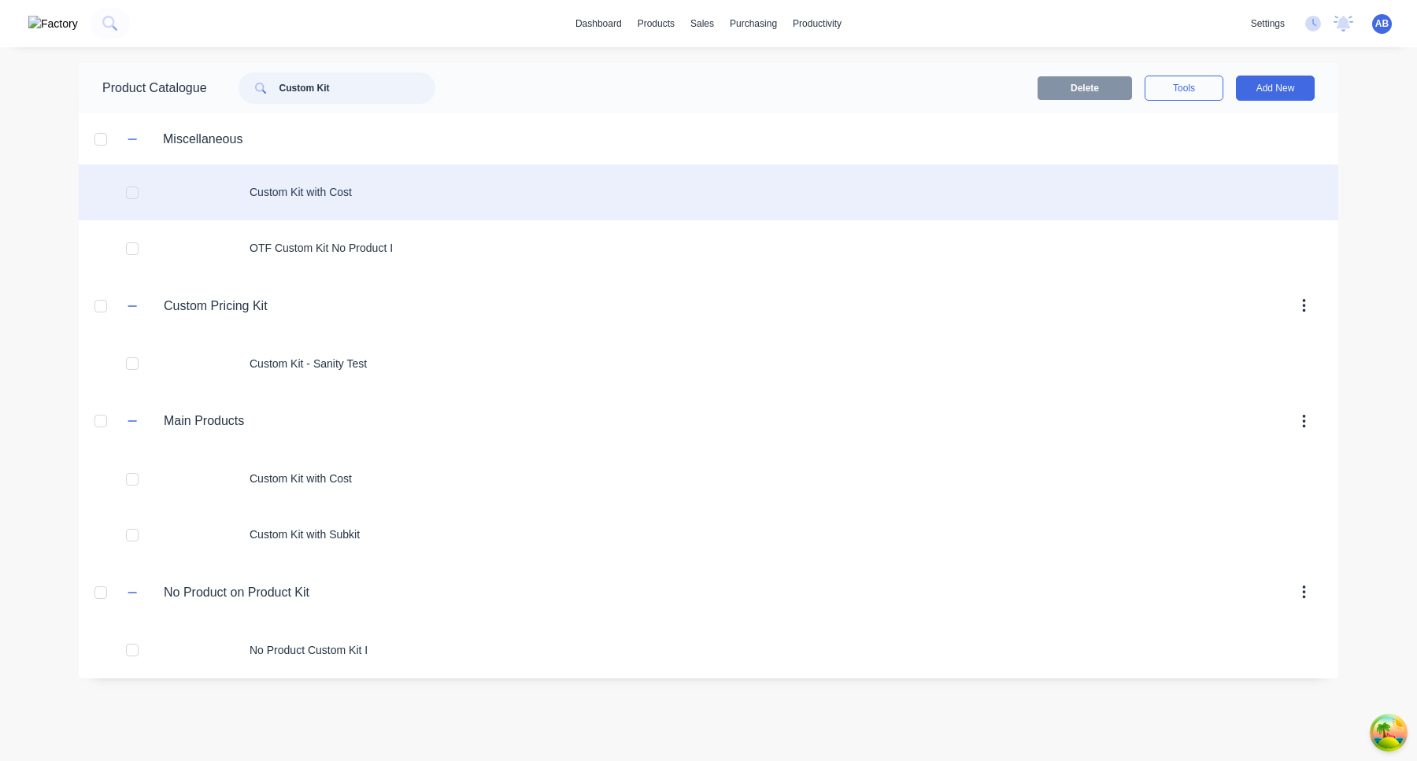
type input "Custom Kit"
click at [362, 195] on div "Custom Kit with Cost" at bounding box center [709, 193] width 1260 height 56
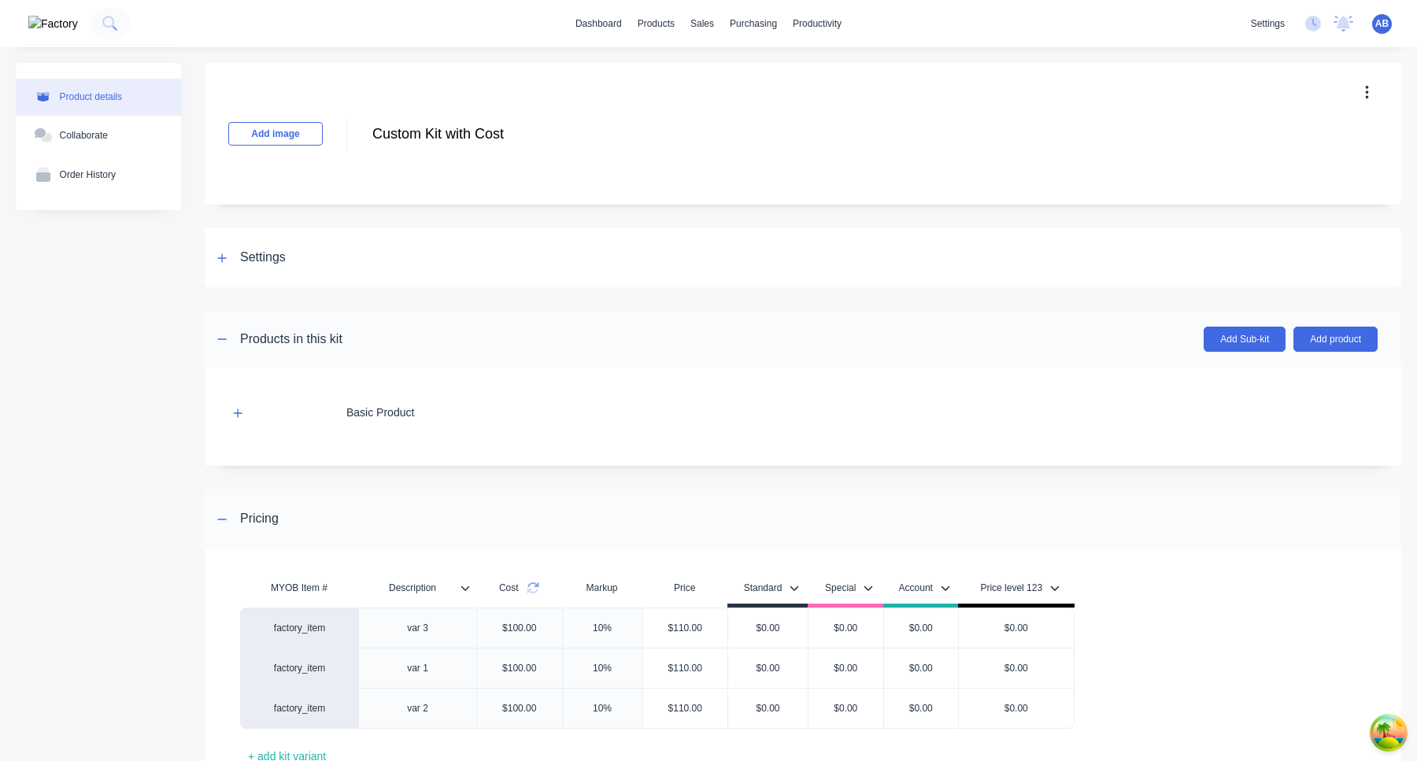
scroll to position [120, 0]
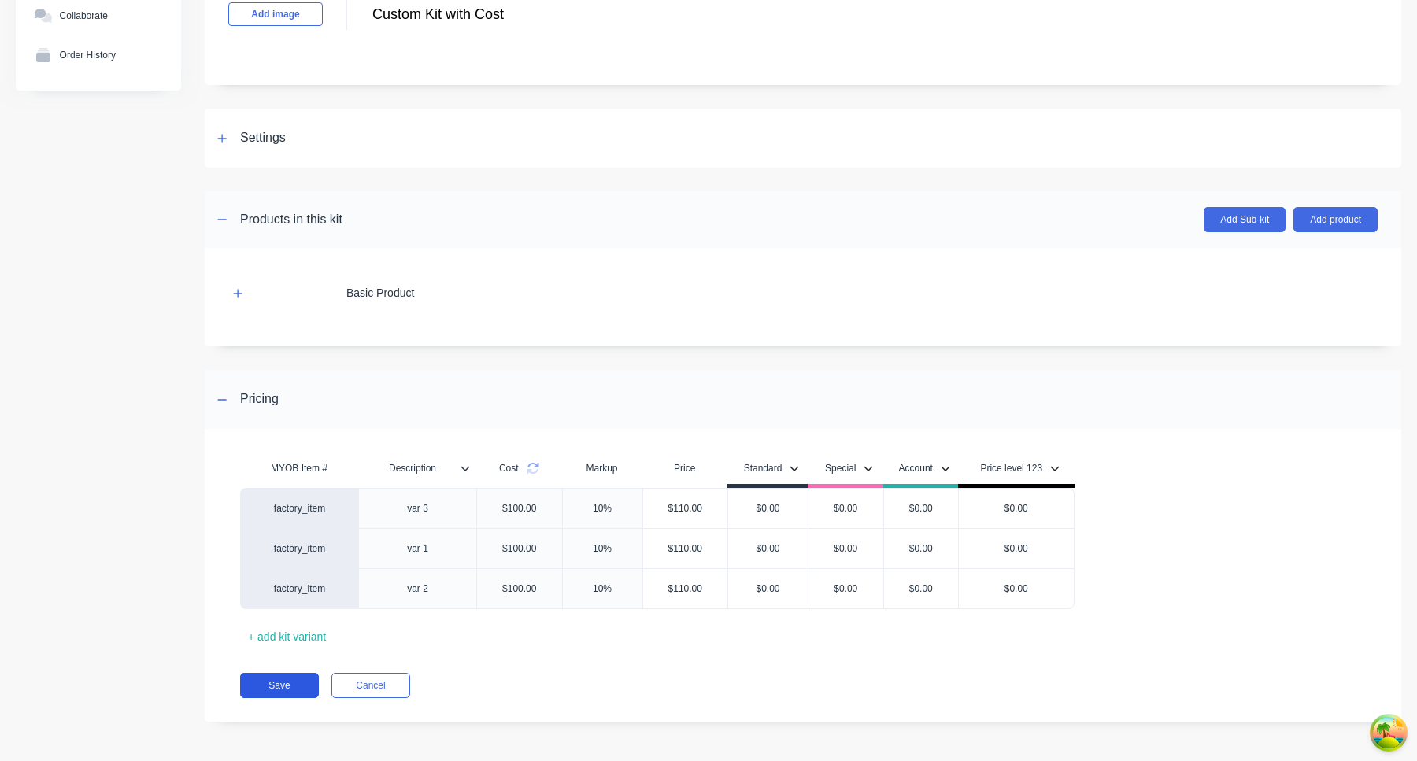
click at [298, 683] on button "Save" at bounding box center [279, 685] width 79 height 25
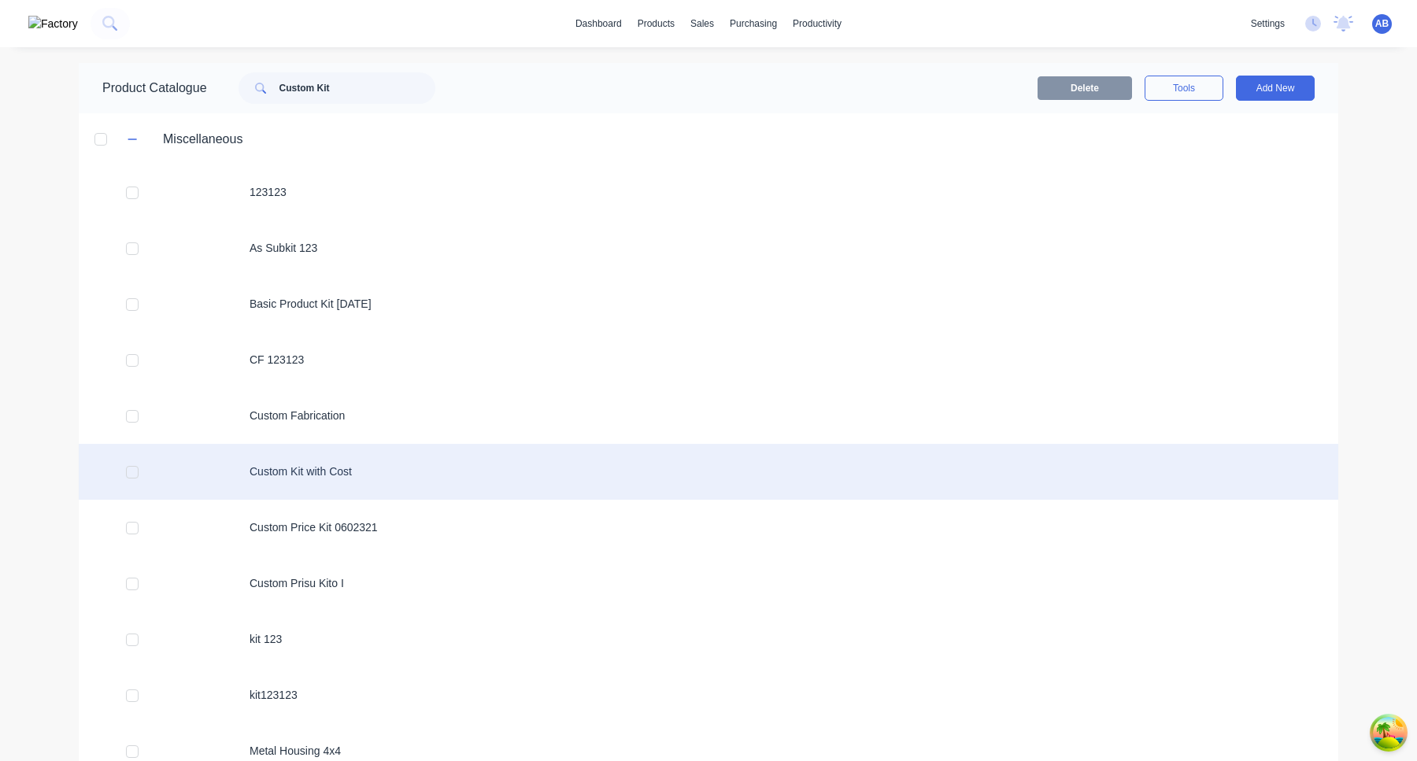
click at [388, 481] on div "Custom Kit with Cost" at bounding box center [709, 472] width 1260 height 56
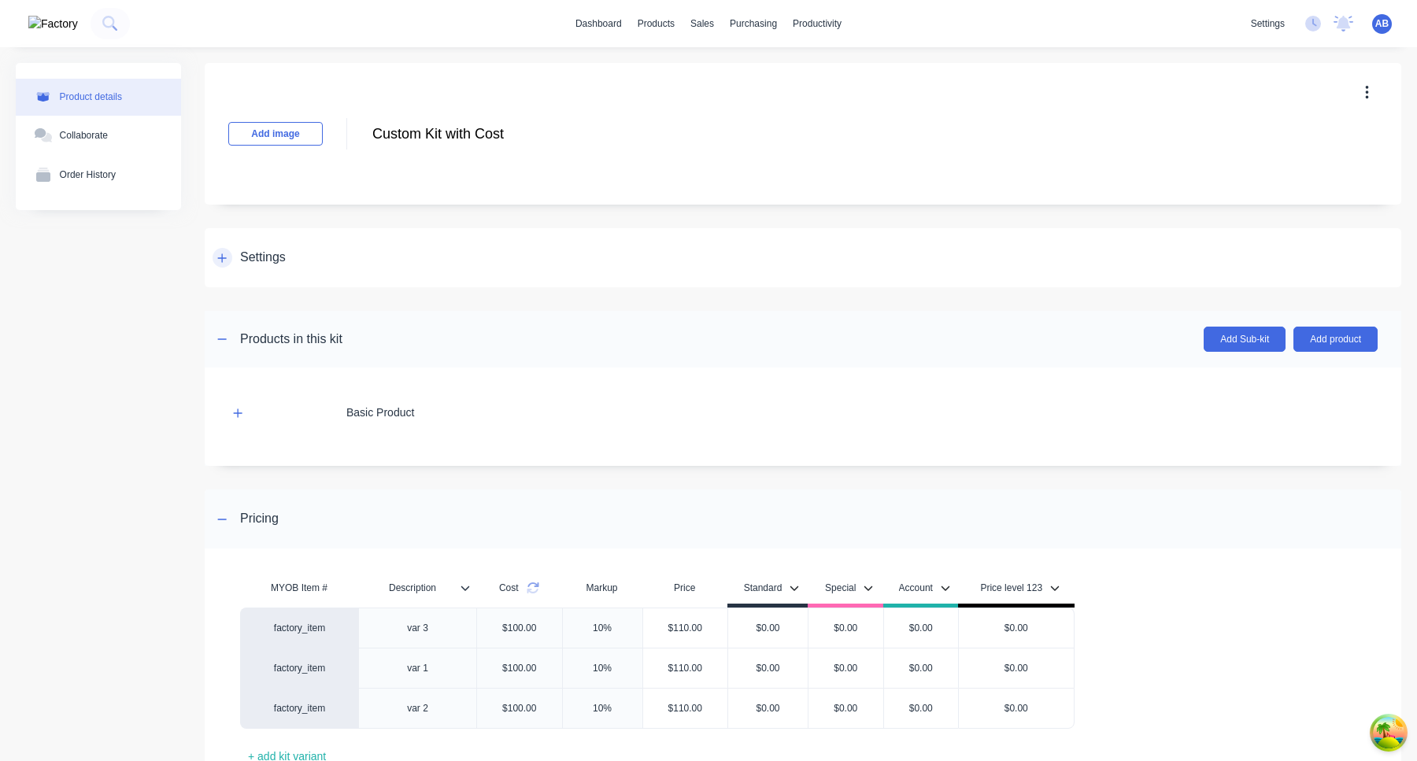
click at [222, 254] on icon at bounding box center [222, 258] width 9 height 9
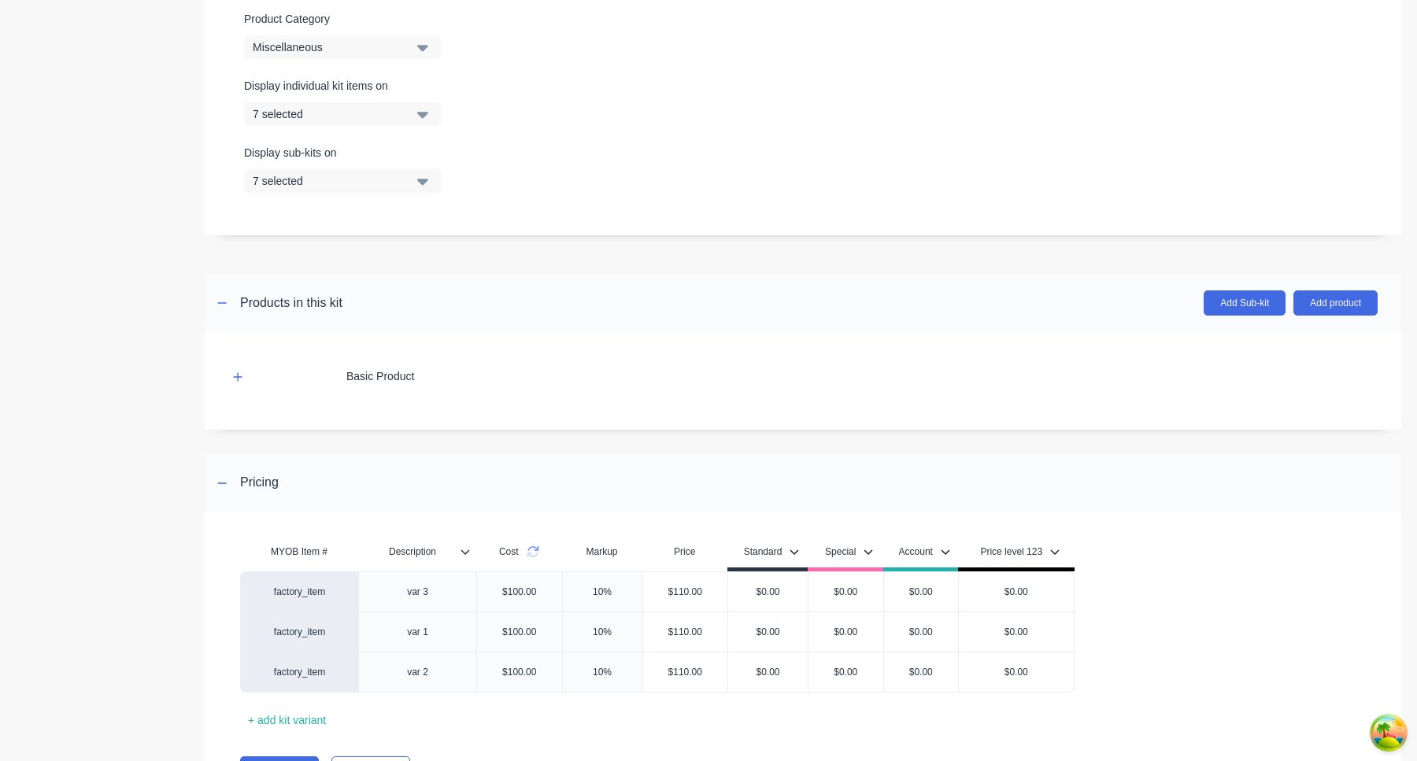
scroll to position [572, 0]
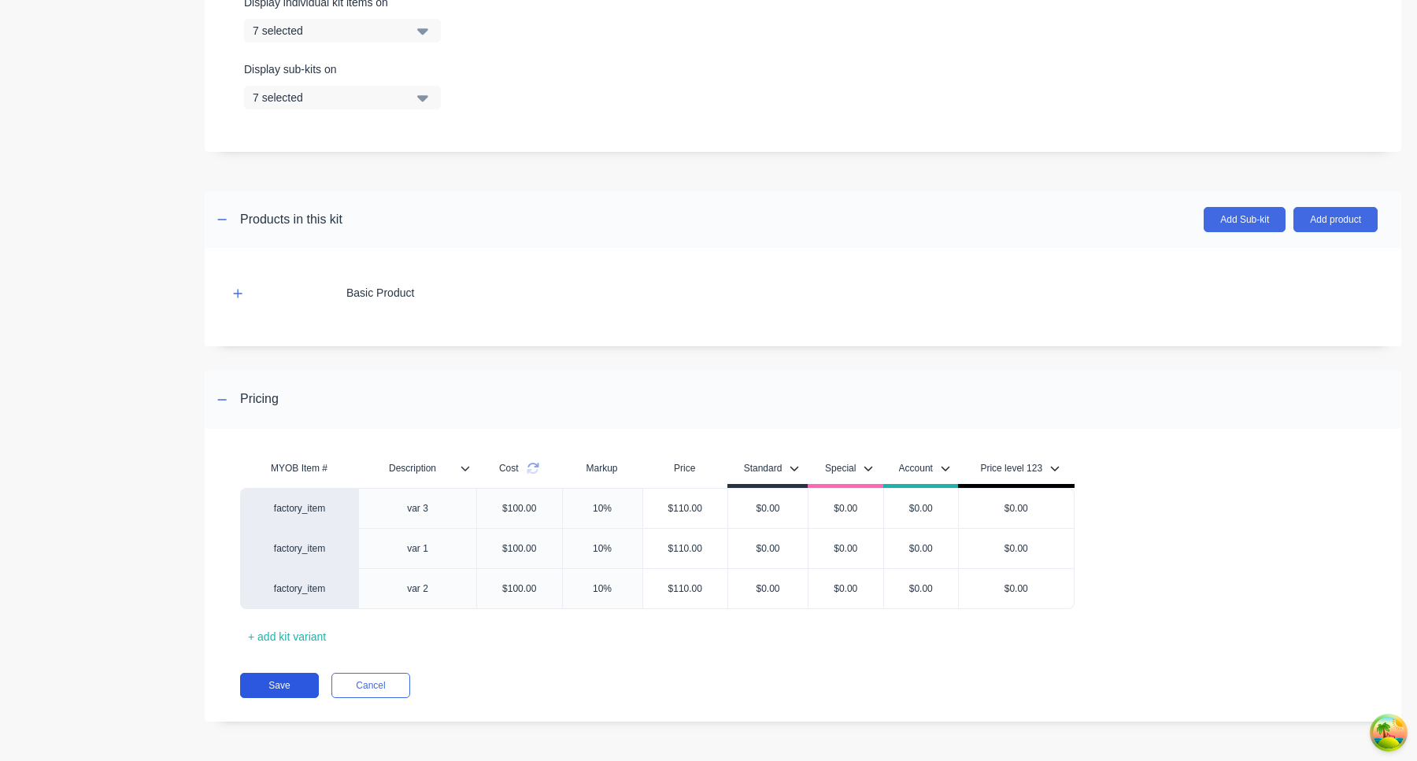
click at [298, 680] on button "Save" at bounding box center [279, 685] width 79 height 25
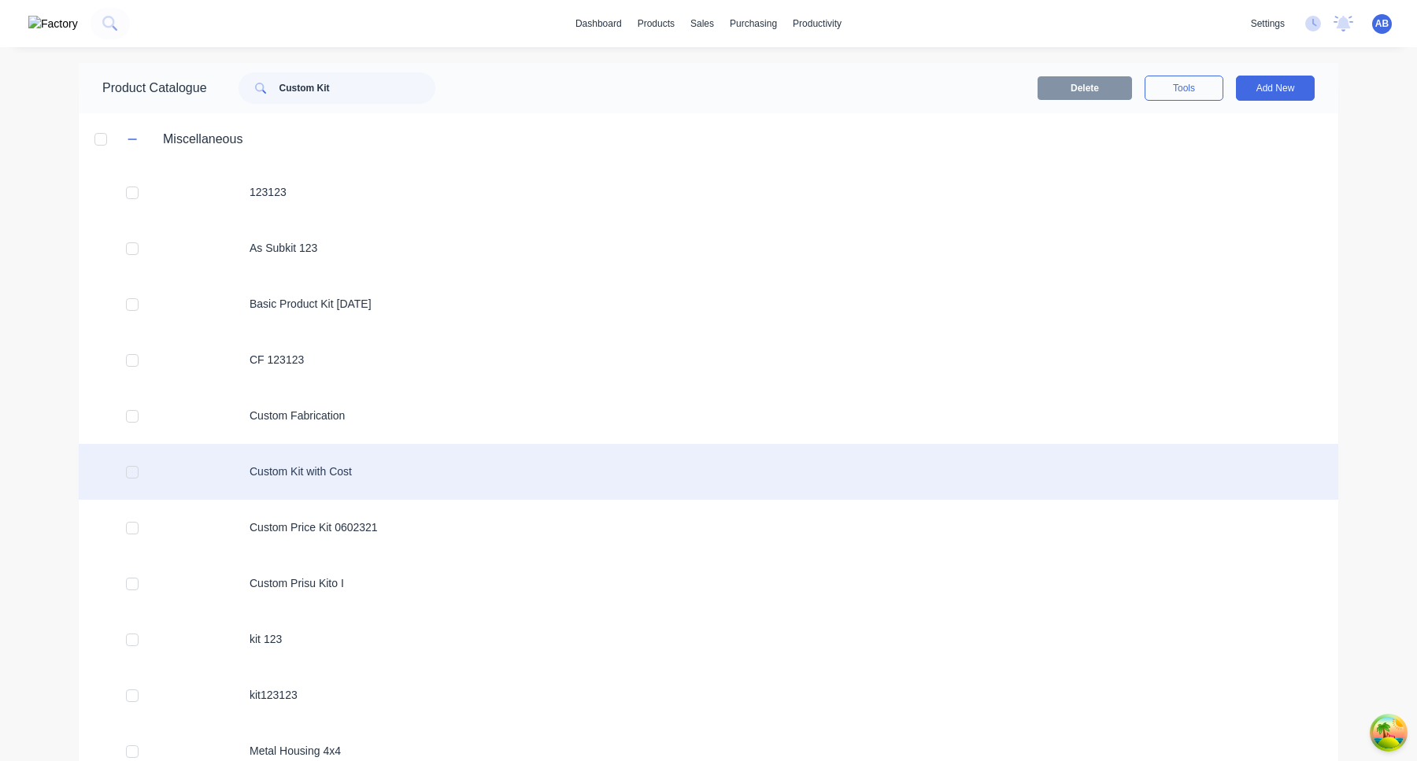
click at [336, 472] on div "Custom Kit with Cost" at bounding box center [709, 472] width 1260 height 56
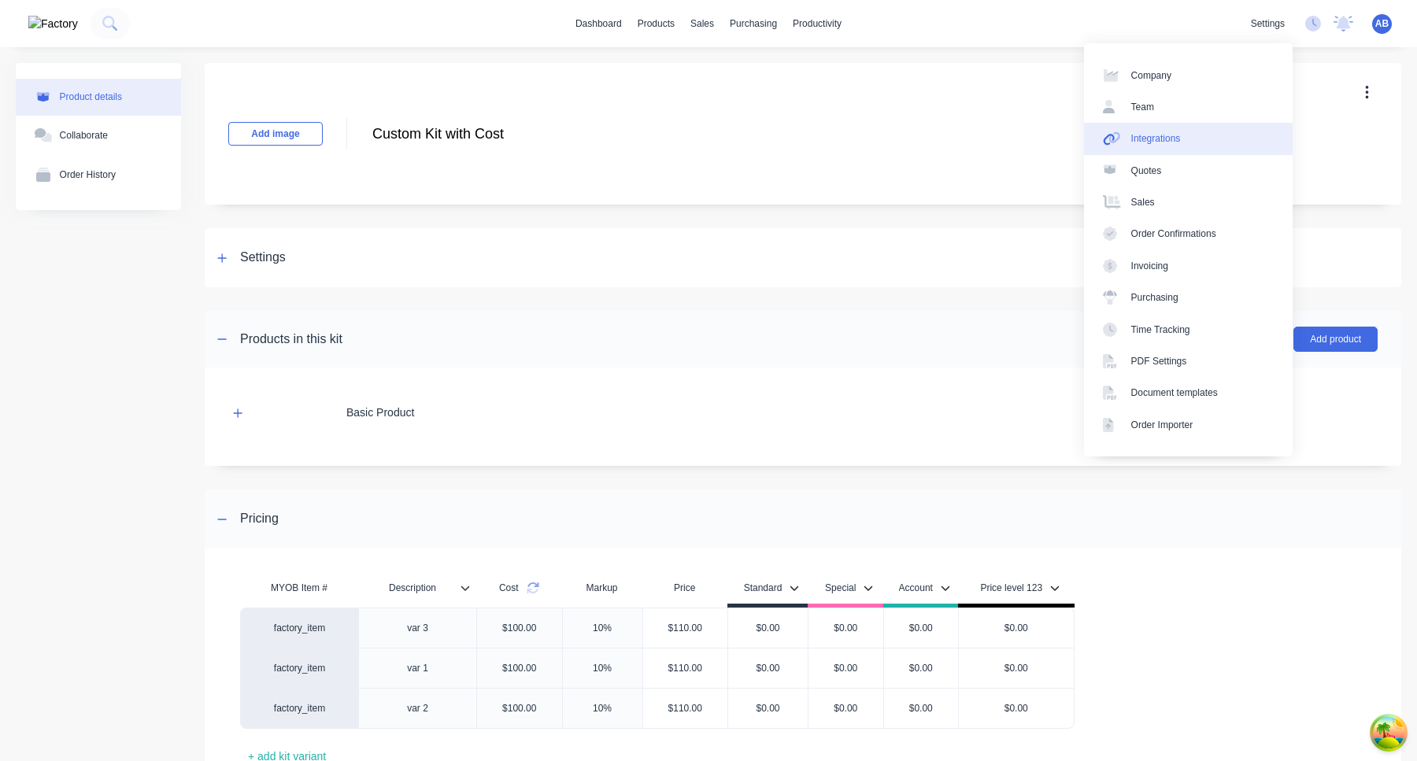
click at [1198, 137] on link "Integrations" at bounding box center [1188, 138] width 209 height 31
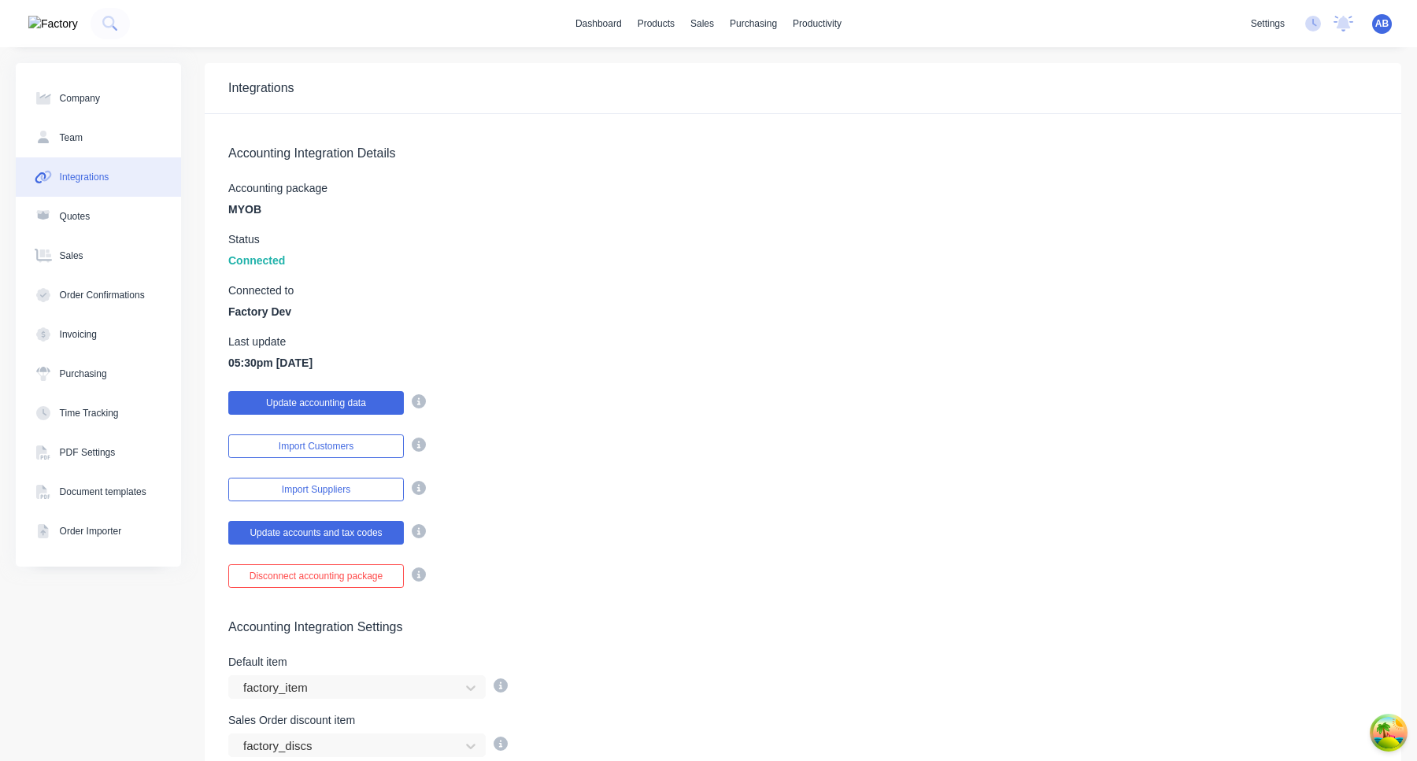
click at [383, 413] on button "Update accounting data" at bounding box center [316, 403] width 176 height 24
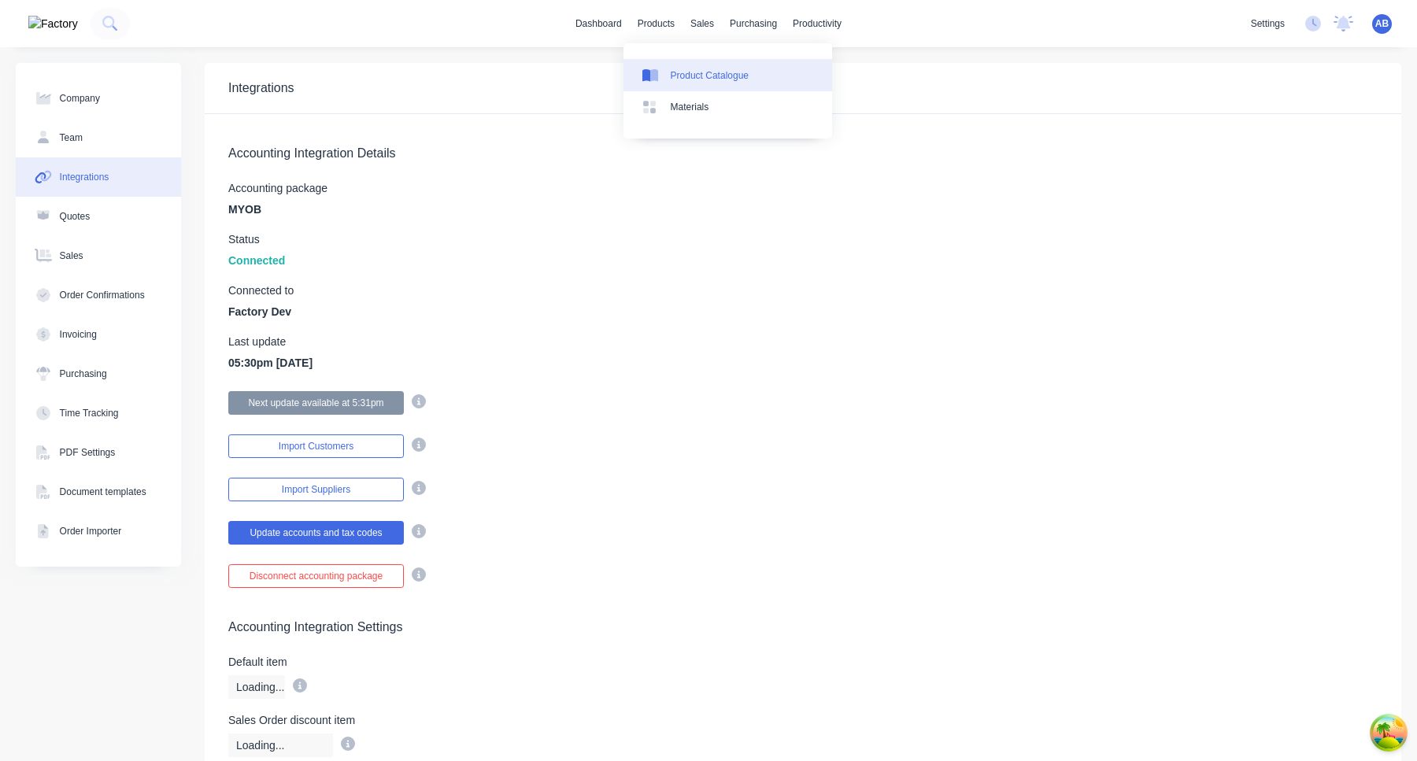
click at [687, 74] on div "Product Catalogue" at bounding box center [710, 76] width 78 height 14
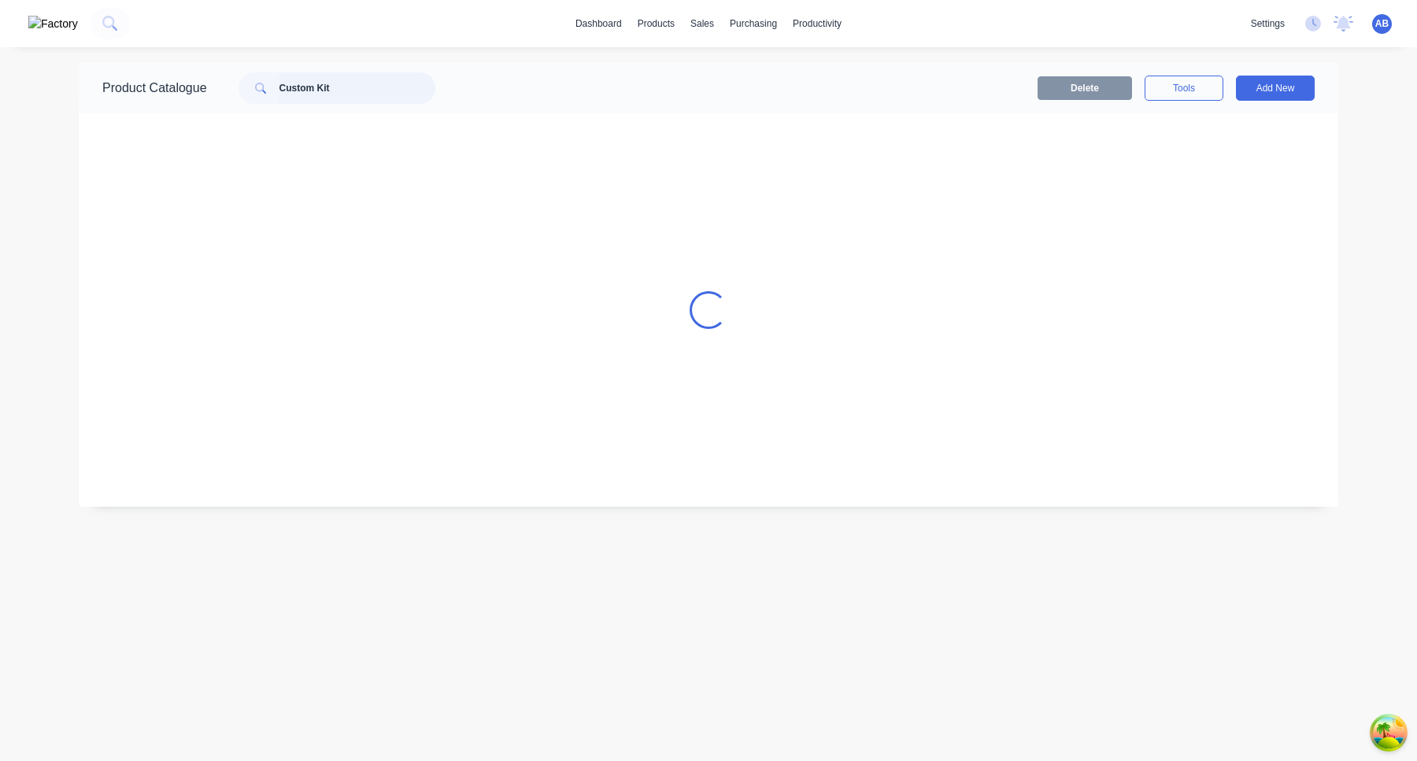
click at [391, 94] on input "Custom Kit" at bounding box center [358, 87] width 156 height 31
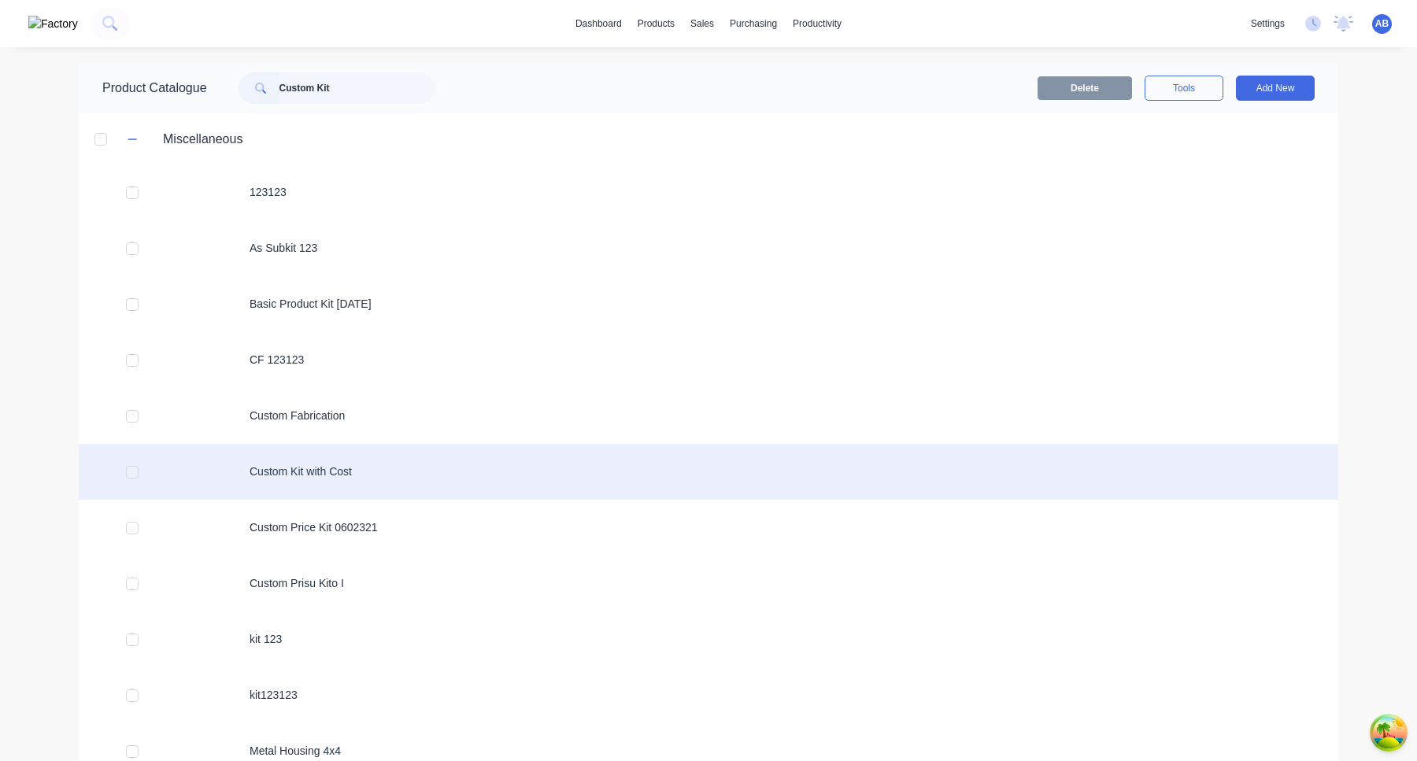
click at [468, 468] on div "Custom Kit with Cost" at bounding box center [709, 472] width 1260 height 56
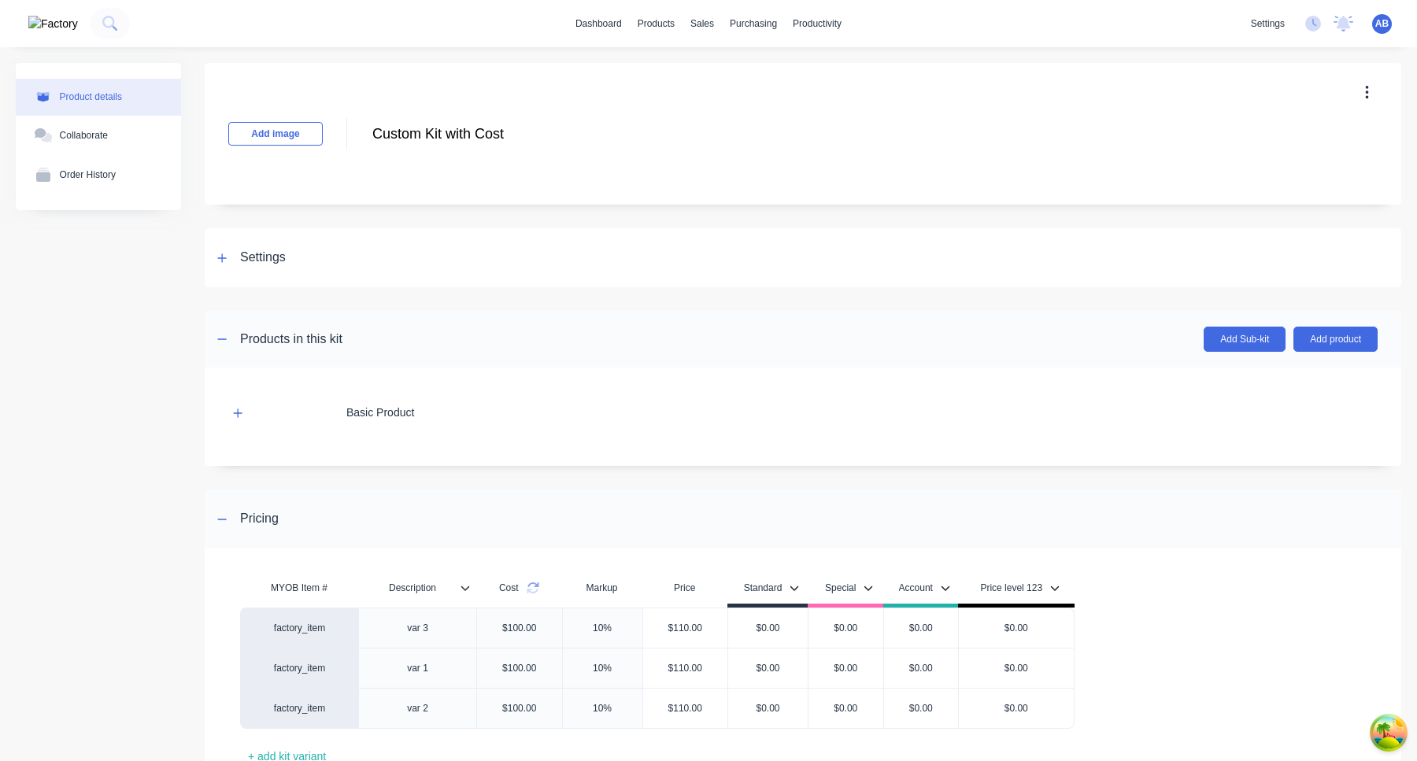
scroll to position [120, 0]
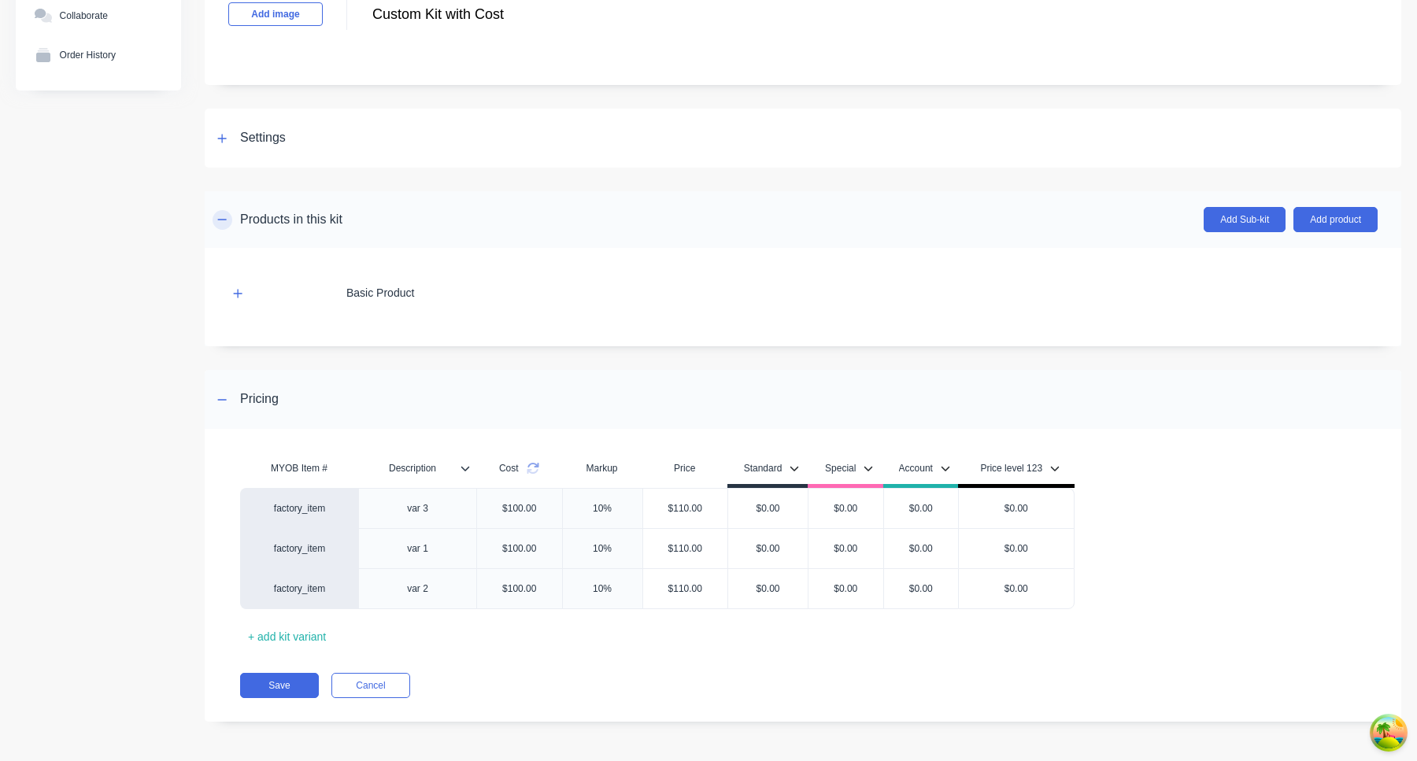
click at [225, 220] on icon "button" at bounding box center [221, 219] width 9 height 11
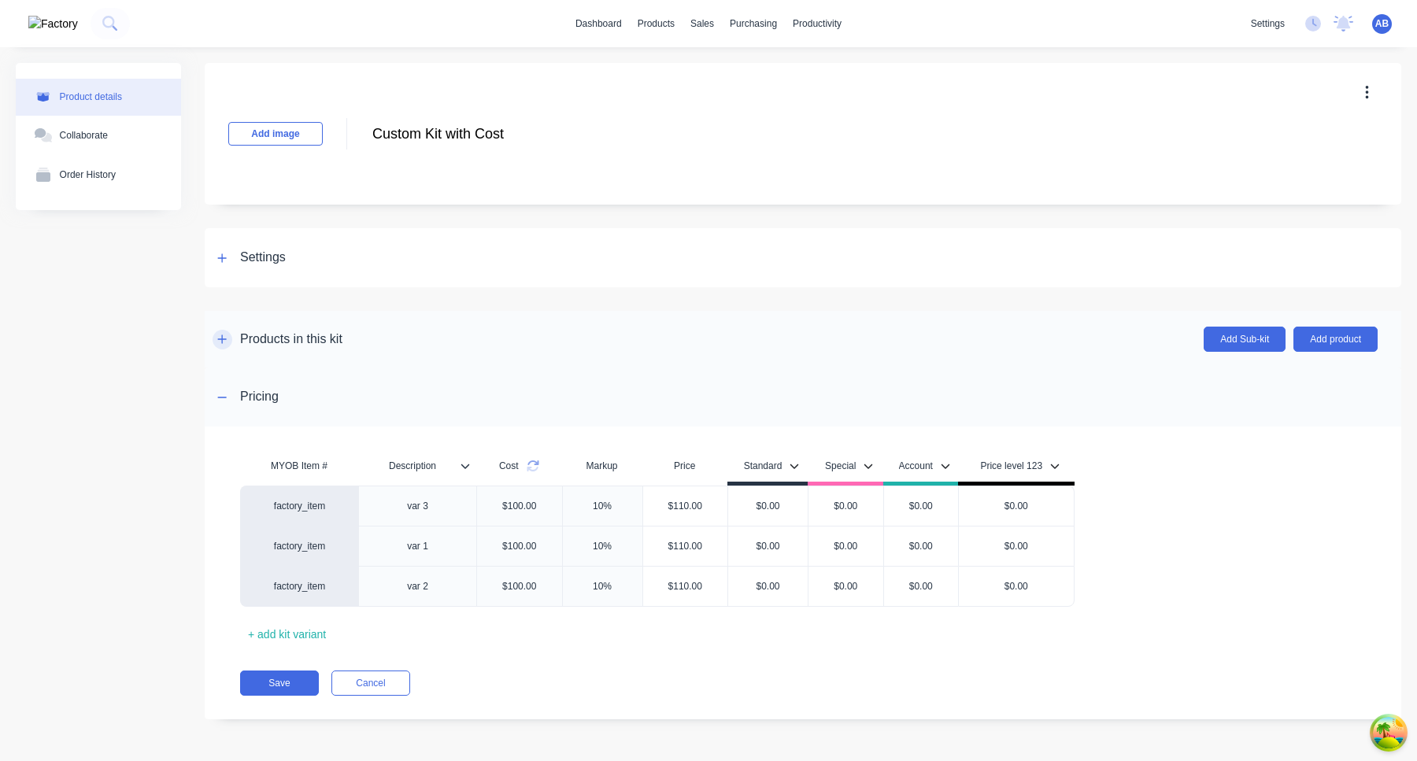
click at [224, 335] on icon "button" at bounding box center [221, 339] width 9 height 11
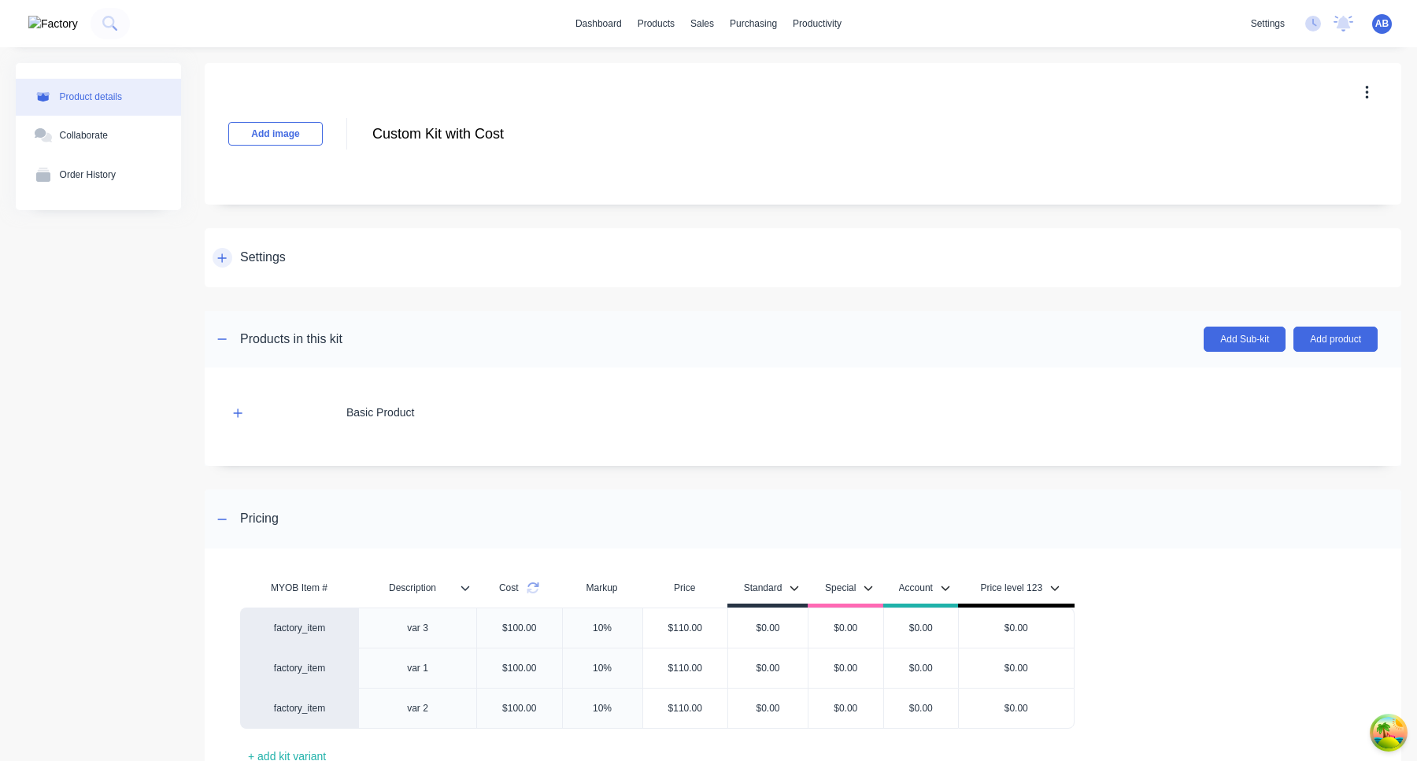
click at [221, 267] on div at bounding box center [223, 258] width 20 height 20
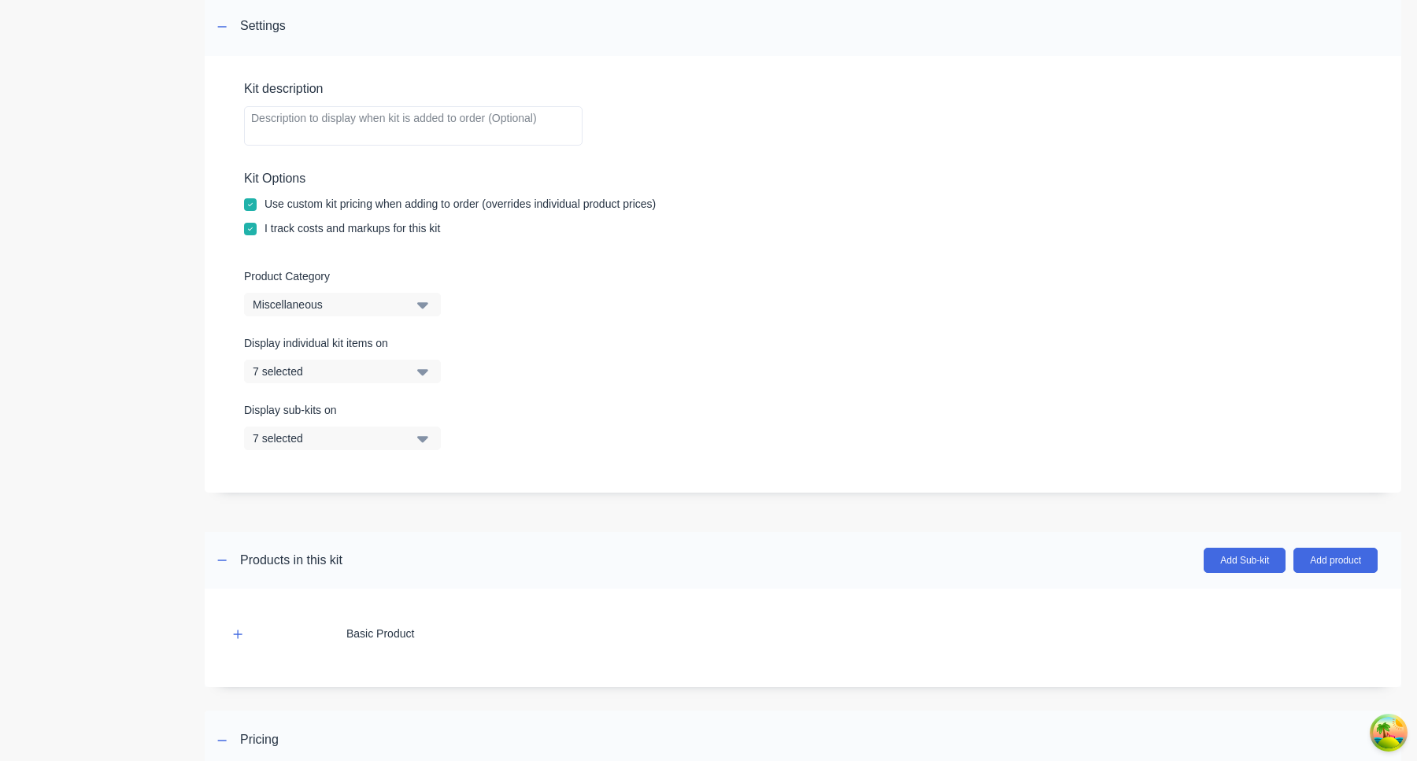
scroll to position [572, 0]
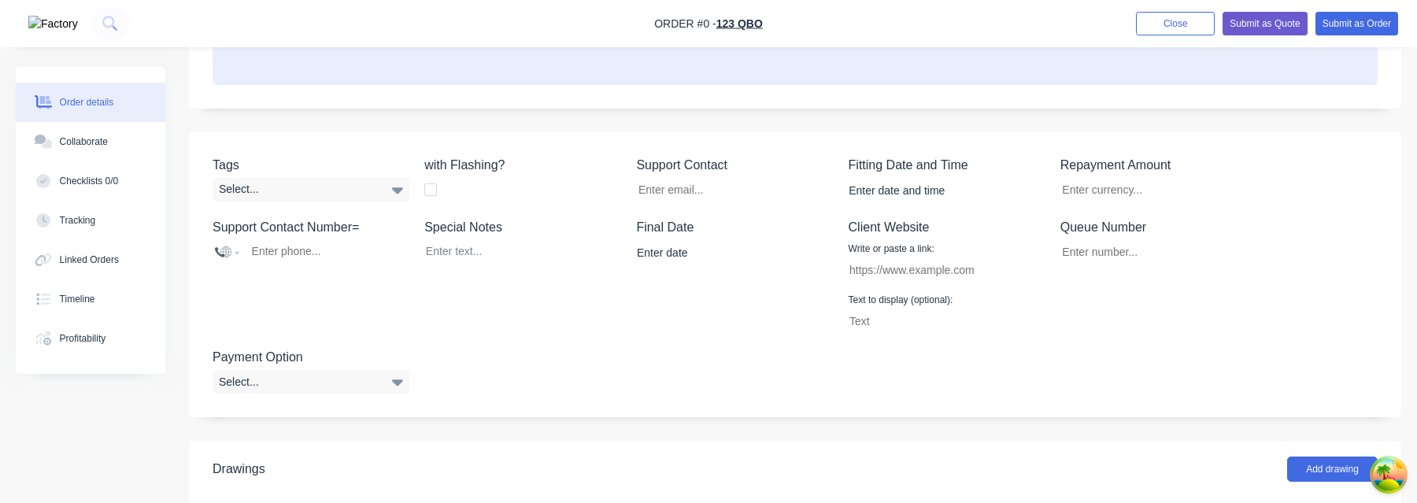
scroll to position [471, 0]
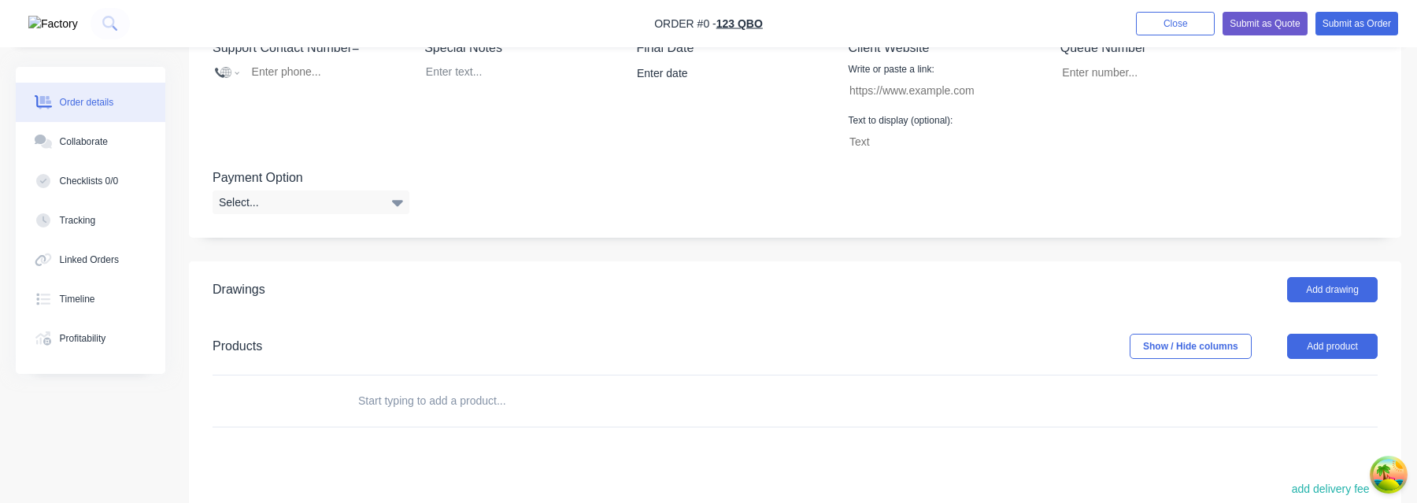
click at [461, 388] on input "text" at bounding box center [514, 400] width 315 height 31
type input "M"
click at [569, 397] on input "text" at bounding box center [514, 400] width 315 height 31
click at [432, 392] on input "text" at bounding box center [514, 400] width 315 height 31
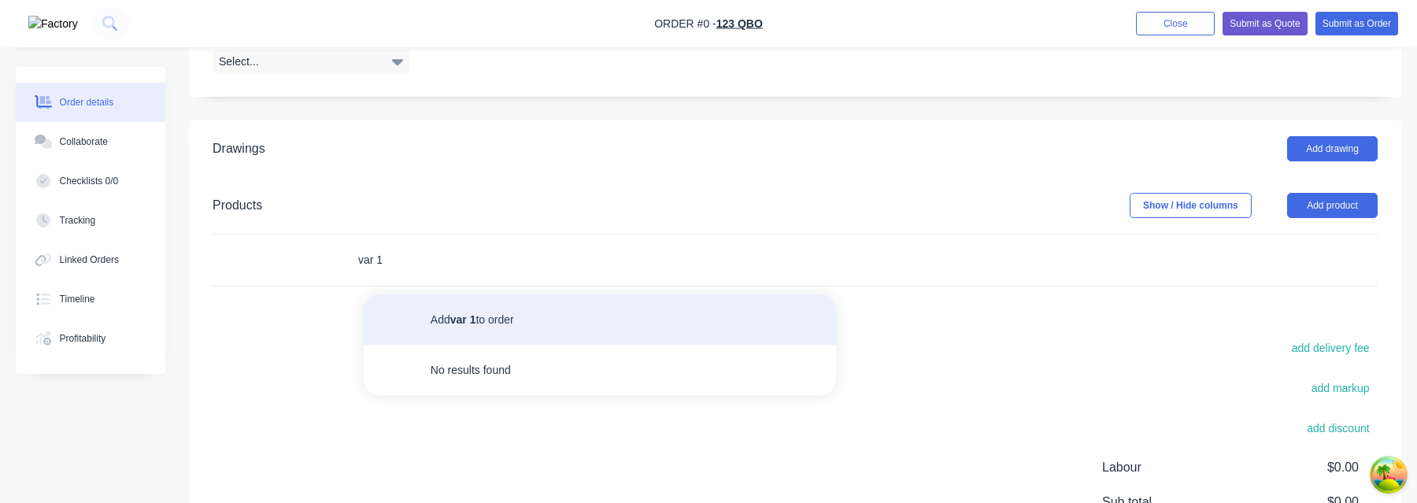
scroll to position [707, 0]
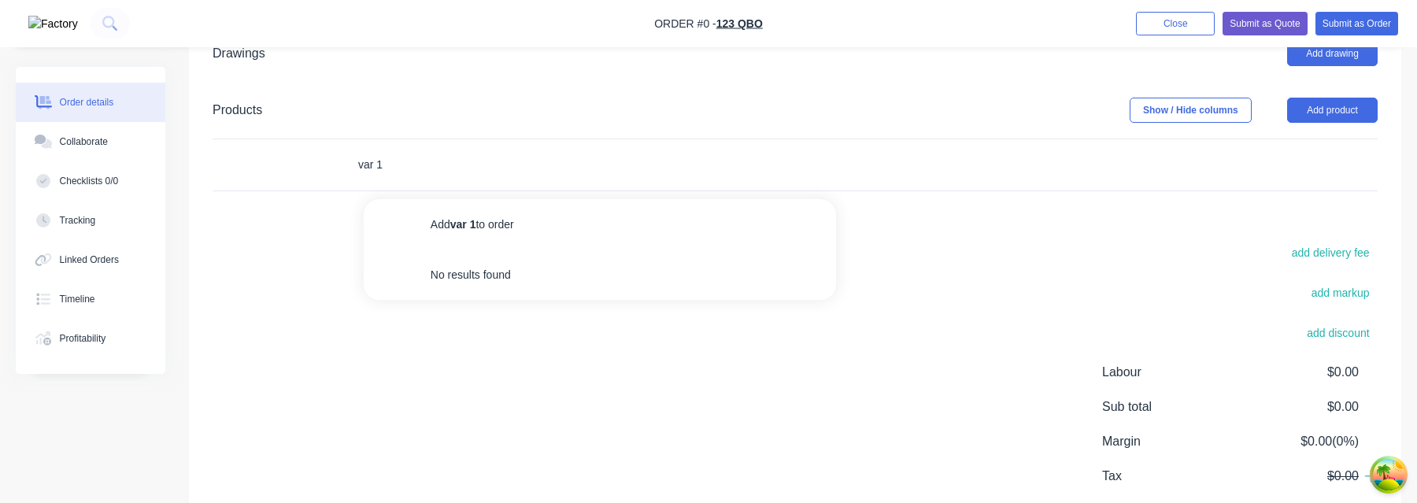
click at [464, 171] on input "var 1" at bounding box center [514, 164] width 315 height 31
click at [788, 411] on div "add delivery fee add markup add discount Labour $0.00 Sub total $0.00 Margin $0…" at bounding box center [795, 394] width 1165 height 304
click at [388, 171] on input "var 1" at bounding box center [514, 164] width 315 height 31
click at [611, 171] on input "var" at bounding box center [514, 164] width 315 height 31
type input "var 1"
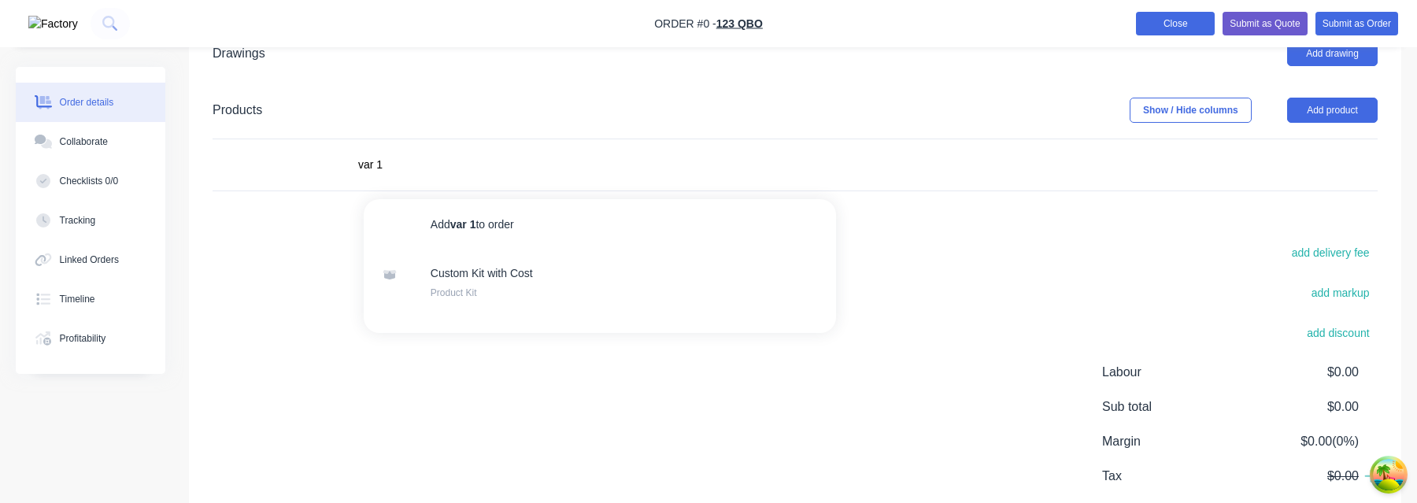
click at [1176, 28] on button "Close" at bounding box center [1175, 24] width 79 height 24
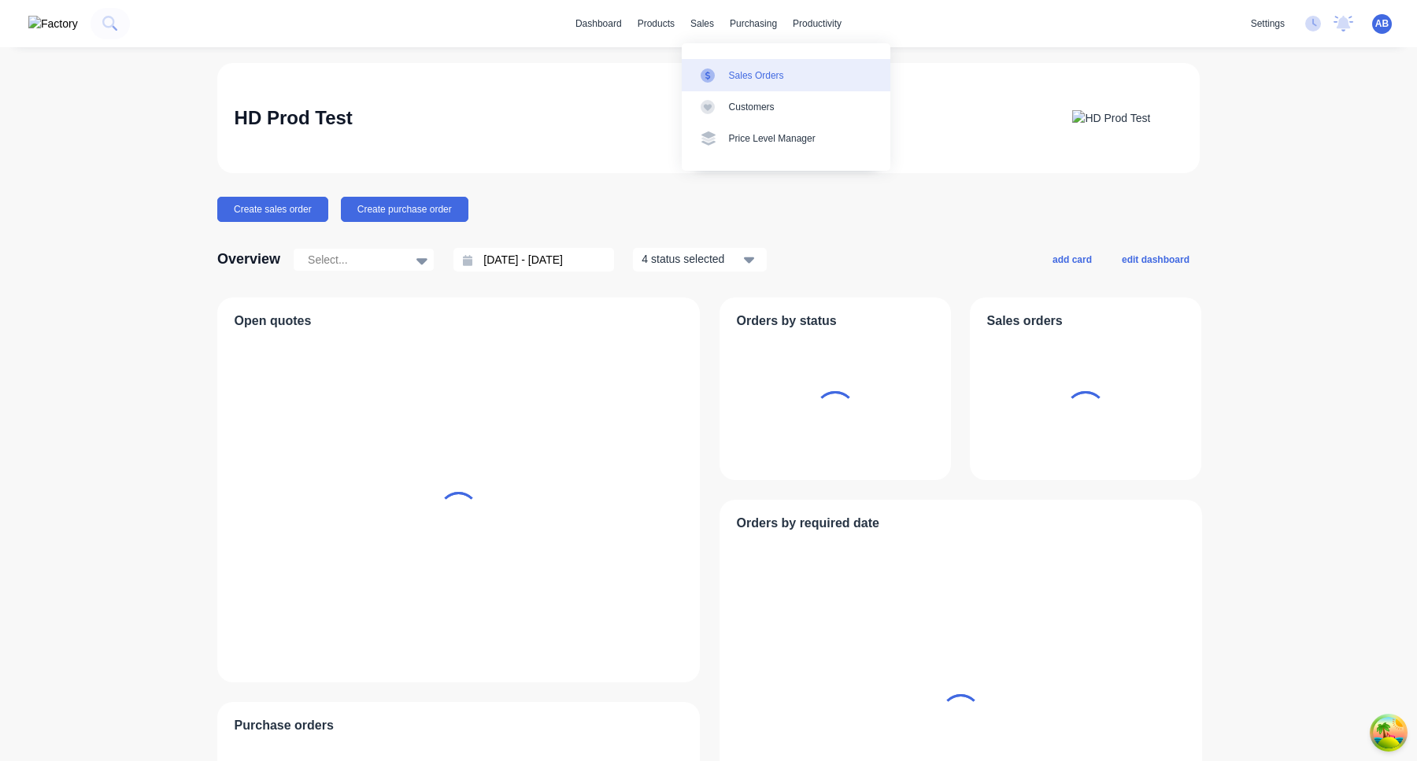
click at [751, 74] on div "Sales Orders" at bounding box center [756, 76] width 55 height 14
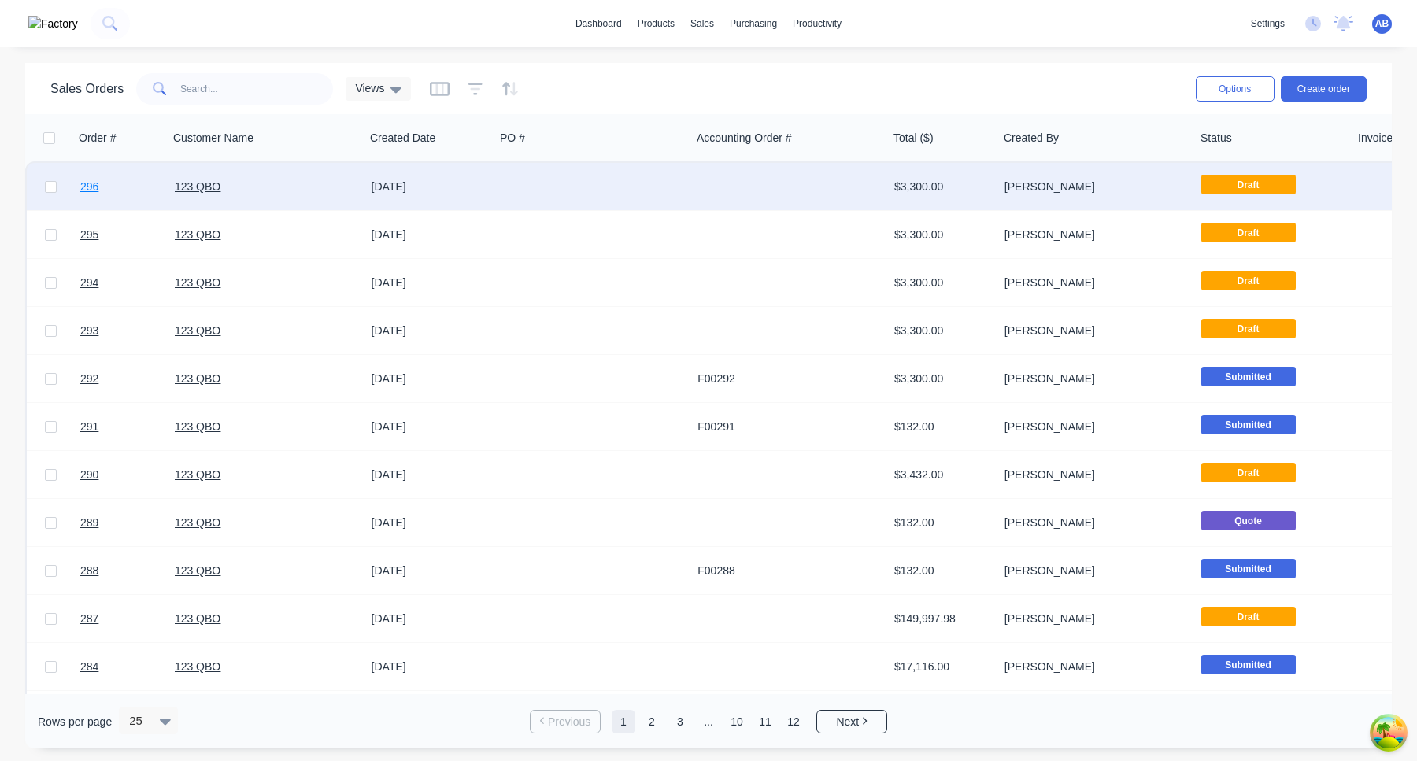
click at [91, 187] on span "296" at bounding box center [89, 187] width 18 height 16
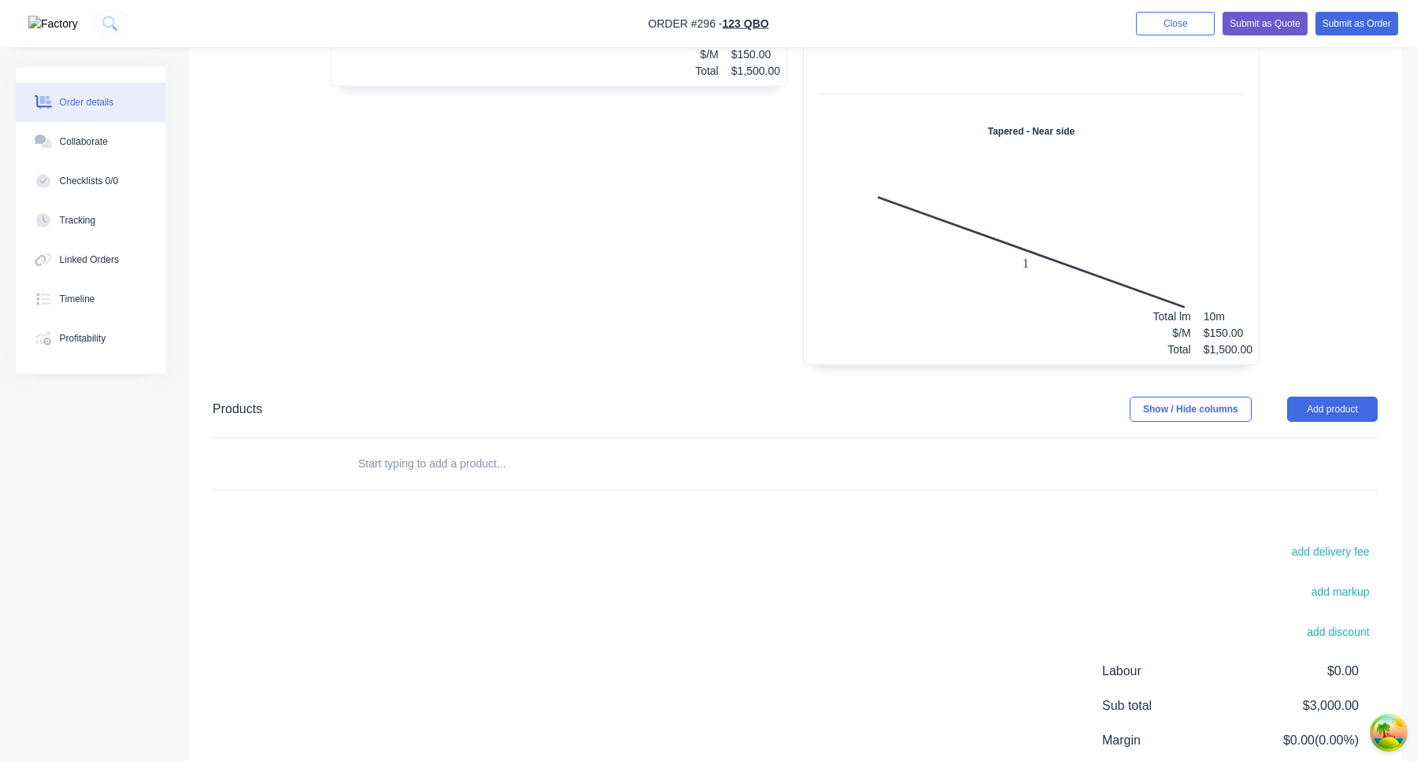
scroll to position [1098, 0]
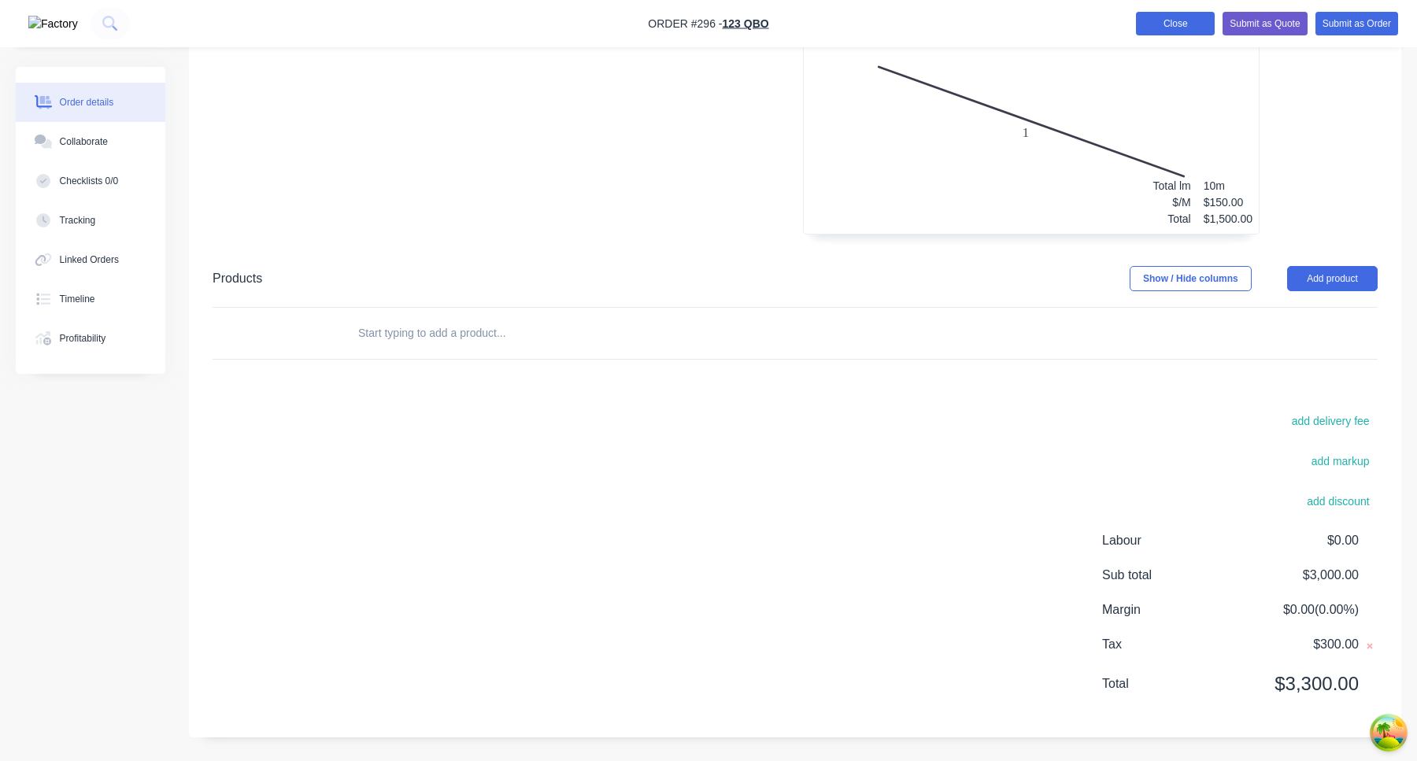
click at [1158, 30] on button "Close" at bounding box center [1175, 24] width 79 height 24
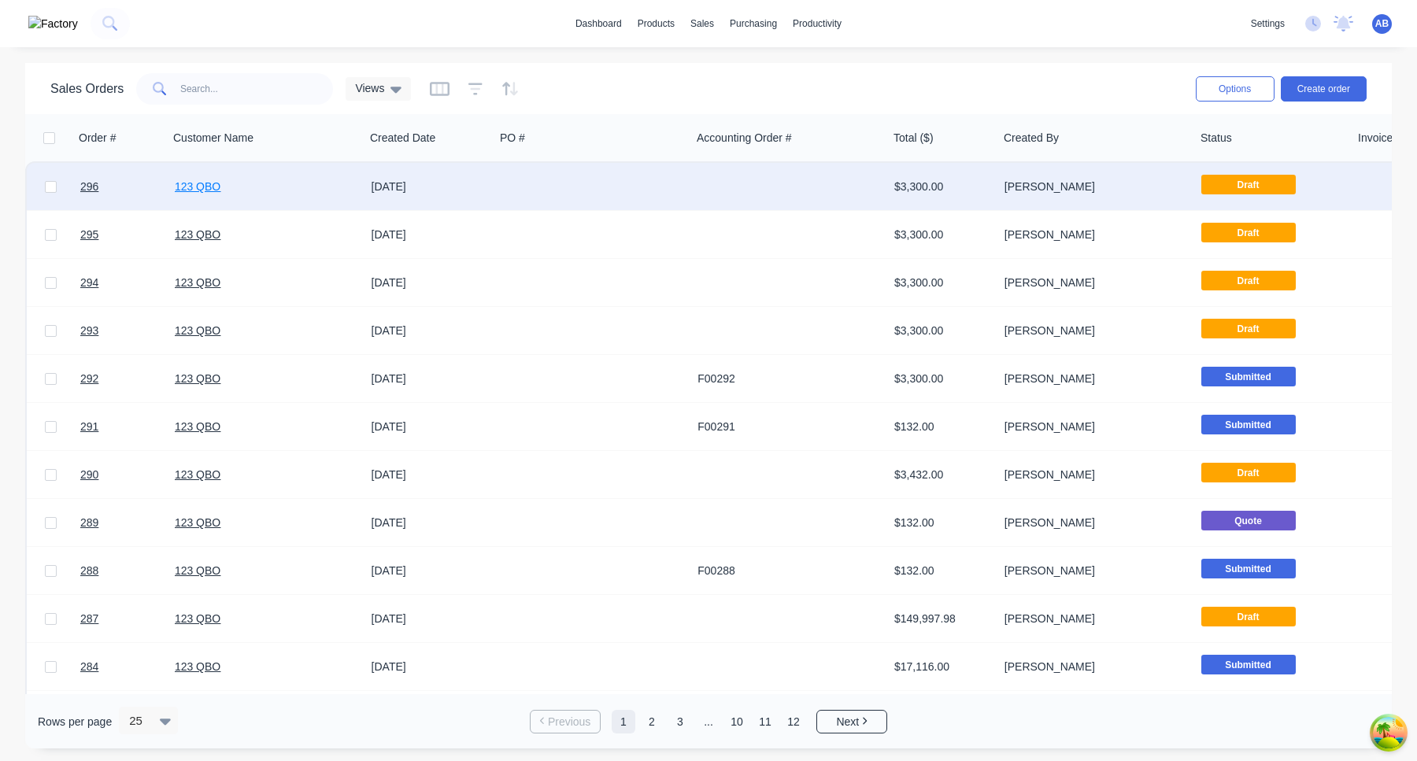
click at [210, 188] on link "123 QBO" at bounding box center [198, 186] width 46 height 13
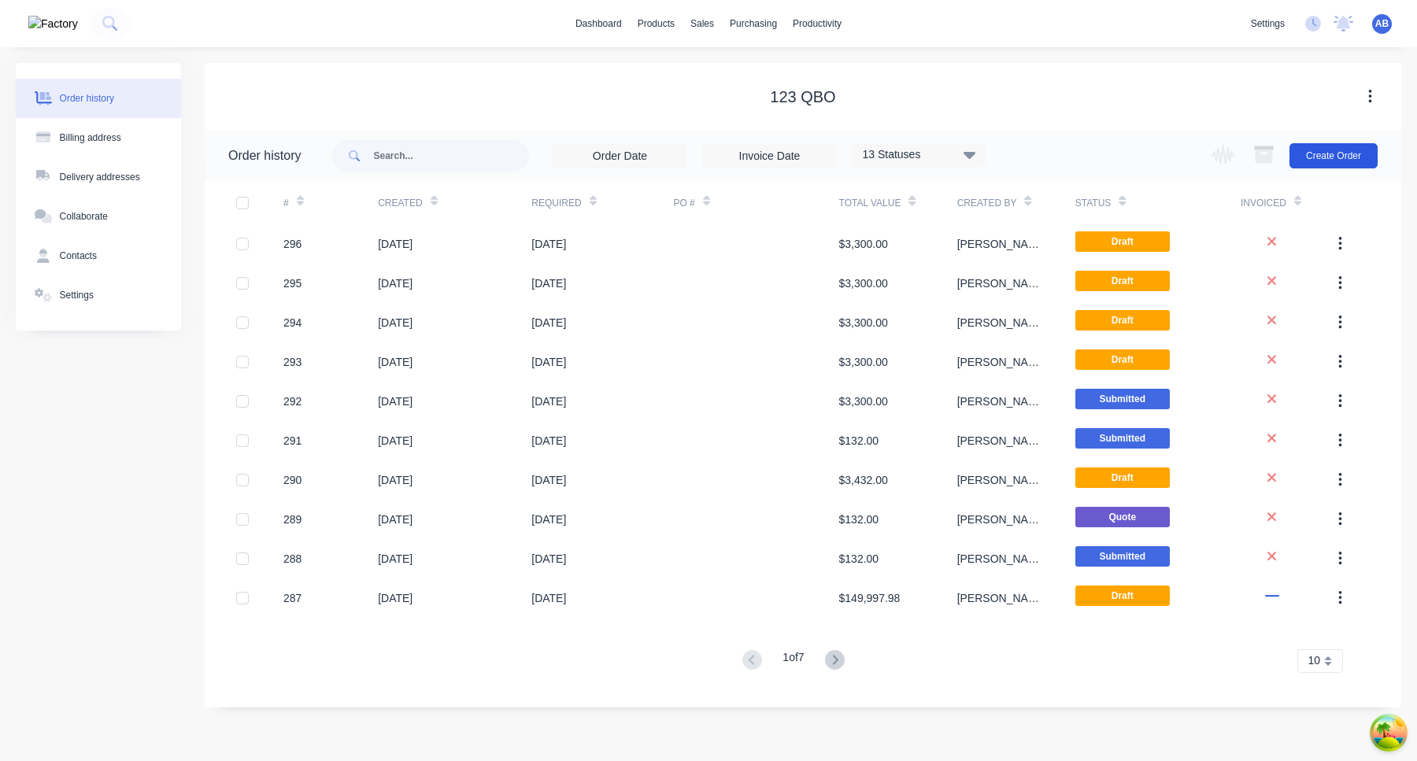
click at [1353, 147] on button "Create Order" at bounding box center [1334, 155] width 88 height 25
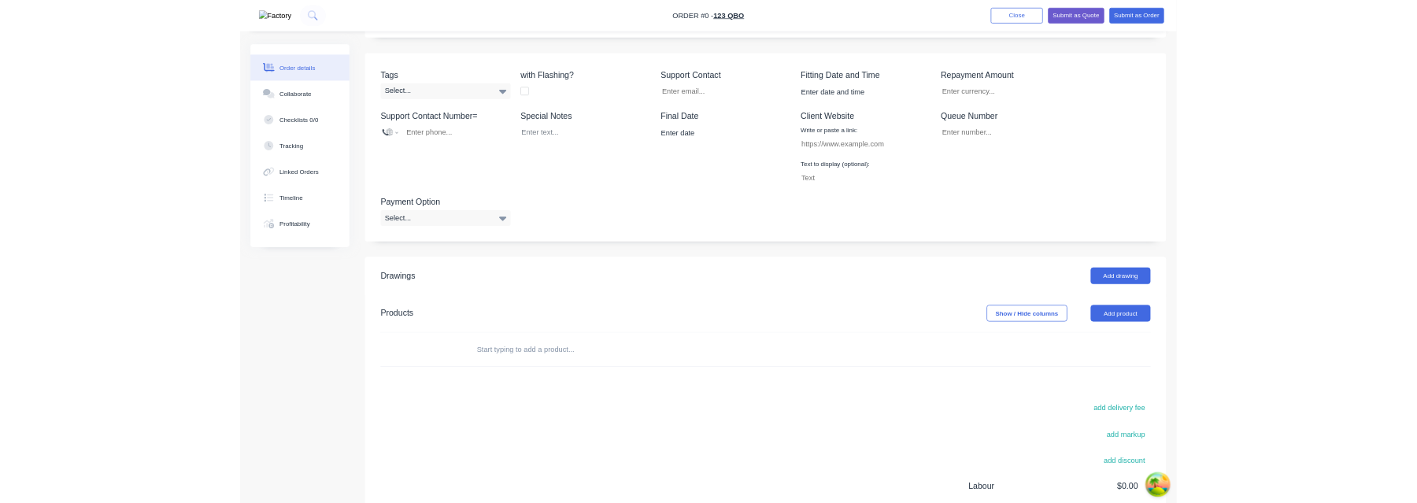
scroll to position [539, 0]
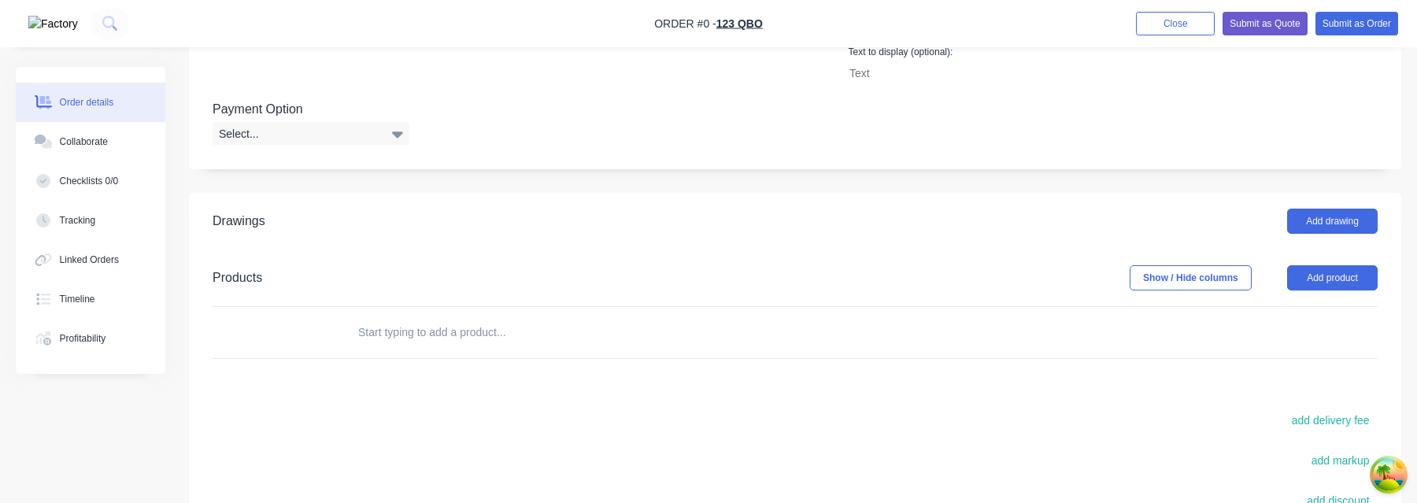
click at [411, 343] on input "text" at bounding box center [514, 332] width 315 height 31
click at [543, 338] on input "var" at bounding box center [514, 332] width 315 height 31
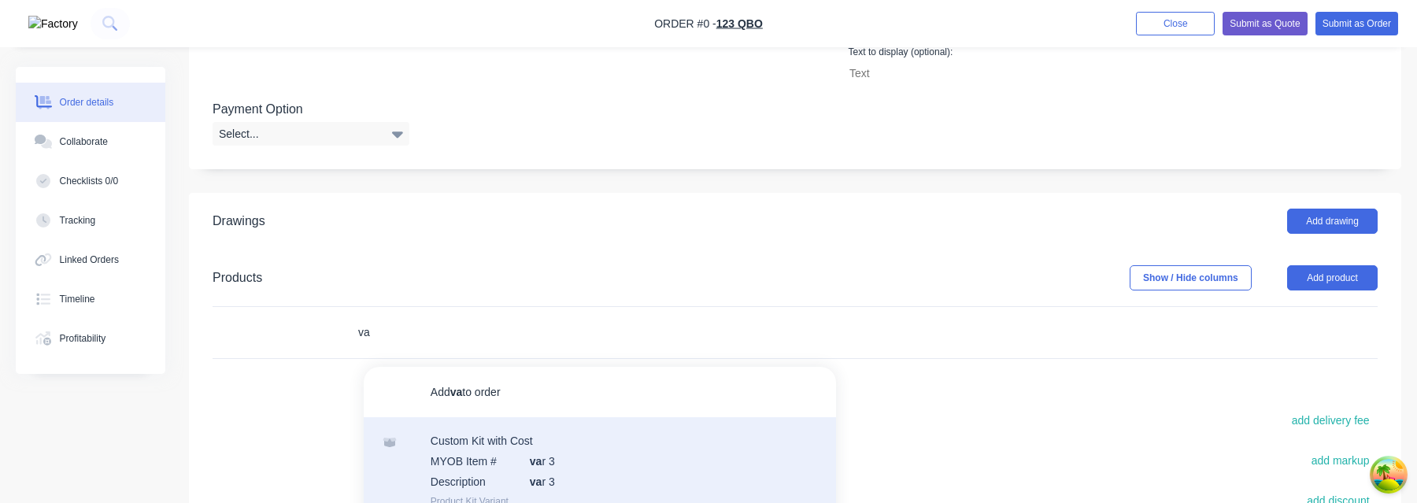
type input "va"
click at [571, 463] on div "Custom Kit with Cost MYOB Item # va r 3 Description va r 3 Product Kit Variant" at bounding box center [600, 470] width 472 height 106
